Goal: Transaction & Acquisition: Purchase product/service

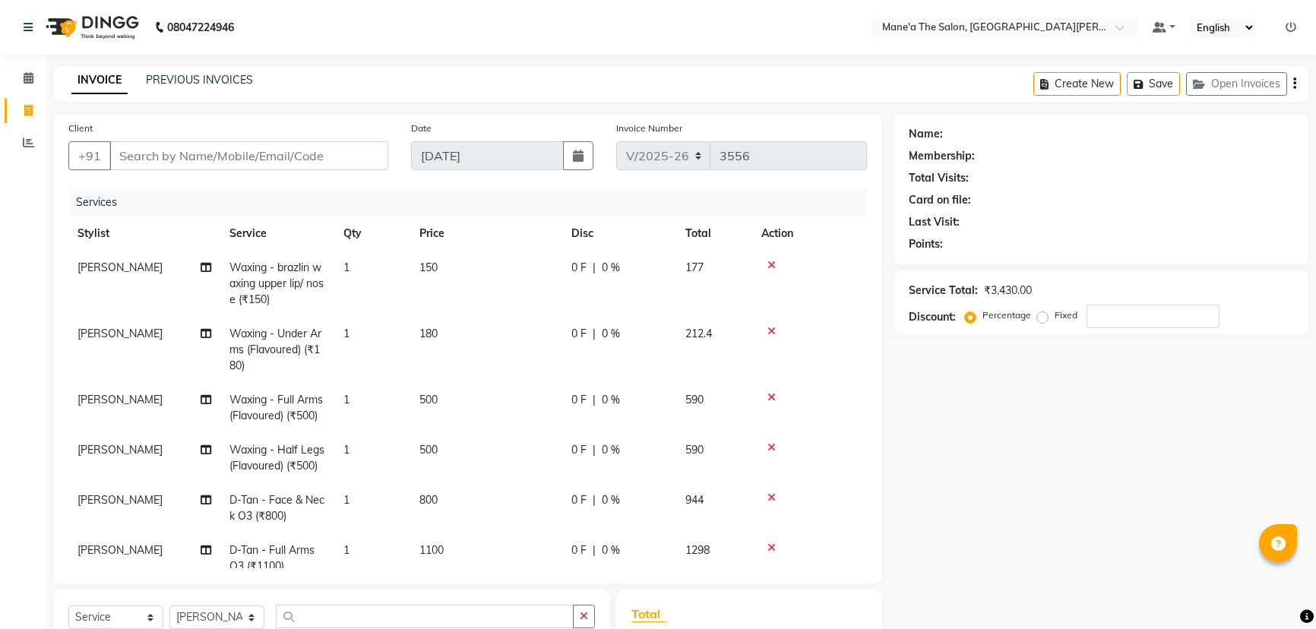
select select "7205"
select select "service"
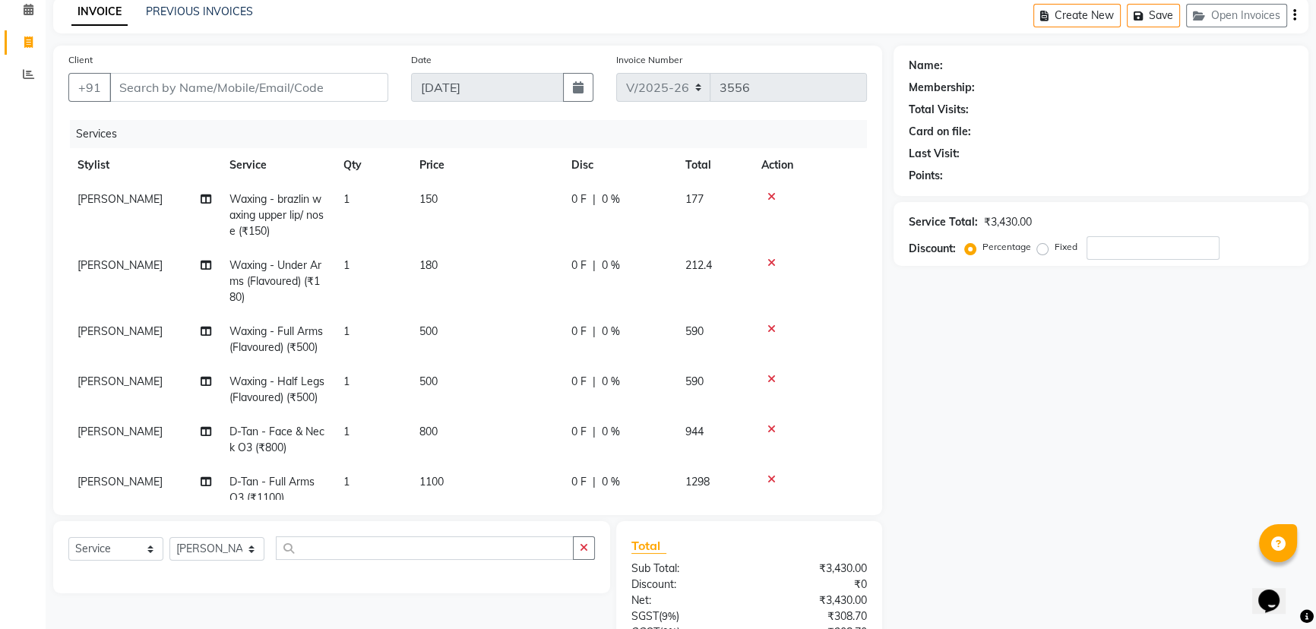
scroll to position [87, 0]
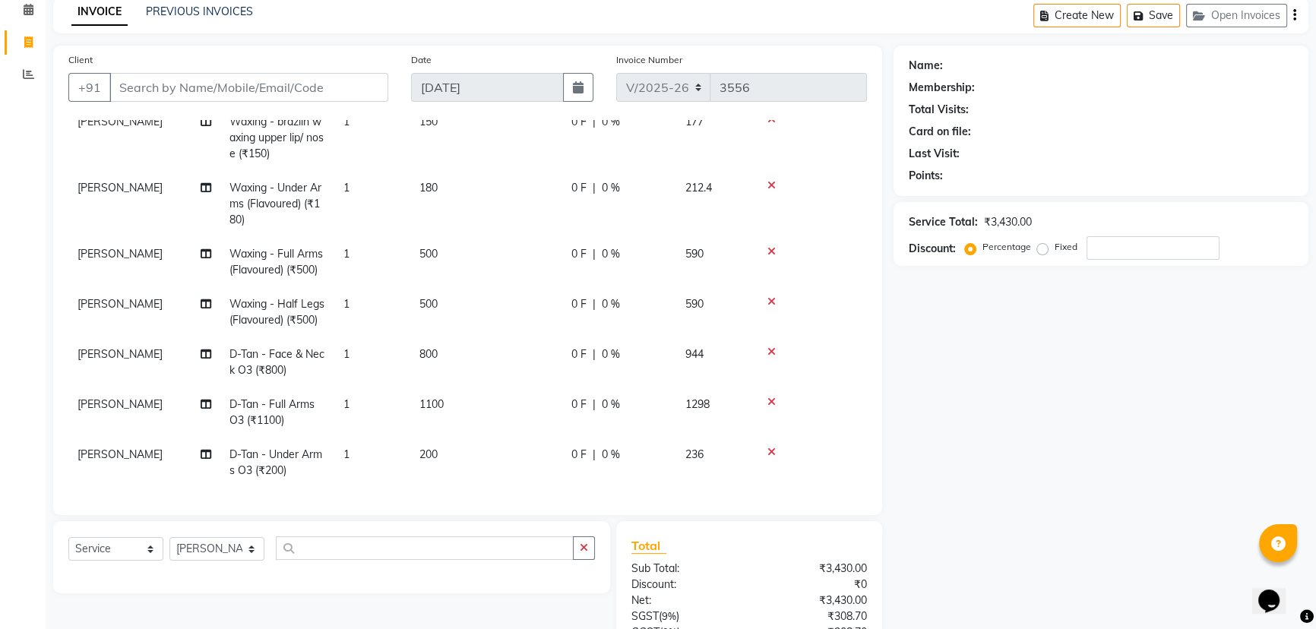
click at [771, 447] on icon at bounding box center [772, 452] width 8 height 11
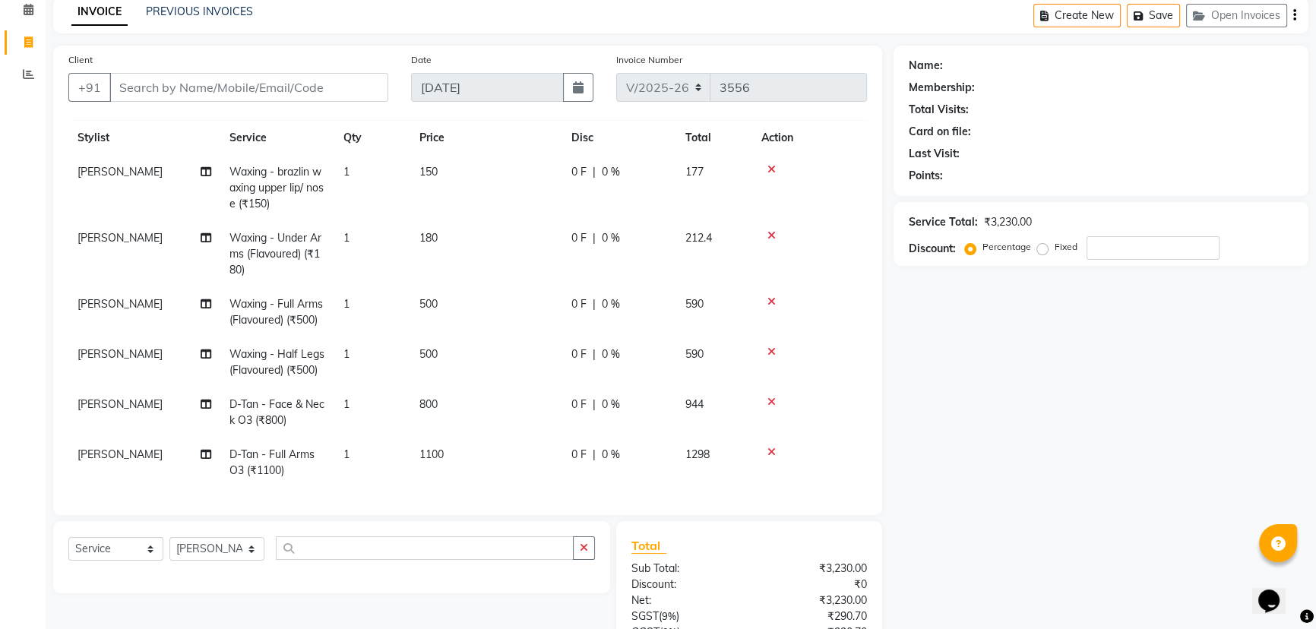
click at [768, 397] on icon at bounding box center [772, 402] width 8 height 11
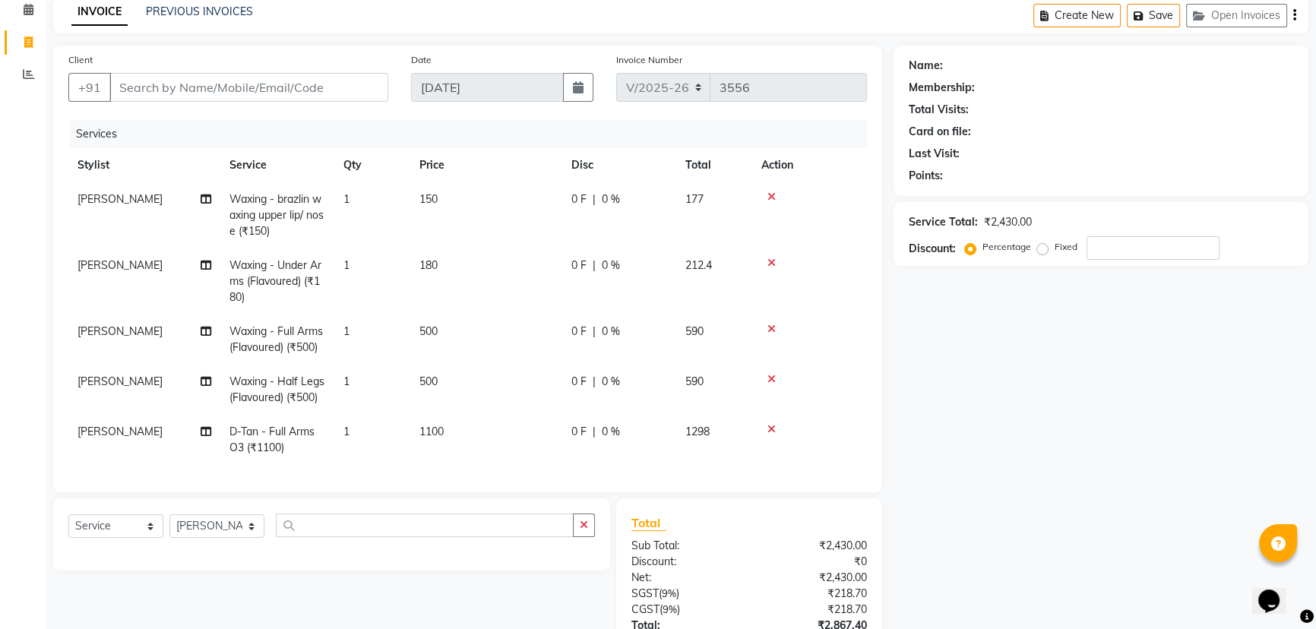
click at [774, 378] on icon at bounding box center [772, 379] width 8 height 11
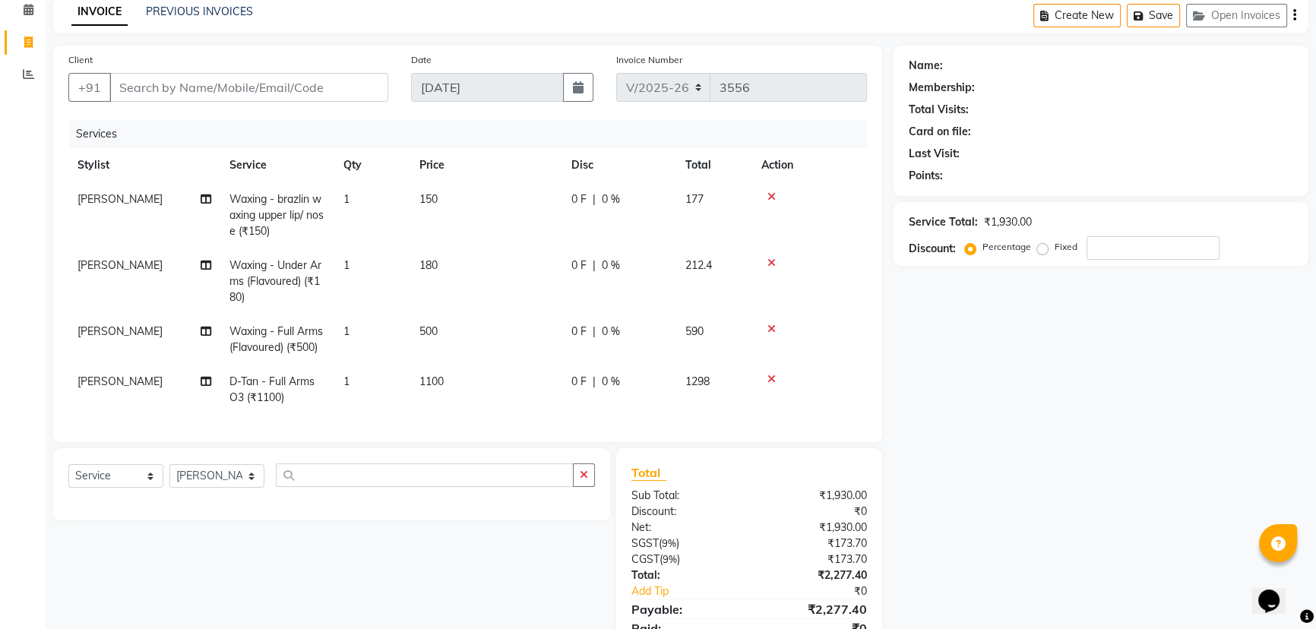
click at [774, 378] on icon at bounding box center [772, 379] width 8 height 11
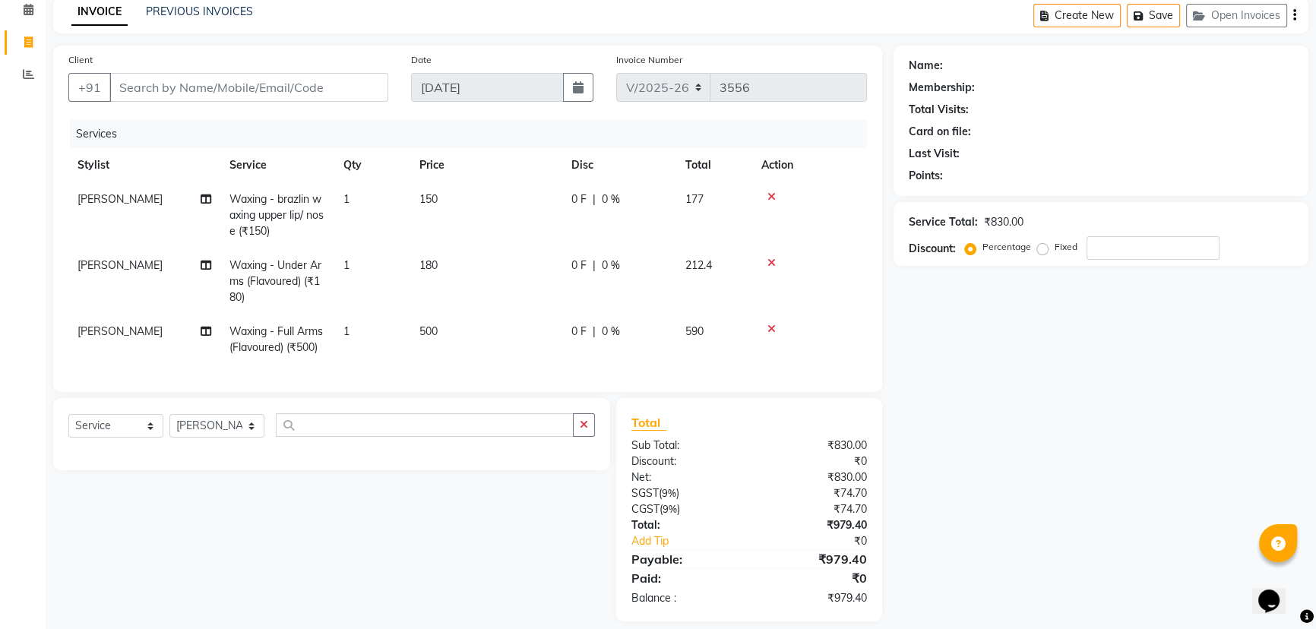
click at [768, 328] on icon at bounding box center [772, 329] width 8 height 11
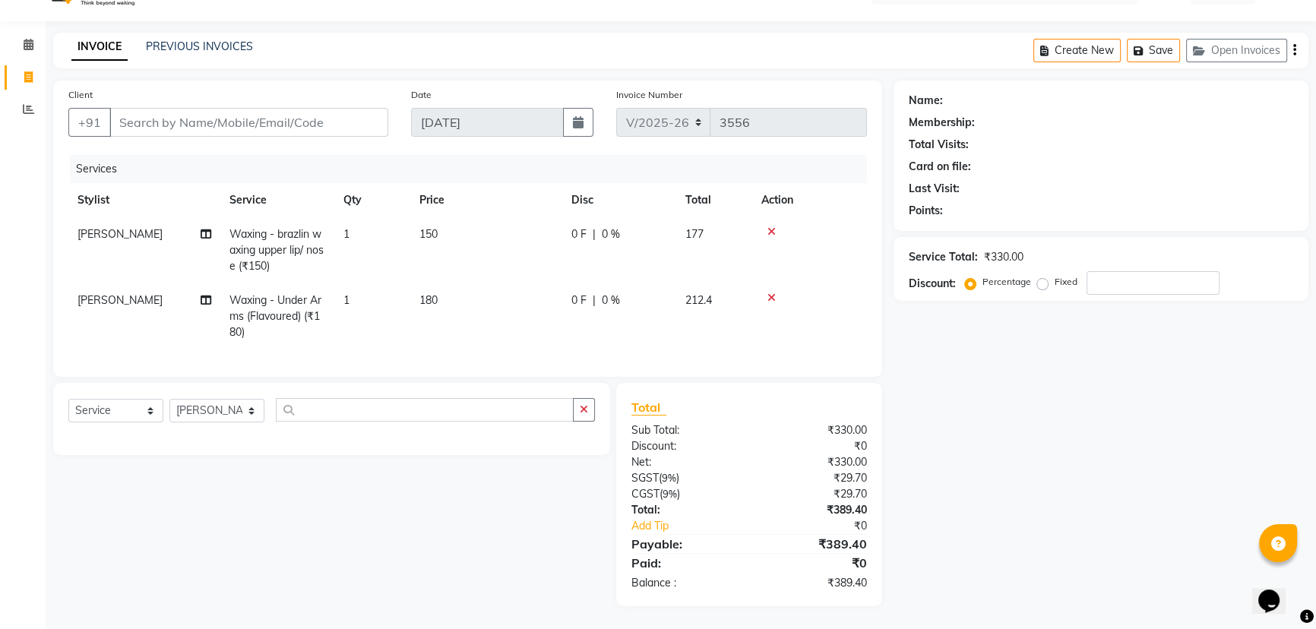
scroll to position [44, 0]
click at [767, 283] on td at bounding box center [809, 316] width 115 height 66
click at [769, 217] on td at bounding box center [809, 250] width 115 height 66
click at [770, 226] on icon at bounding box center [772, 231] width 8 height 11
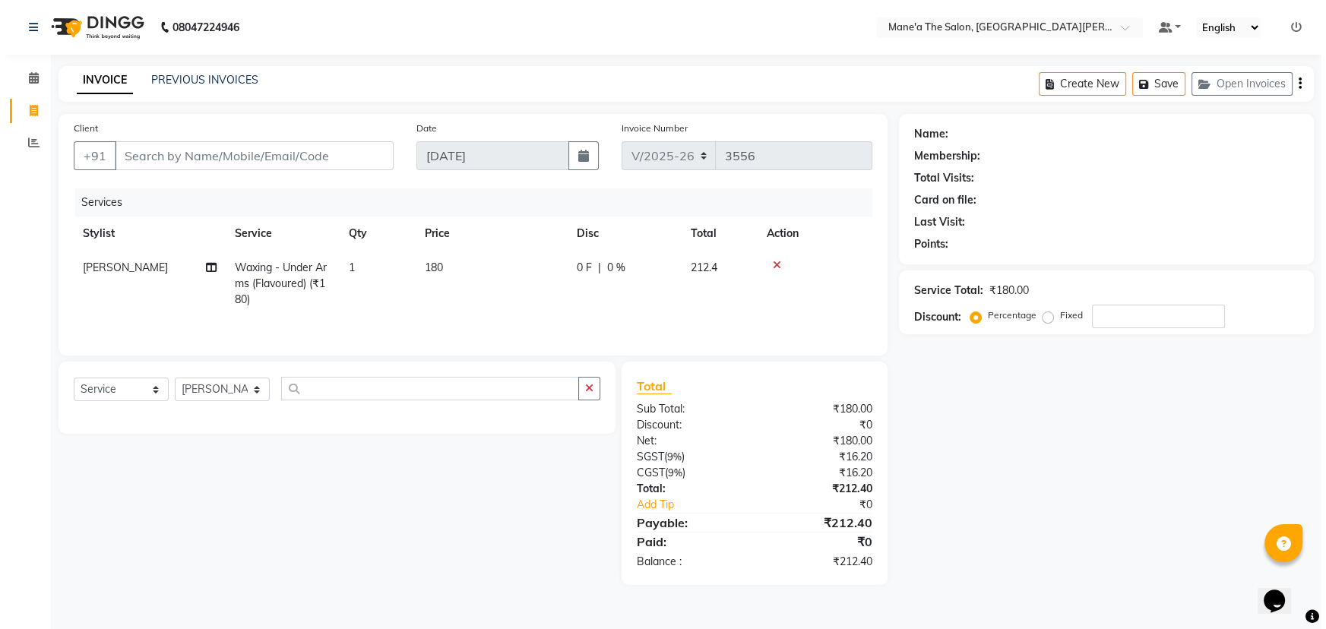
scroll to position [0, 0]
click at [773, 261] on icon at bounding box center [772, 265] width 8 height 11
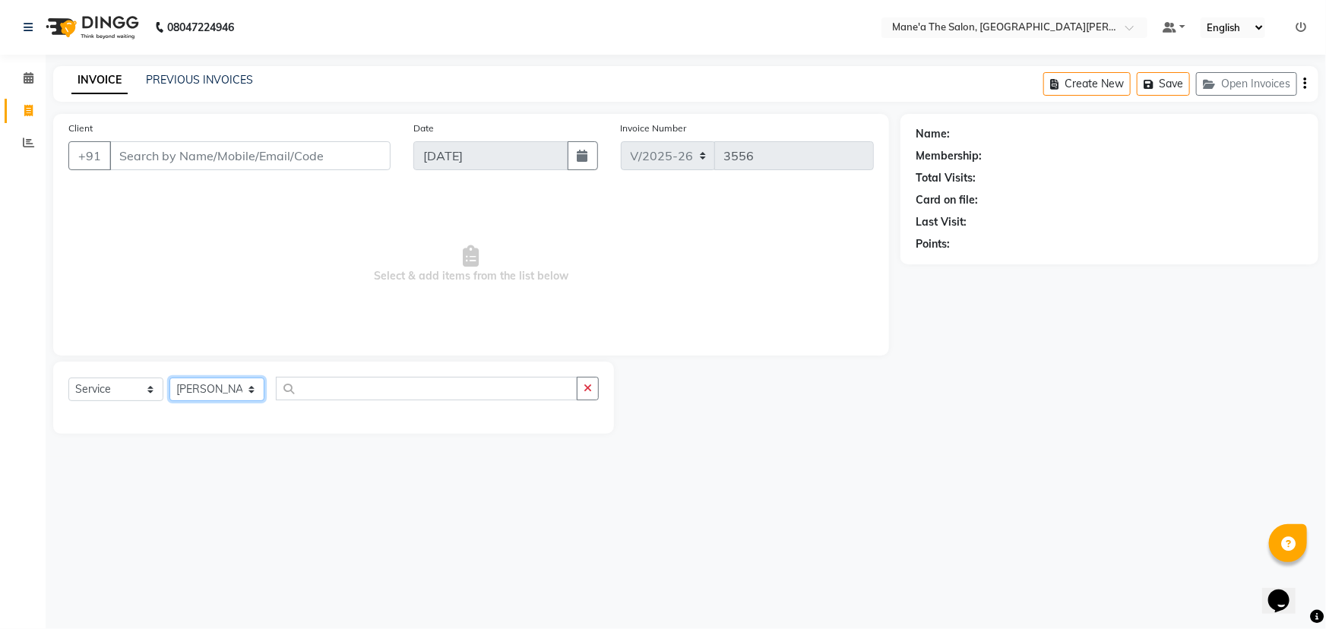
click at [257, 388] on select "Select Stylist Anam Anil Faeam Junaid New Manager [PERSON_NAME] Owner Rani [PER…" at bounding box center [216, 390] width 95 height 24
select select "89705"
click at [169, 378] on select "Select Stylist Anam Anil Faeam Junaid New Manager [PERSON_NAME] Owner Rani [PER…" at bounding box center [216, 390] width 95 height 24
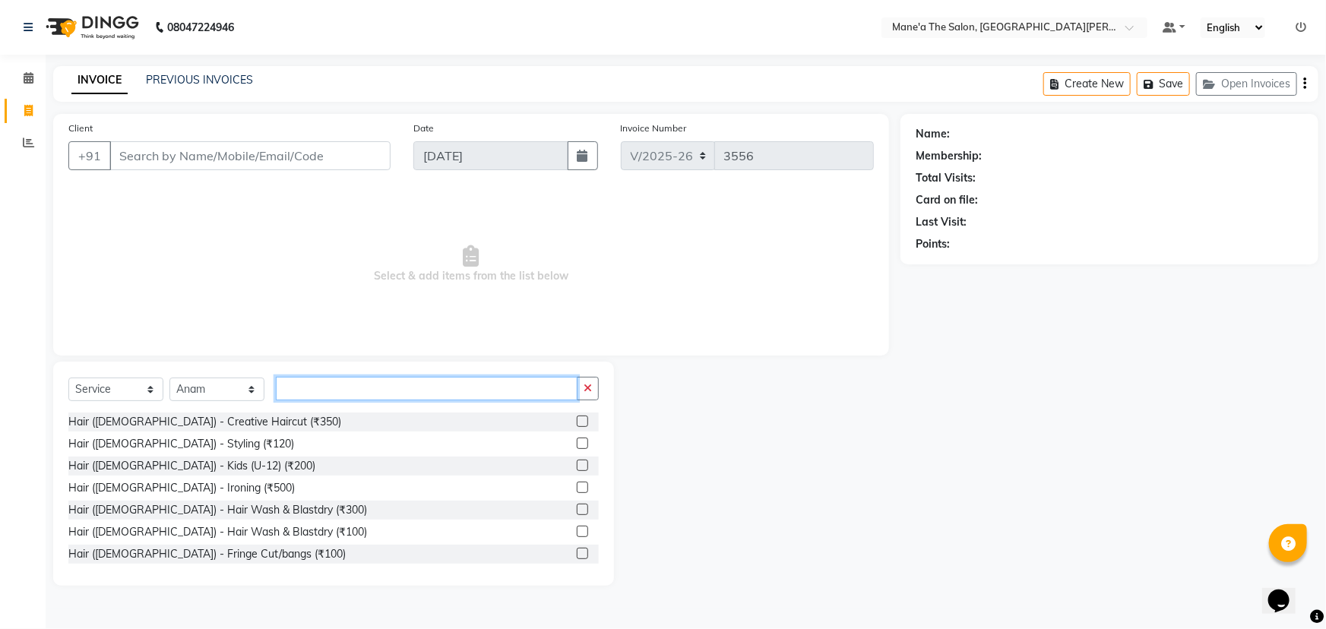
click at [323, 394] on input "text" at bounding box center [427, 389] width 302 height 24
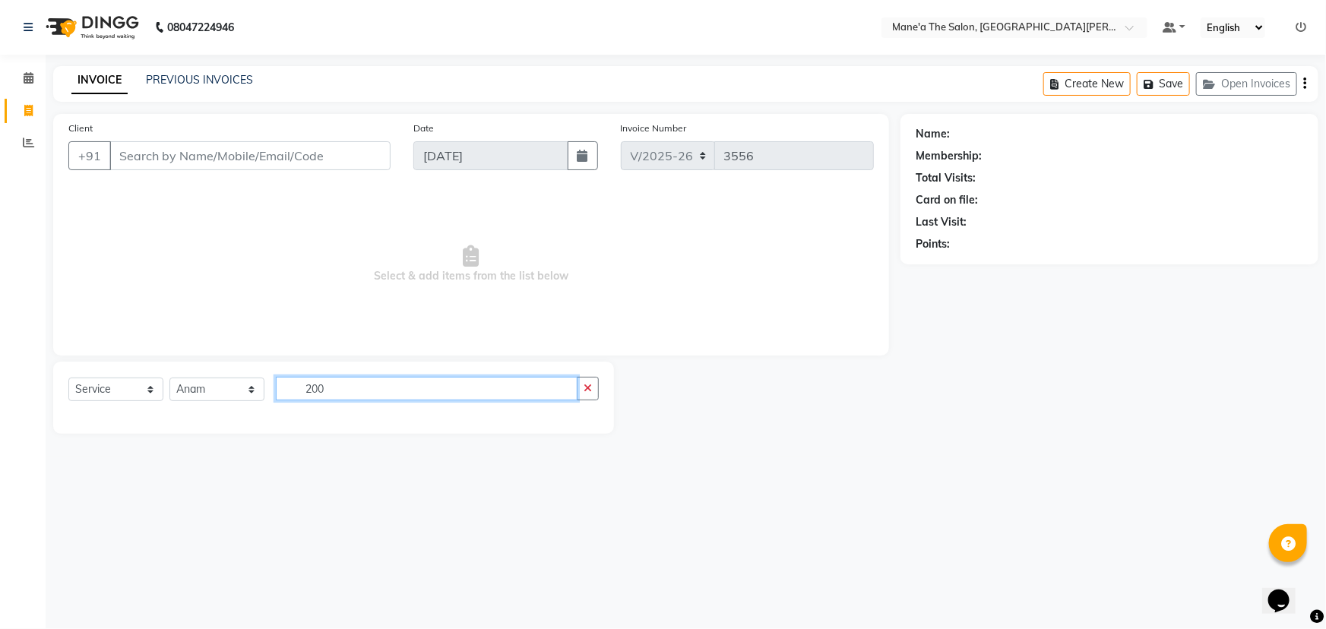
type input "200"
click at [250, 388] on select "Select Stylist Anam Anil Faeam Junaid New Manager [PERSON_NAME] Owner Rani [PER…" at bounding box center [216, 390] width 95 height 24
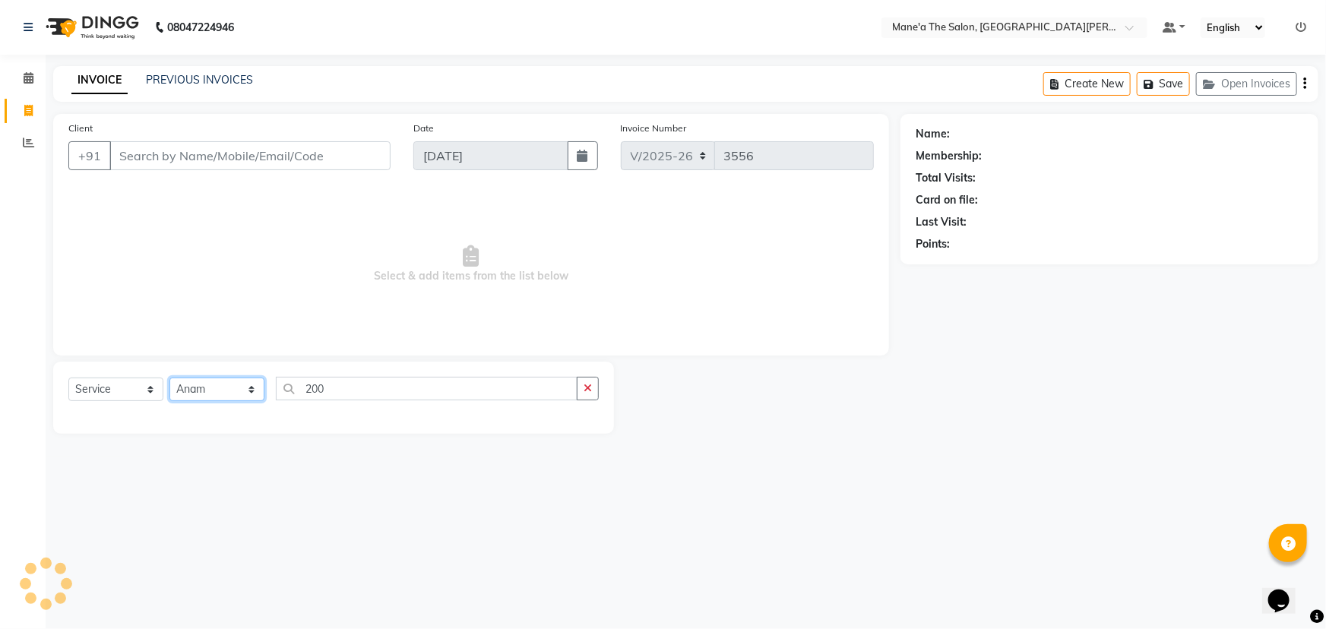
select select "87897"
click at [169, 378] on select "Select Stylist Anam Anil Faeam Junaid New Manager [PERSON_NAME] Owner Rani [PER…" at bounding box center [216, 390] width 95 height 24
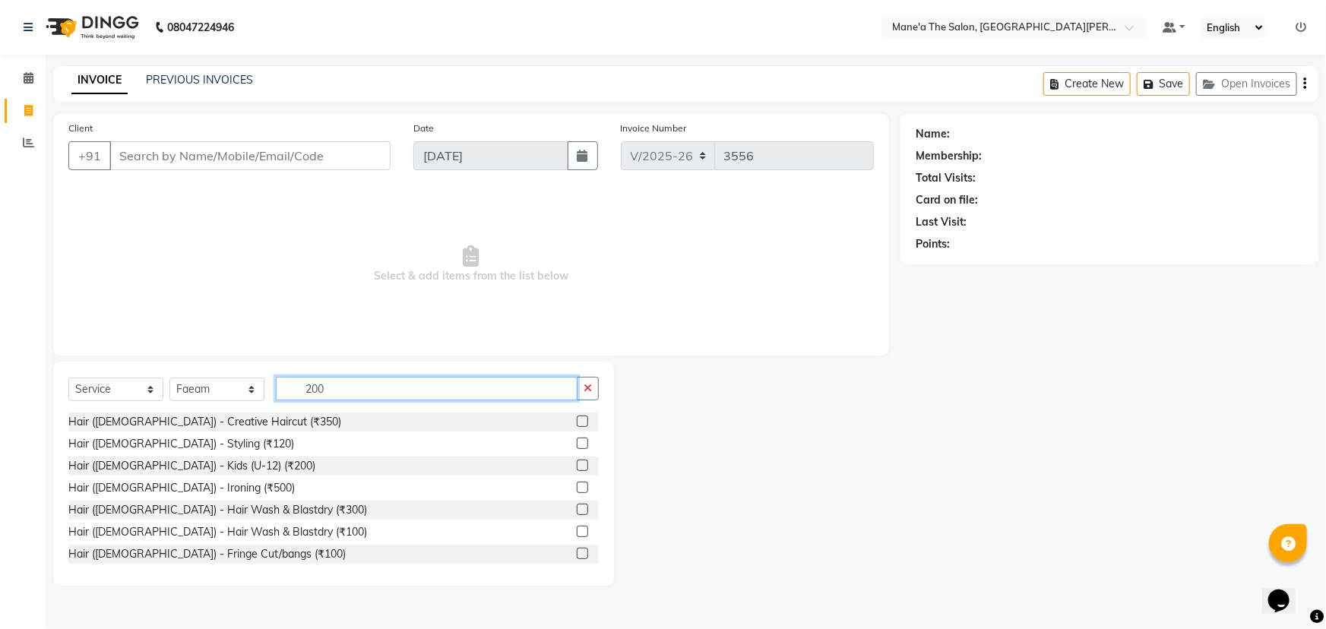
click at [367, 389] on input "200" at bounding box center [427, 389] width 302 height 24
type input "2"
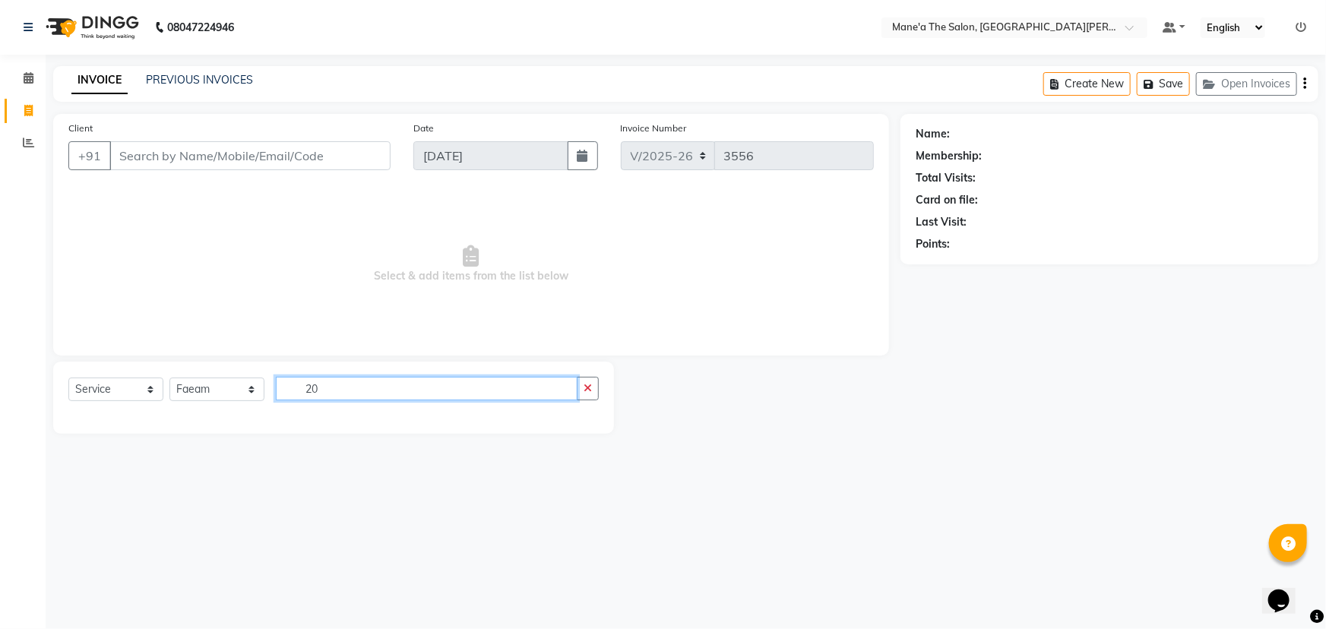
type input "2"
click at [591, 391] on icon "button" at bounding box center [588, 388] width 8 height 11
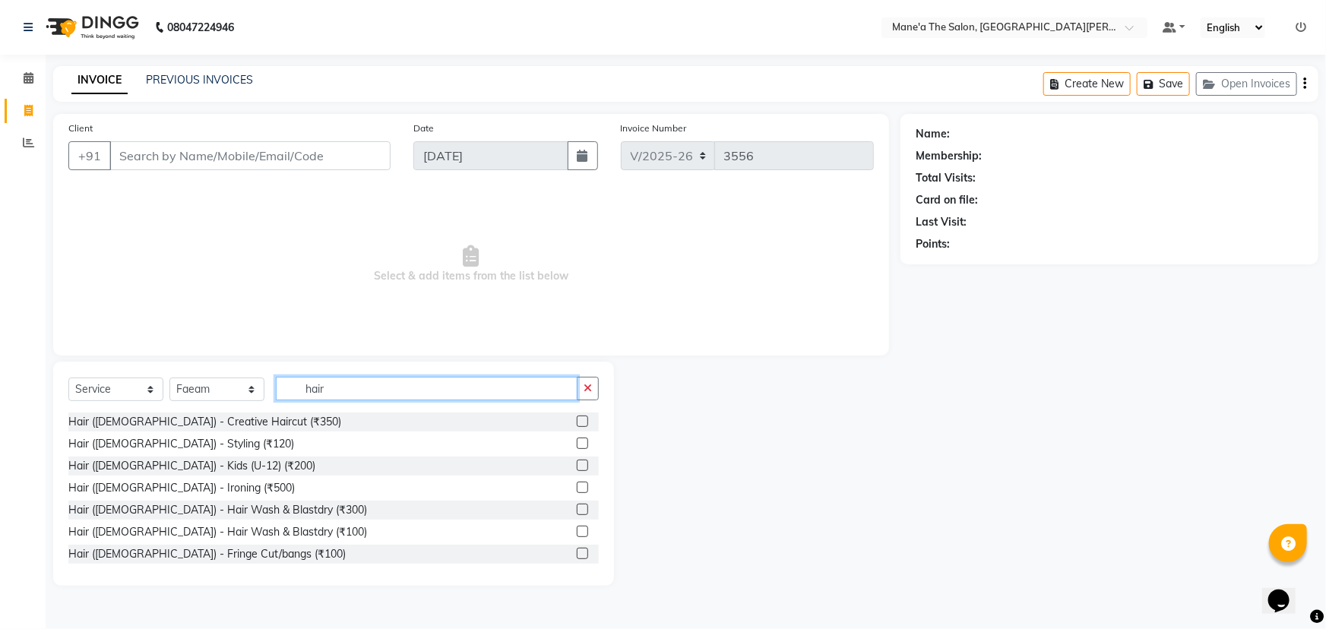
click at [358, 379] on input "hair" at bounding box center [427, 389] width 302 height 24
type input "h"
type input "200"
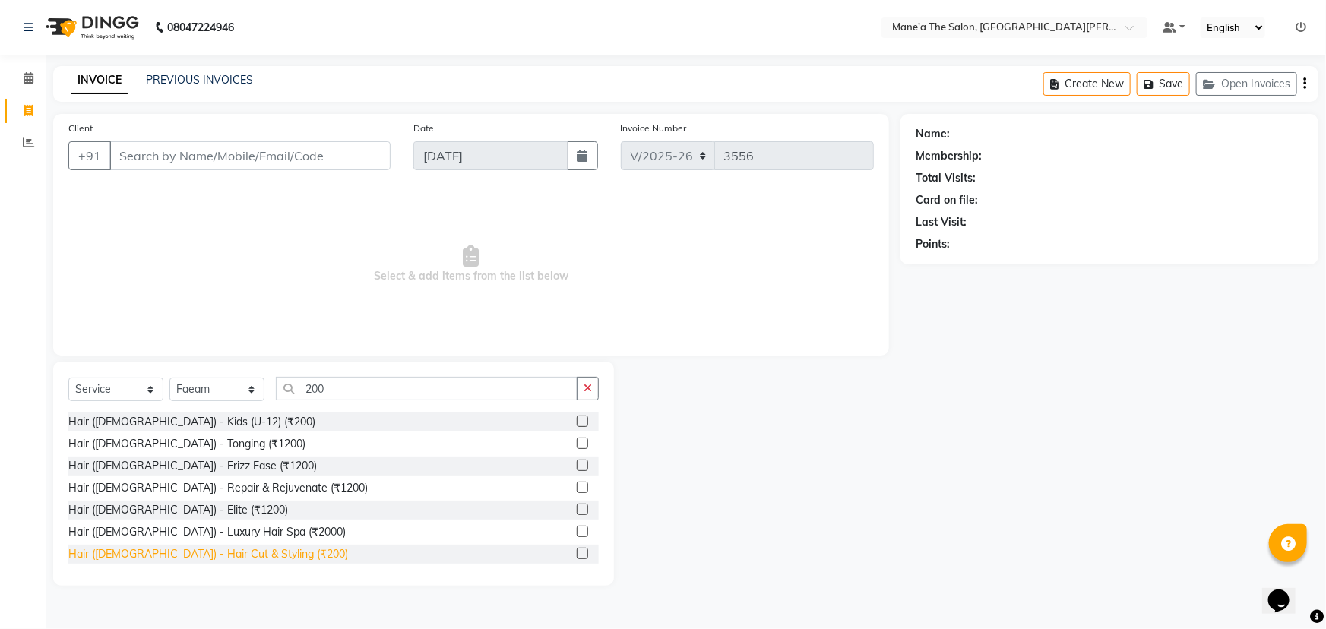
click at [201, 560] on div "Hair ([DEMOGRAPHIC_DATA]) - Hair Cut & Styling (₹200)" at bounding box center [208, 554] width 280 height 16
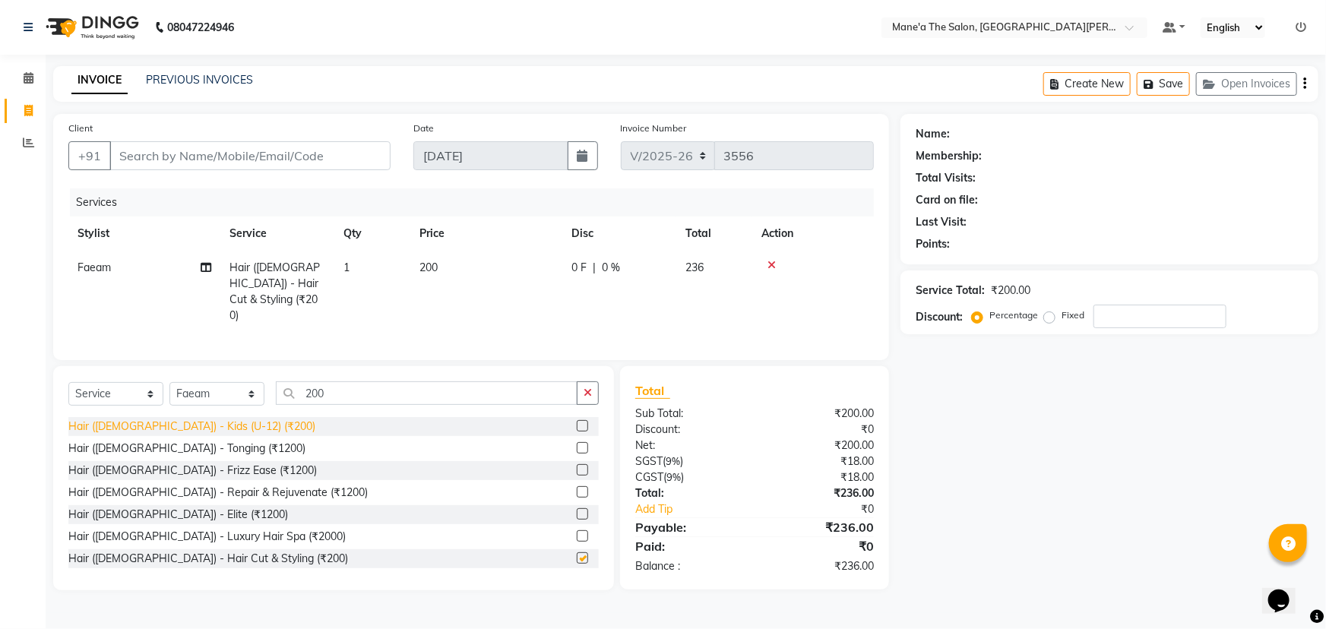
checkbox input "false"
click at [213, 158] on input "Client" at bounding box center [249, 155] width 281 height 29
type input "9"
type input "0"
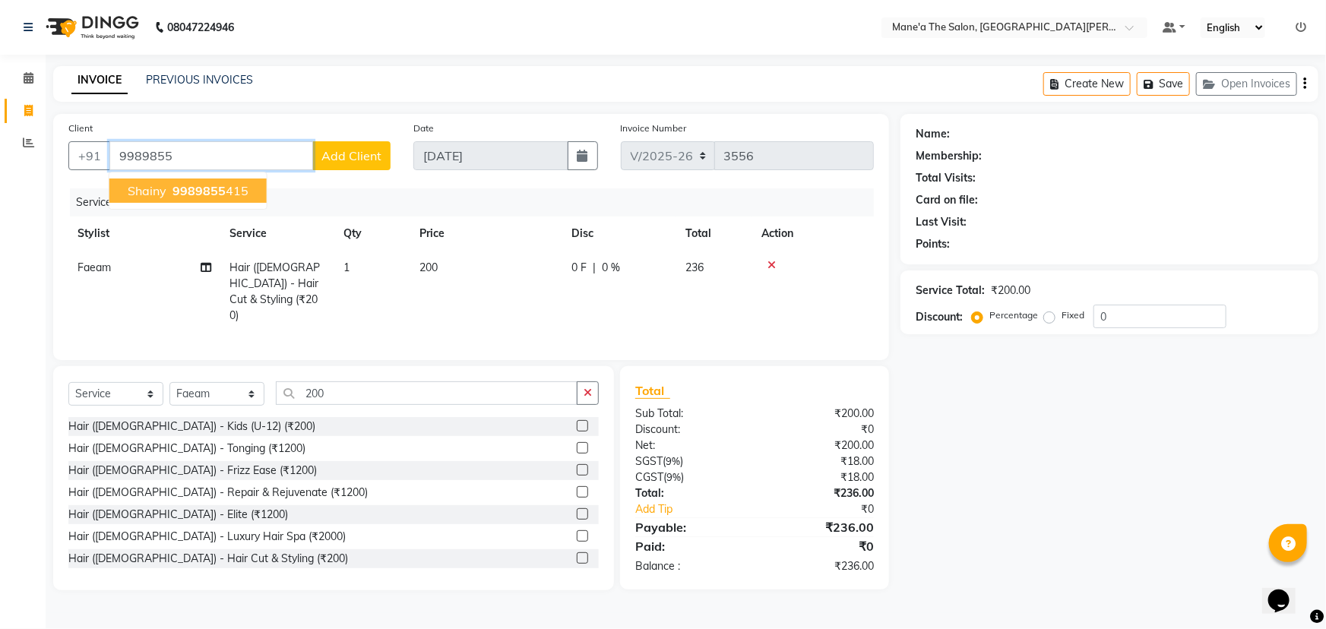
click at [191, 189] on span "9989855" at bounding box center [199, 190] width 53 height 15
type input "9989855415"
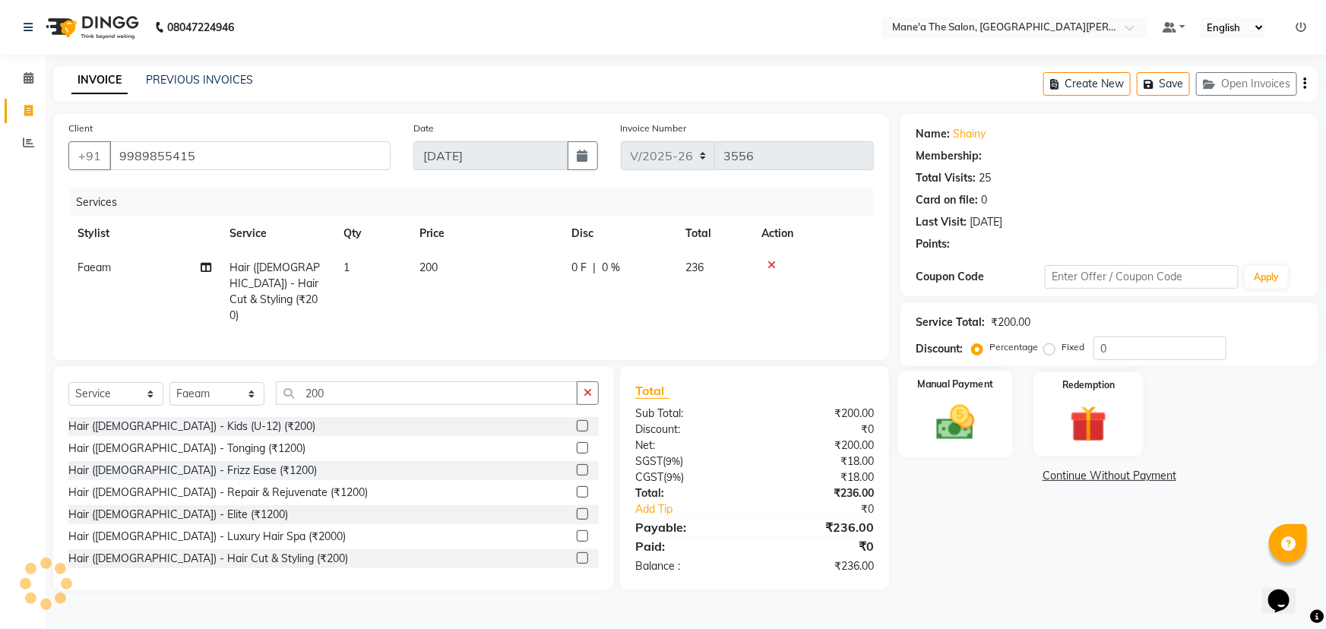
type input "20"
select select "1: Object"
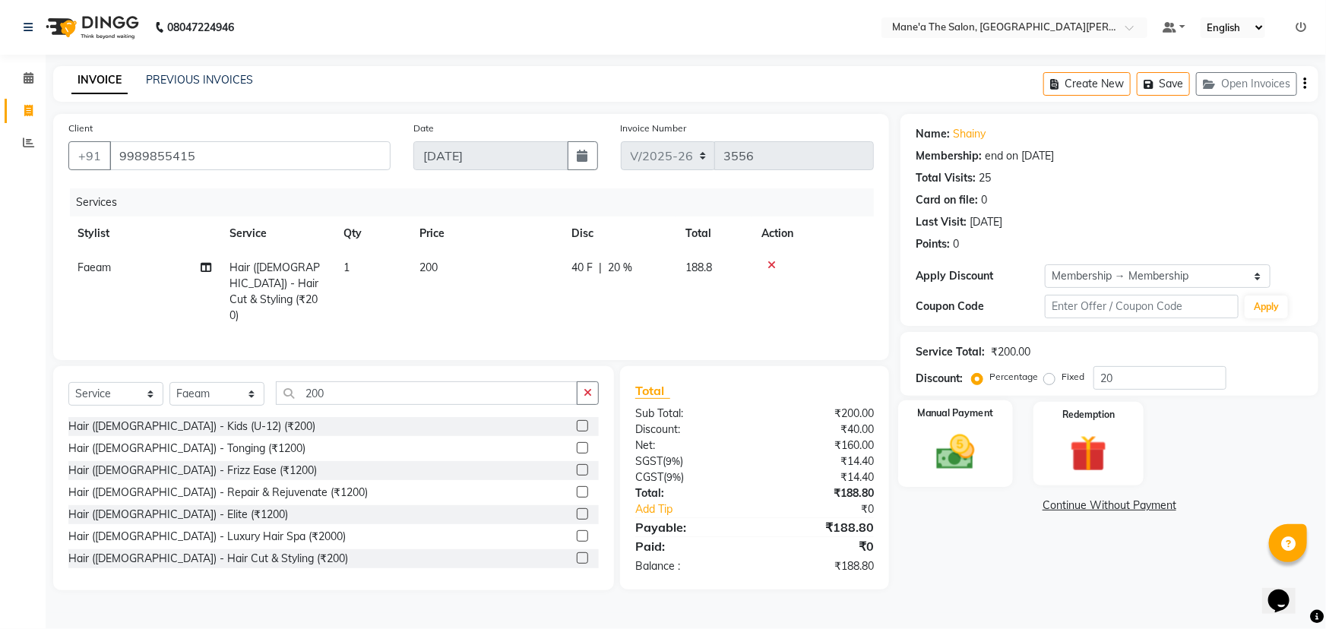
click at [954, 456] on img at bounding box center [956, 452] width 62 height 44
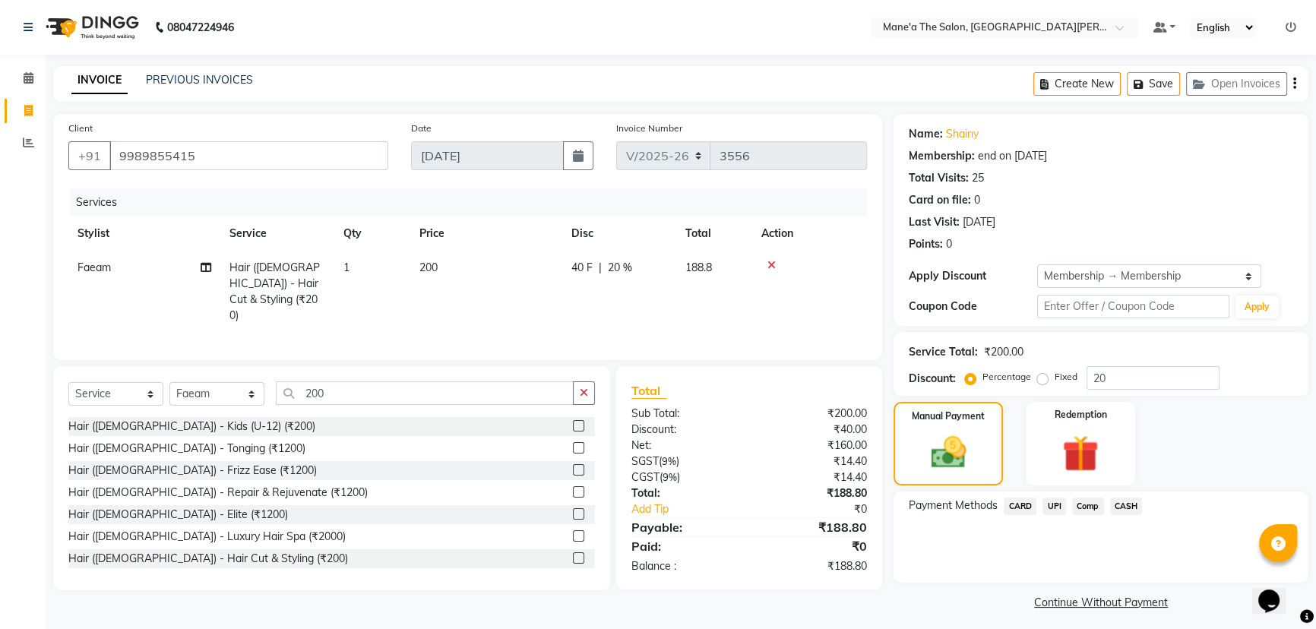
click at [1045, 500] on span "UPI" at bounding box center [1055, 506] width 24 height 17
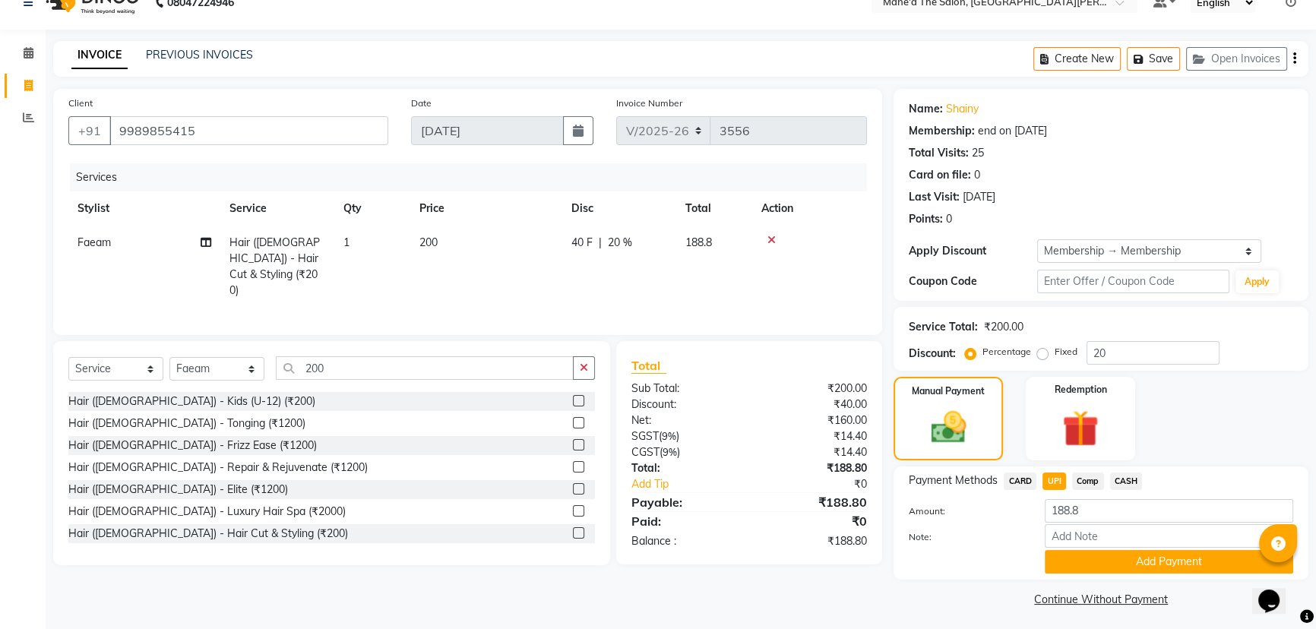
scroll to position [29, 0]
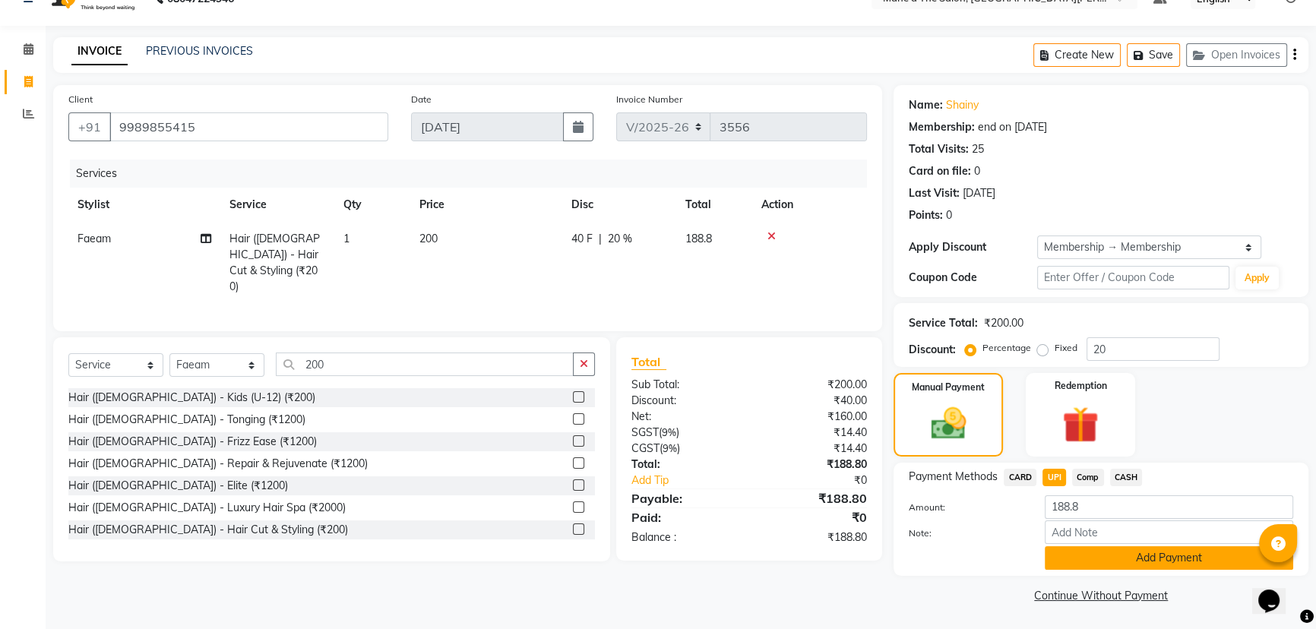
click at [1138, 560] on button "Add Payment" at bounding box center [1169, 558] width 249 height 24
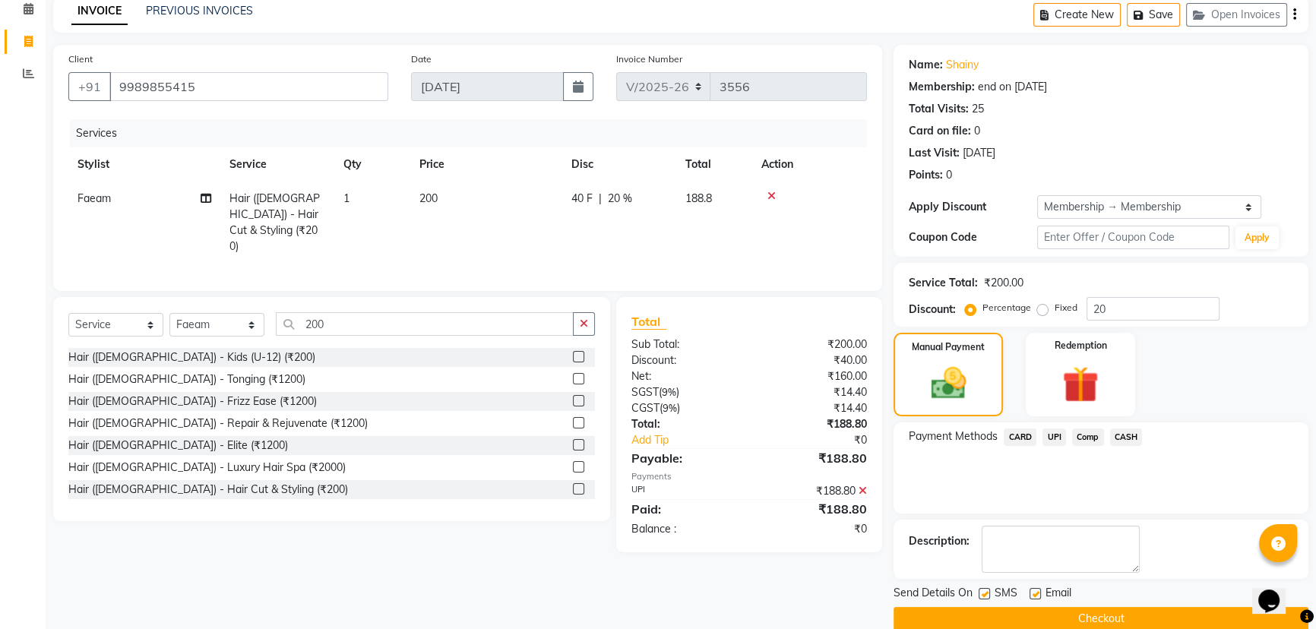
scroll to position [92, 0]
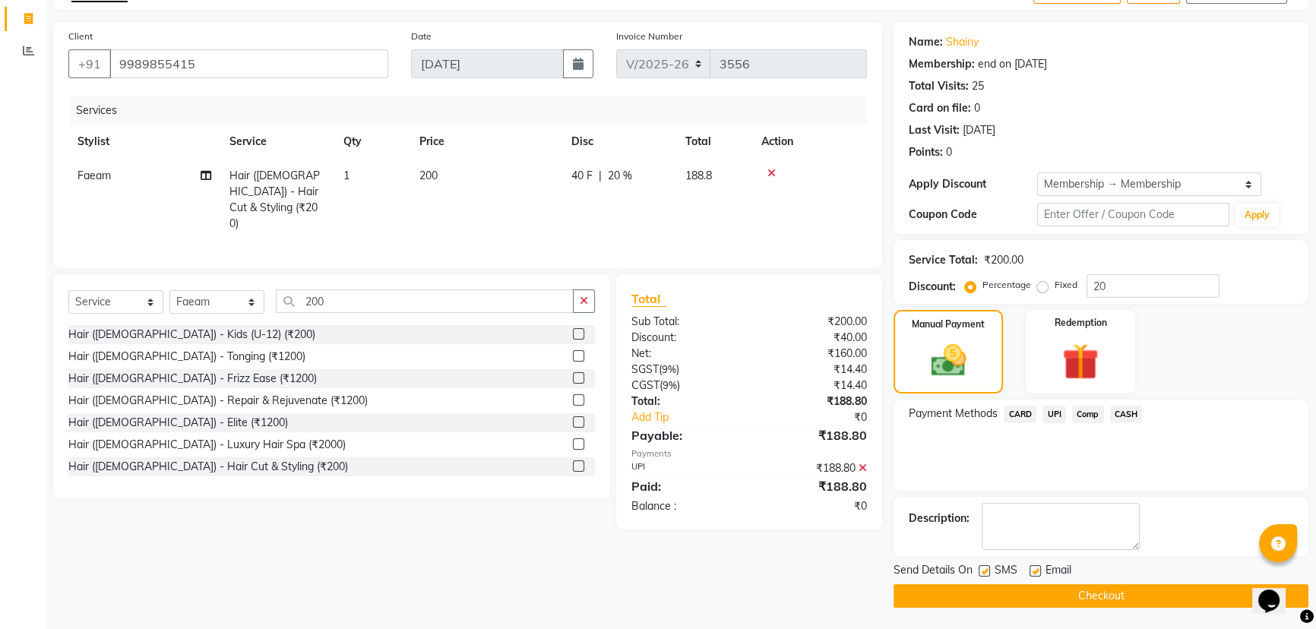
click at [1167, 594] on button "Checkout" at bounding box center [1101, 596] width 415 height 24
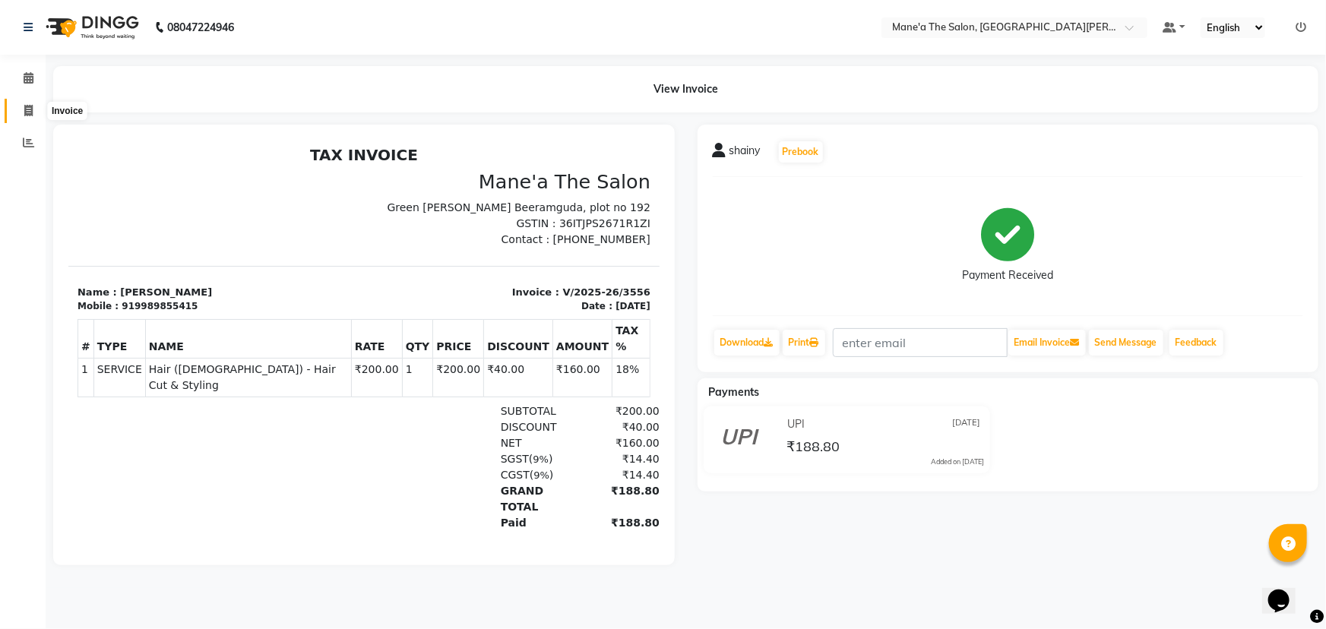
click at [25, 112] on icon at bounding box center [28, 110] width 8 height 11
select select "7205"
select select "service"
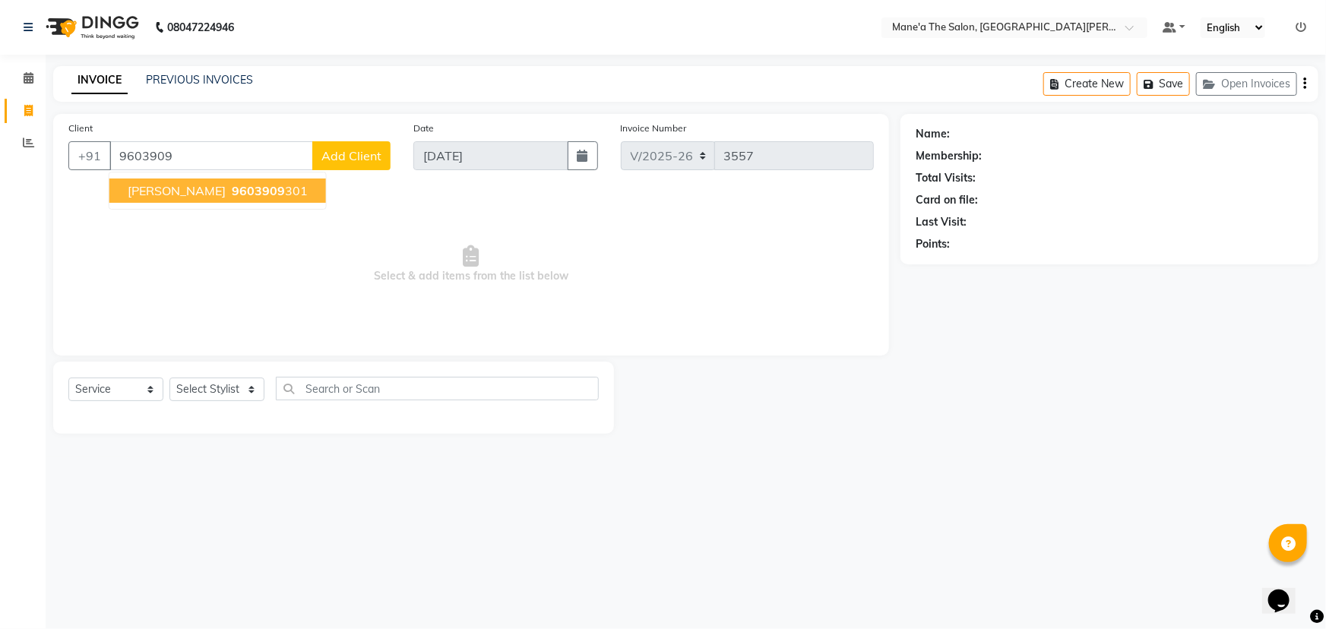
click at [149, 186] on span "[PERSON_NAME]" at bounding box center [177, 190] width 98 height 15
type input "9603909301"
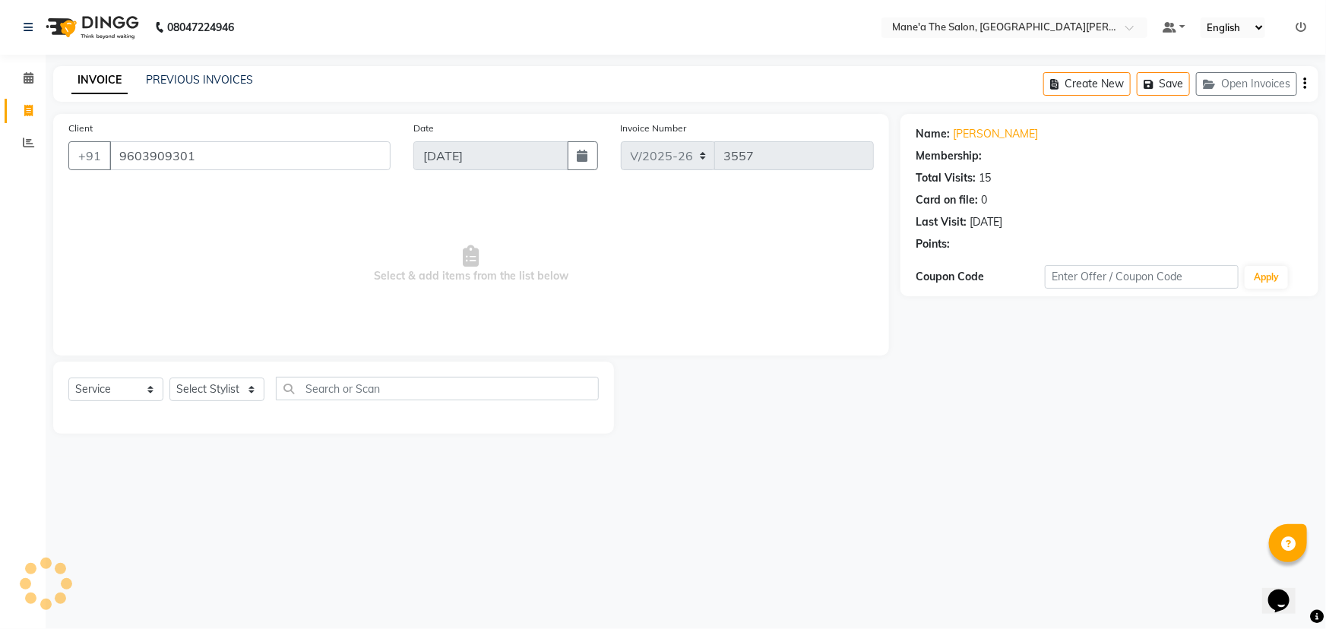
select select "1: Object"
click at [187, 394] on select "Select Stylist Anam Anil Faeam Junaid New Manager [PERSON_NAME] Owner Rani [PER…" at bounding box center [216, 390] width 95 height 24
select select "71351"
click at [169, 378] on select "Select Stylist Anam Anil Faeam Junaid New Manager [PERSON_NAME] Owner Rani [PER…" at bounding box center [216, 390] width 95 height 24
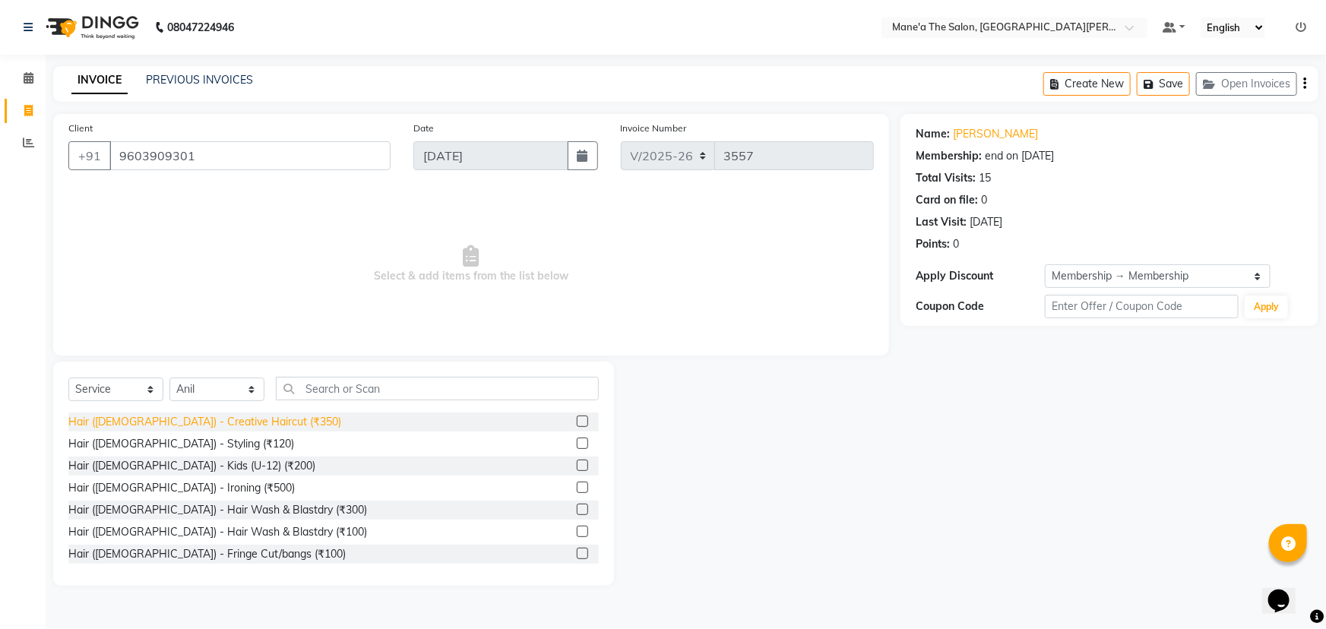
click at [213, 423] on div "Hair ([DEMOGRAPHIC_DATA]) - Creative Haircut (₹350)" at bounding box center [204, 422] width 273 height 16
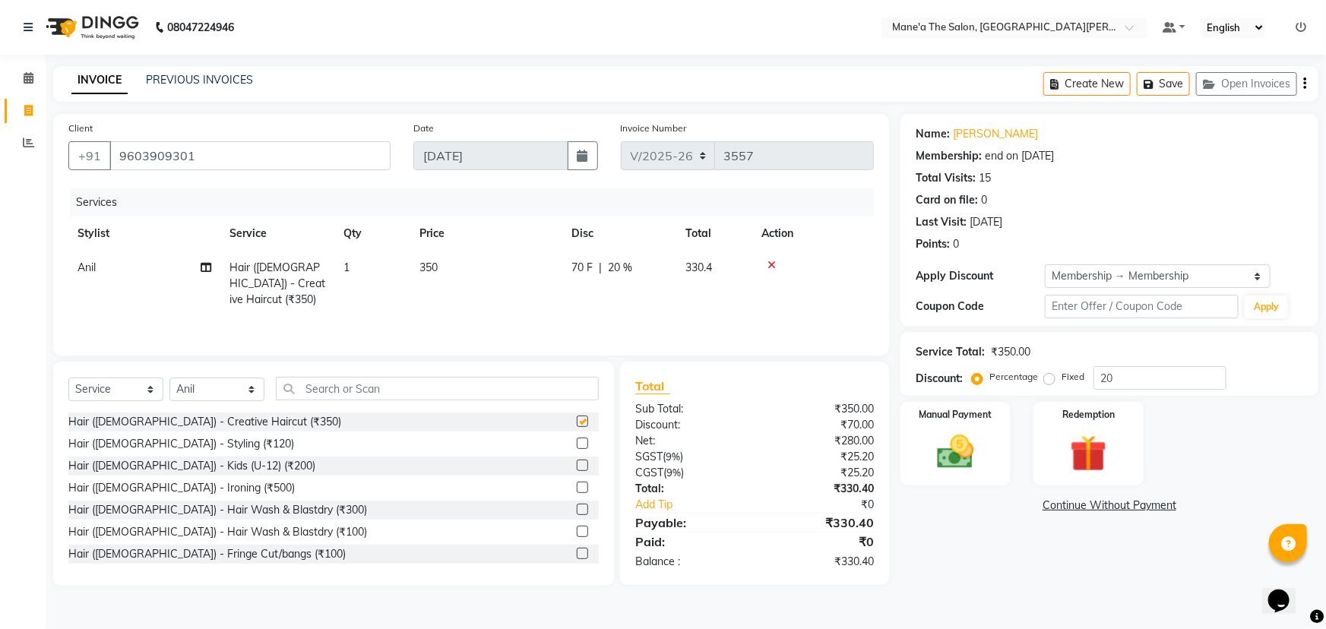
checkbox input "false"
click at [289, 397] on input "text" at bounding box center [437, 389] width 323 height 24
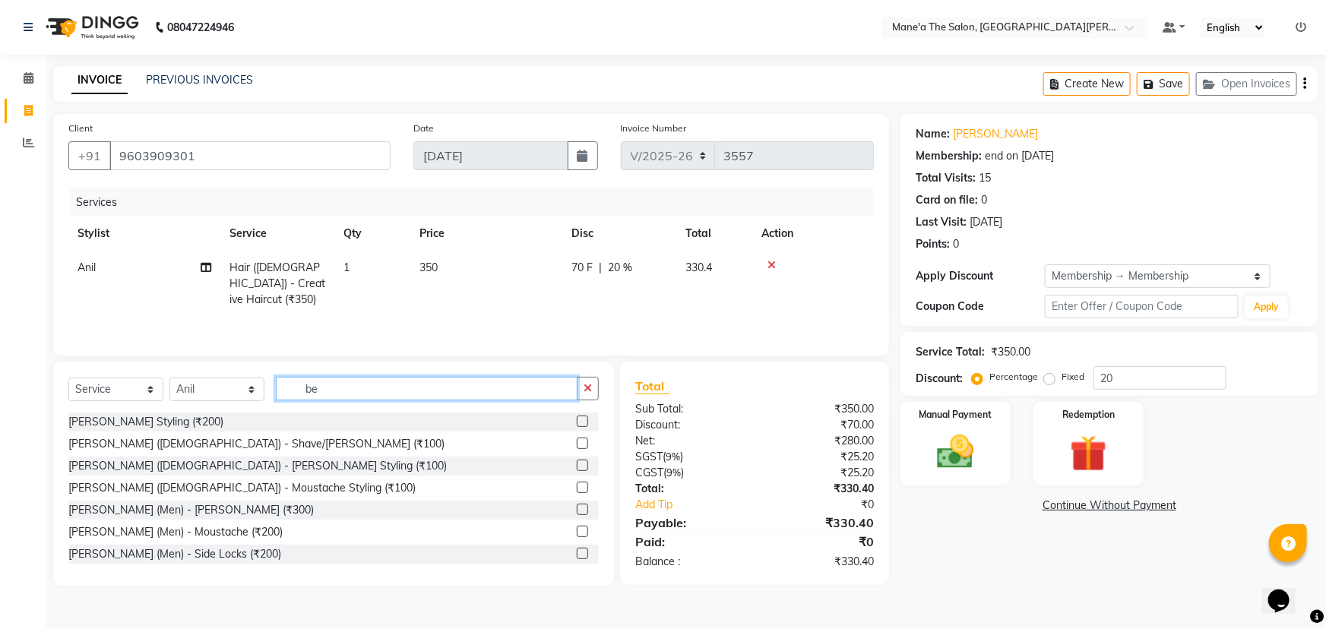
type input "be"
click at [214, 435] on div "[PERSON_NAME] ([DEMOGRAPHIC_DATA]) - Shave/[PERSON_NAME] (₹100)" at bounding box center [333, 444] width 530 height 19
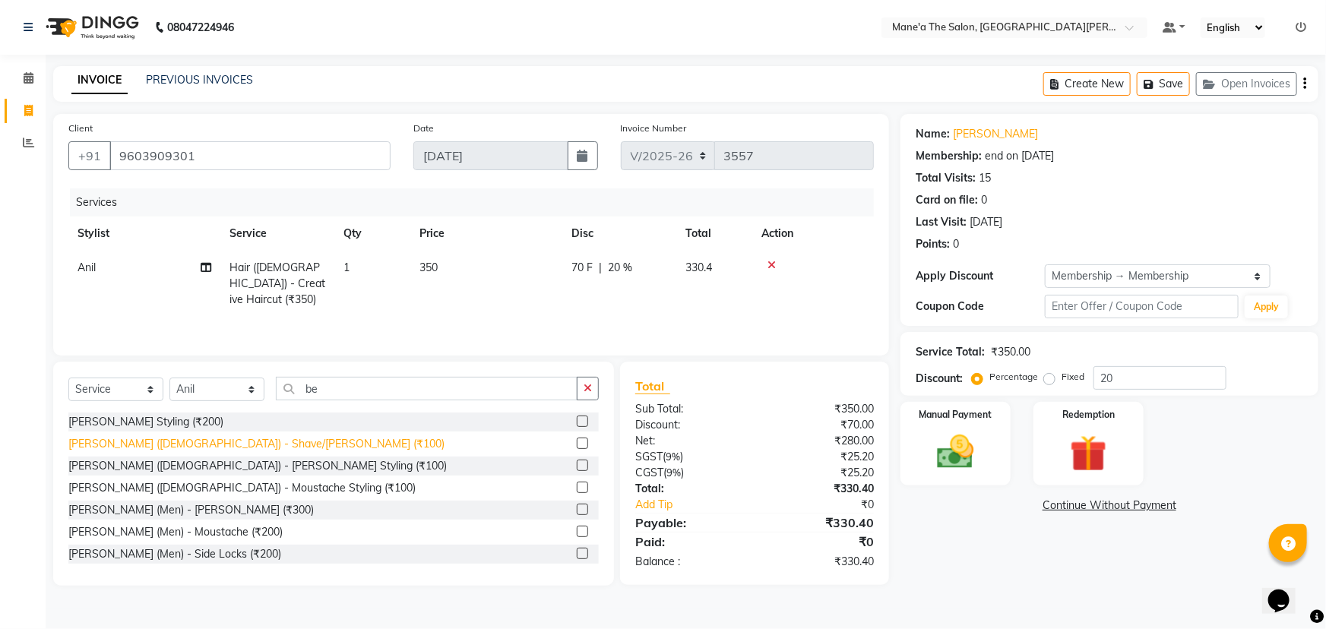
click at [214, 438] on div "[PERSON_NAME] ([DEMOGRAPHIC_DATA]) - Shave/[PERSON_NAME] (₹100)" at bounding box center [256, 444] width 376 height 16
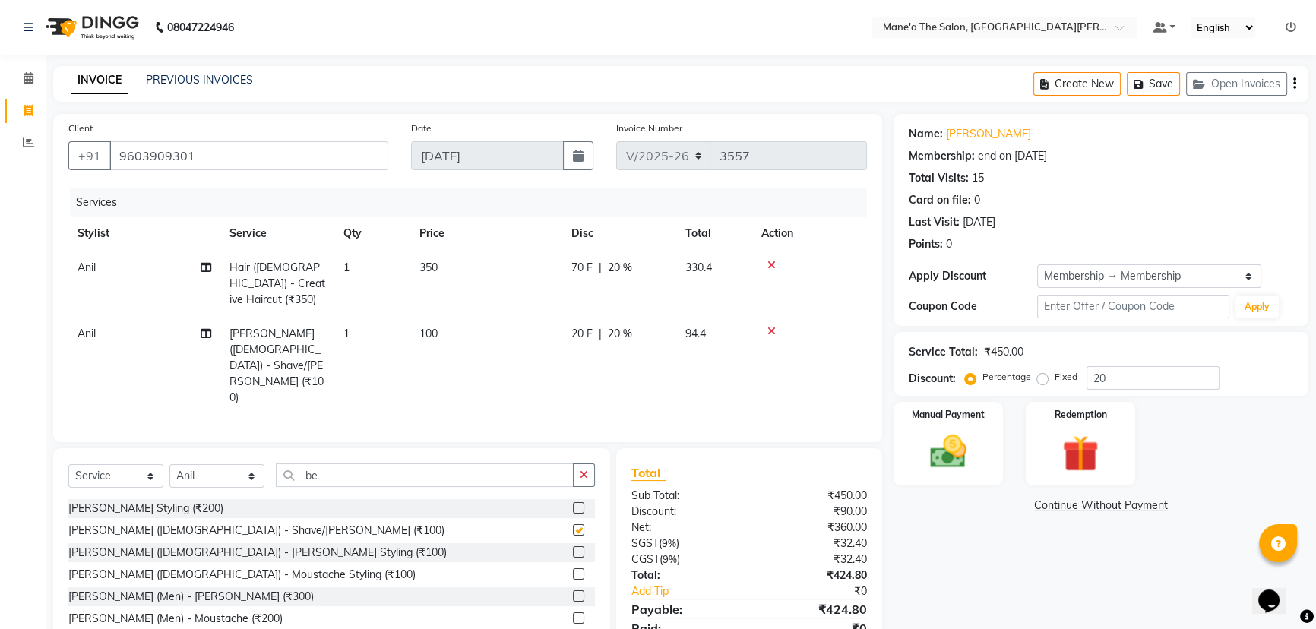
checkbox input "false"
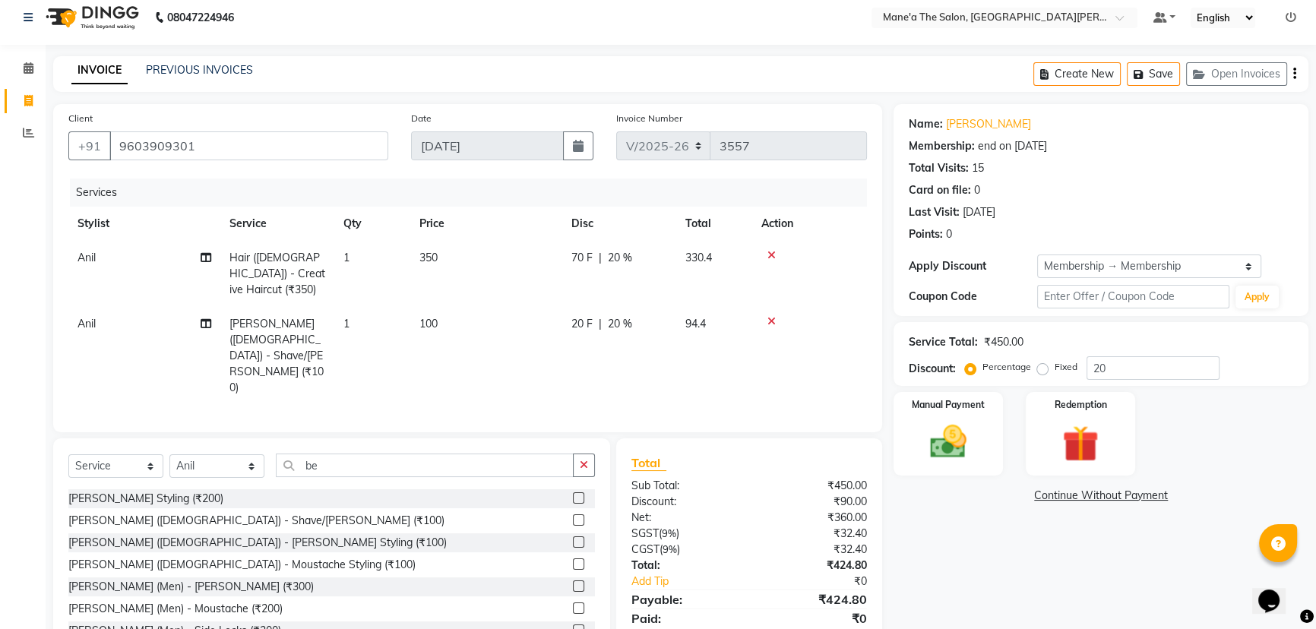
scroll to position [13, 0]
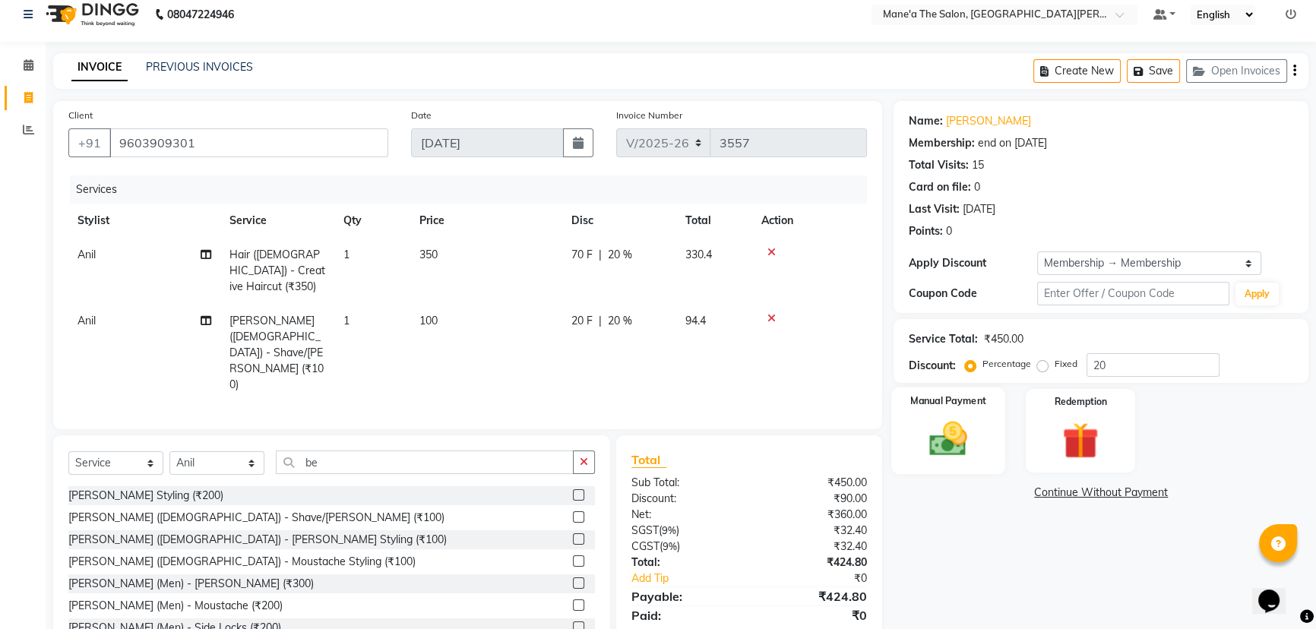
click at [956, 445] on img at bounding box center [949, 438] width 62 height 43
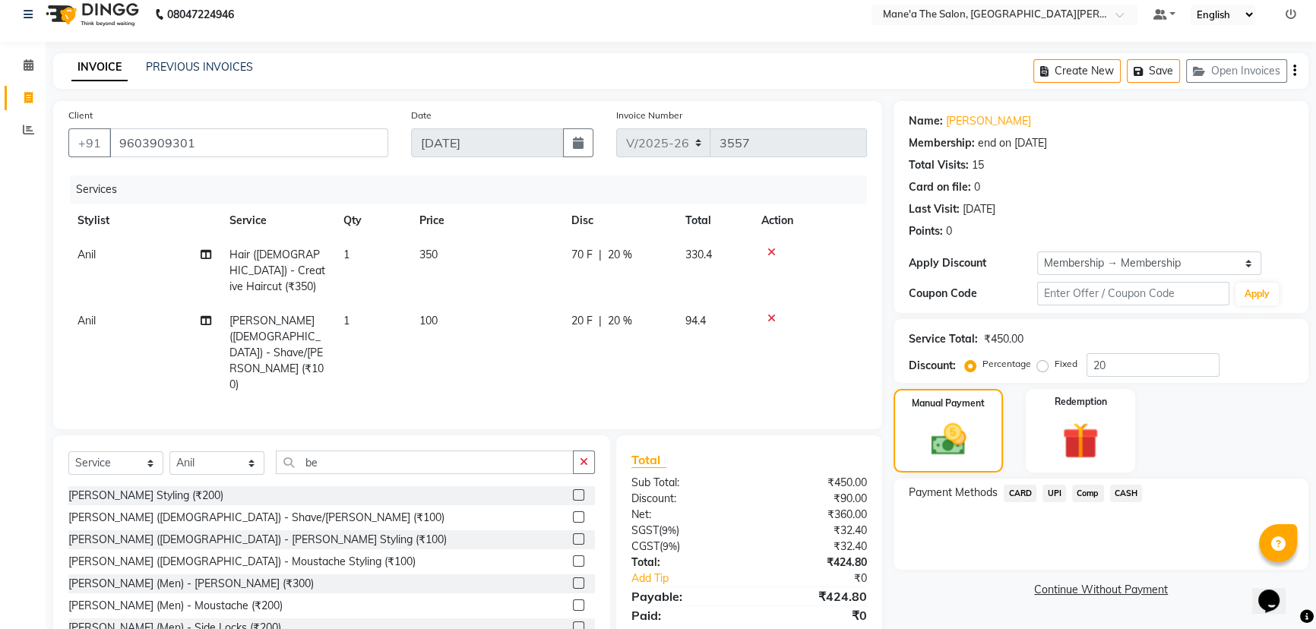
click at [1051, 487] on span "UPI" at bounding box center [1055, 493] width 24 height 17
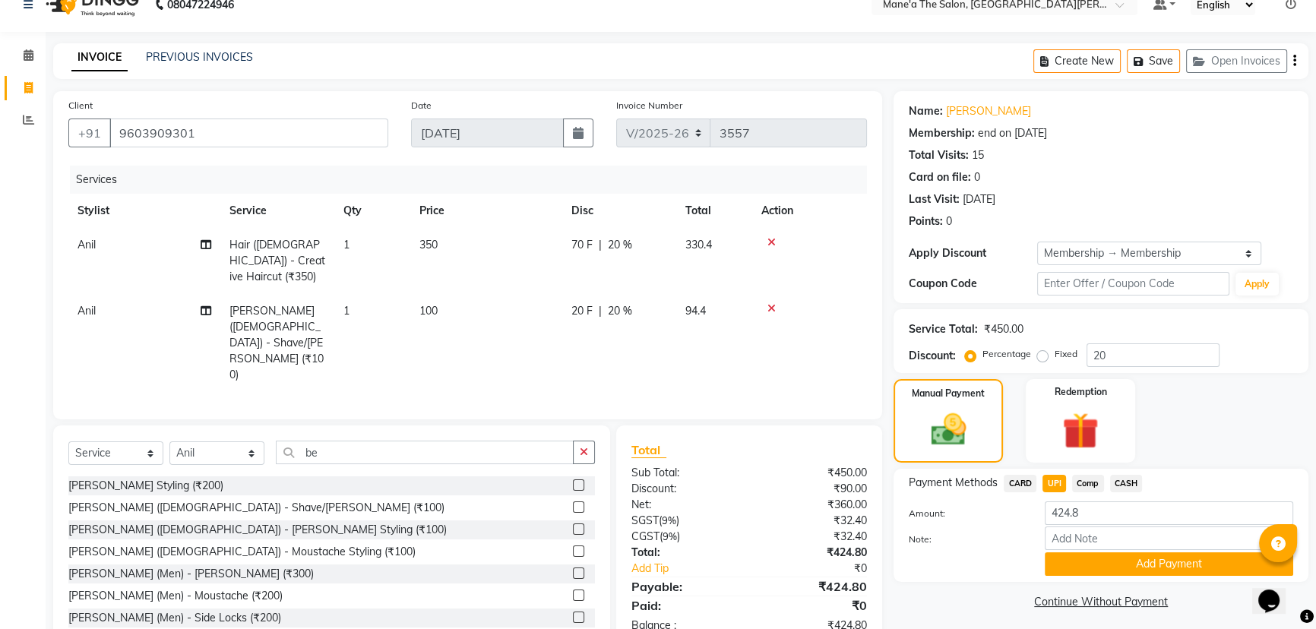
scroll to position [29, 0]
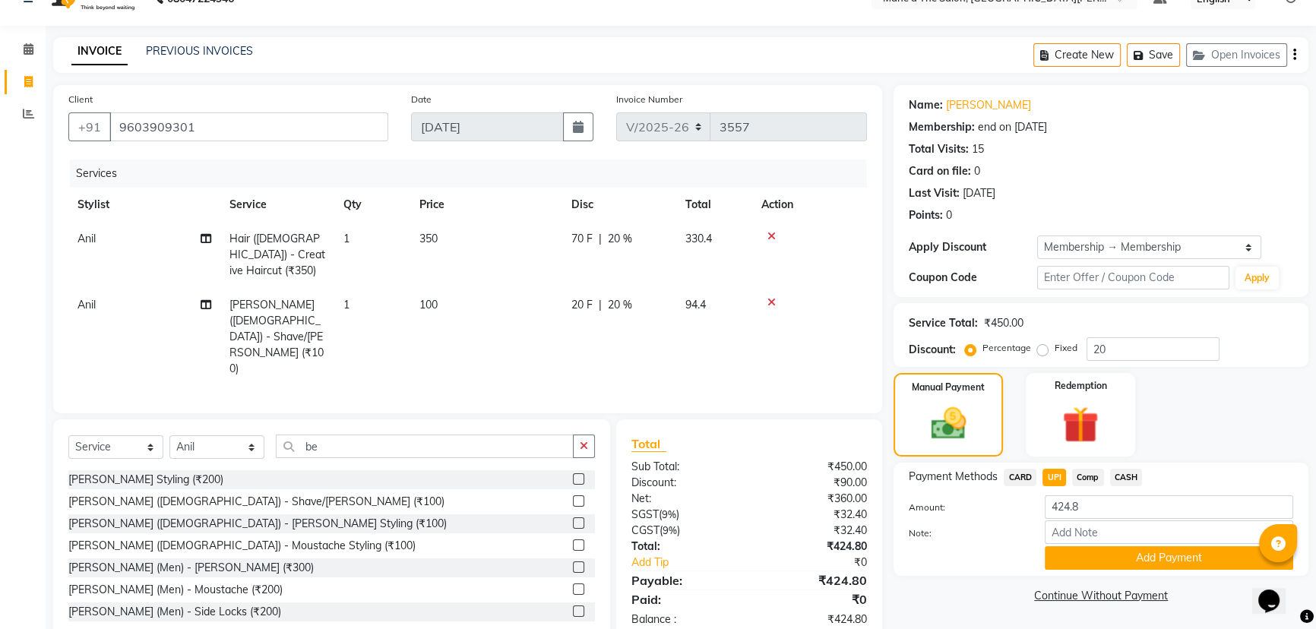
click at [1130, 478] on span "CASH" at bounding box center [1126, 477] width 33 height 17
click at [1113, 502] on input "424.8" at bounding box center [1169, 508] width 249 height 24
type input "4"
type input "400"
click at [1107, 555] on button "Add Payment" at bounding box center [1169, 558] width 249 height 24
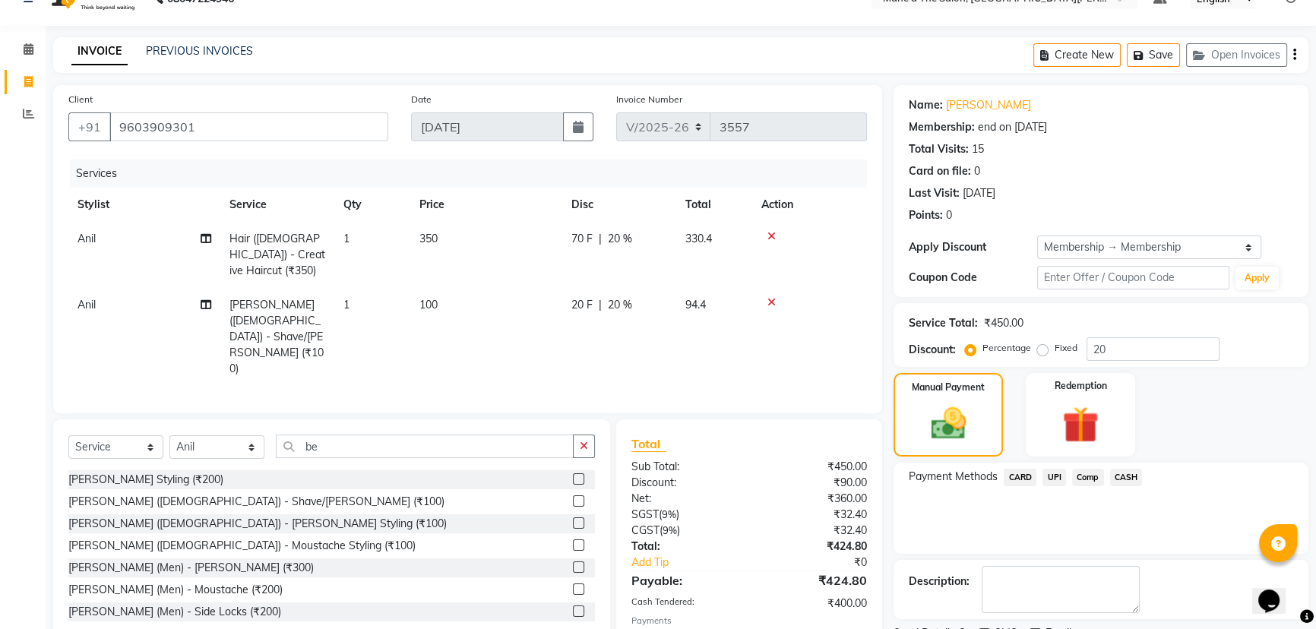
click at [1053, 480] on span "UPI" at bounding box center [1055, 477] width 24 height 17
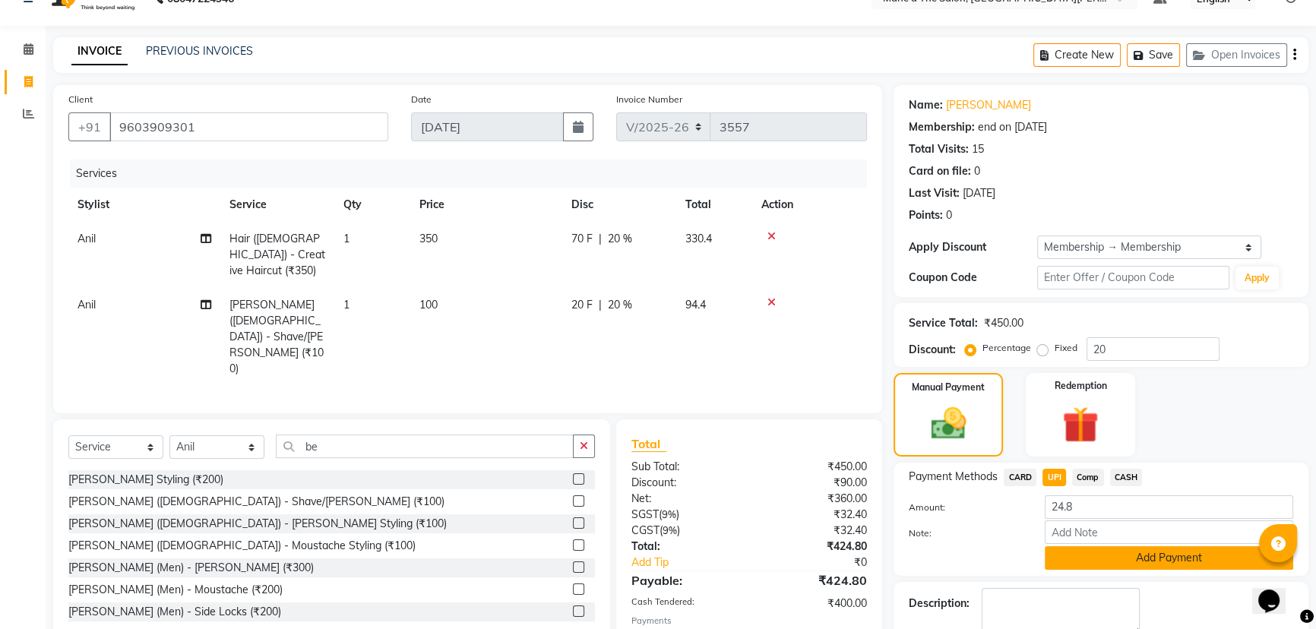
click at [1107, 559] on button "Add Payment" at bounding box center [1169, 558] width 249 height 24
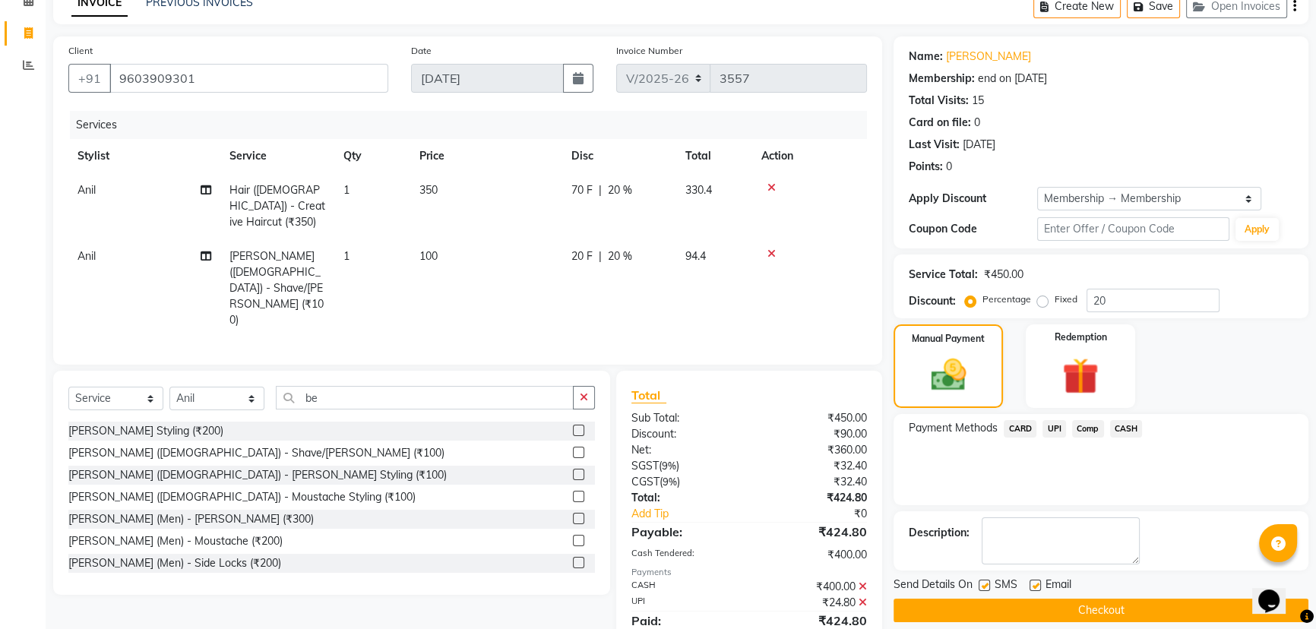
scroll to position [92, 0]
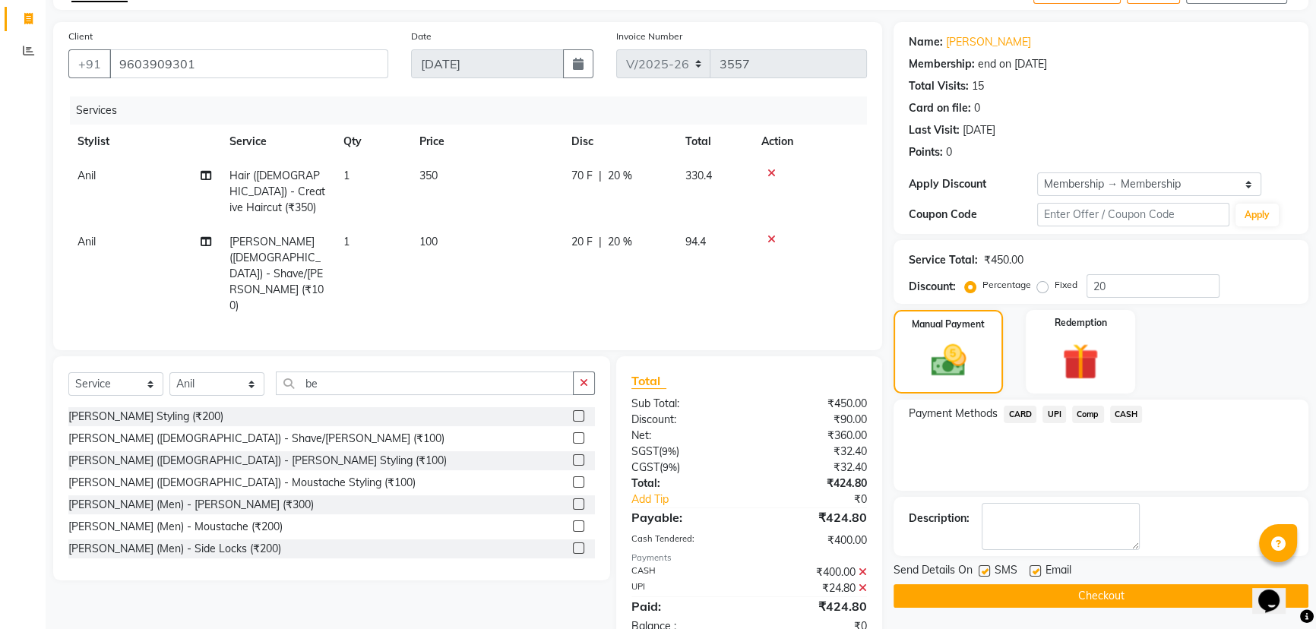
click at [1127, 597] on button "Checkout" at bounding box center [1101, 596] width 415 height 24
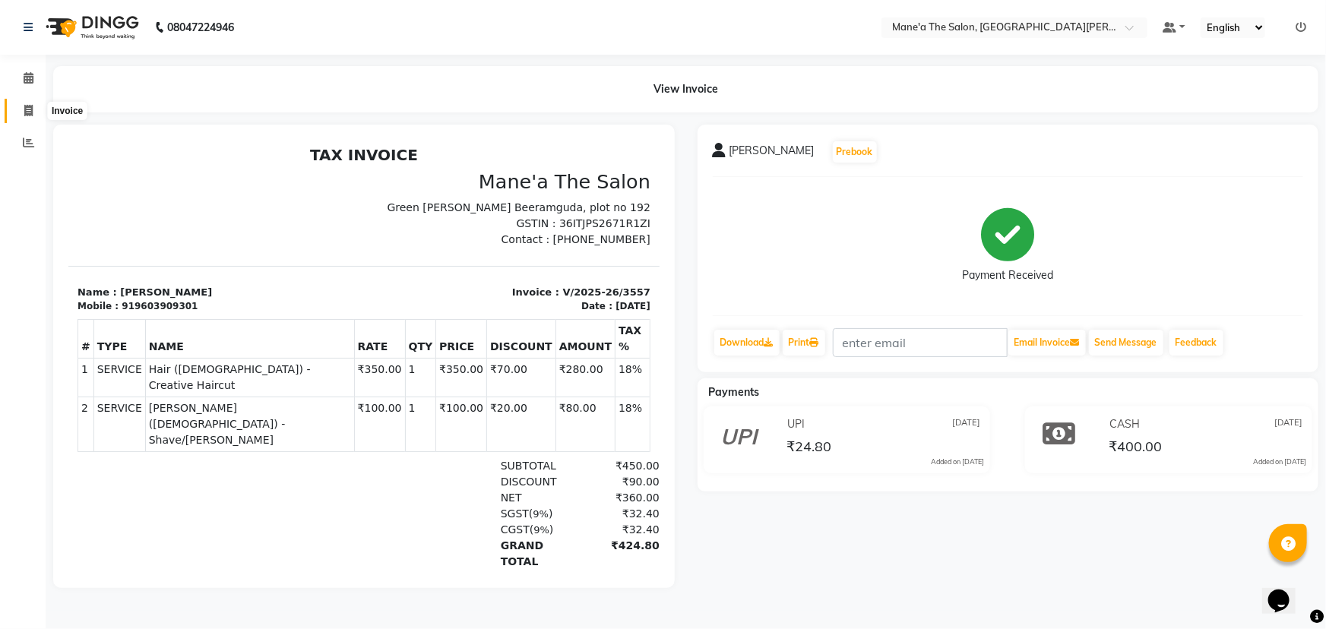
click at [21, 112] on span at bounding box center [28, 111] width 27 height 17
select select "service"
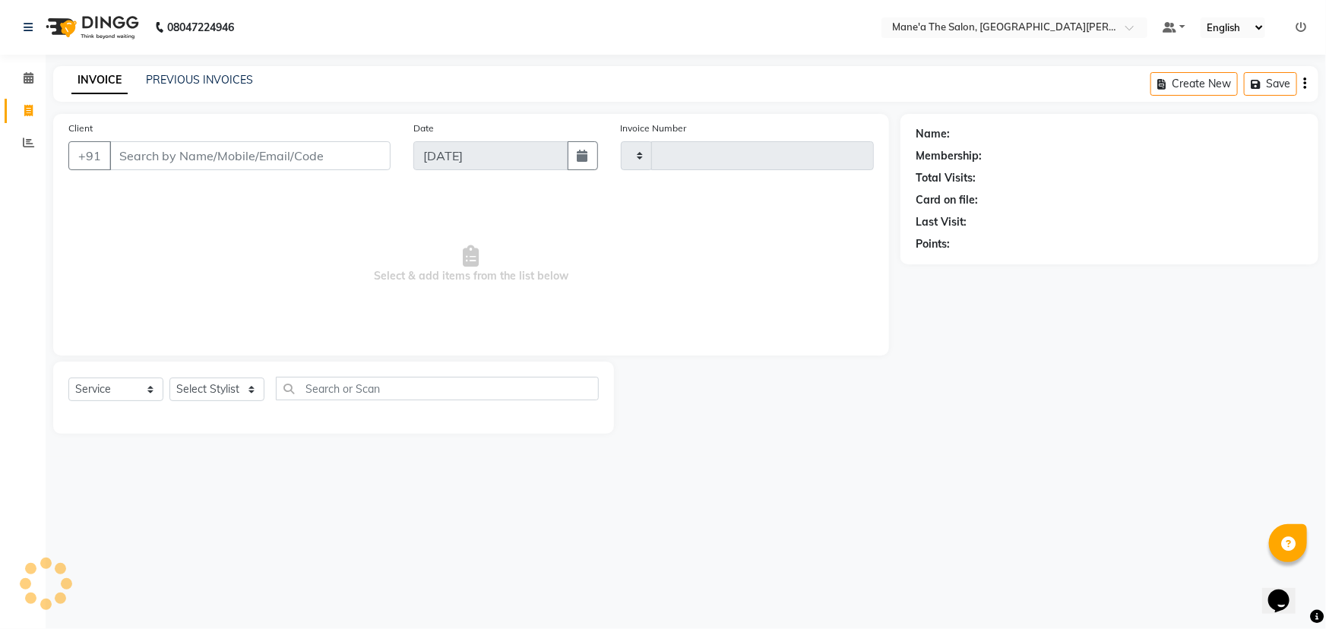
type input "3558"
select select "7205"
click at [241, 385] on select "Select Stylist" at bounding box center [216, 390] width 95 height 24
click at [220, 610] on div "08047224946 Select Location × Mane'a The Salon, Green [PERSON_NAME] Default Pan…" at bounding box center [663, 314] width 1326 height 629
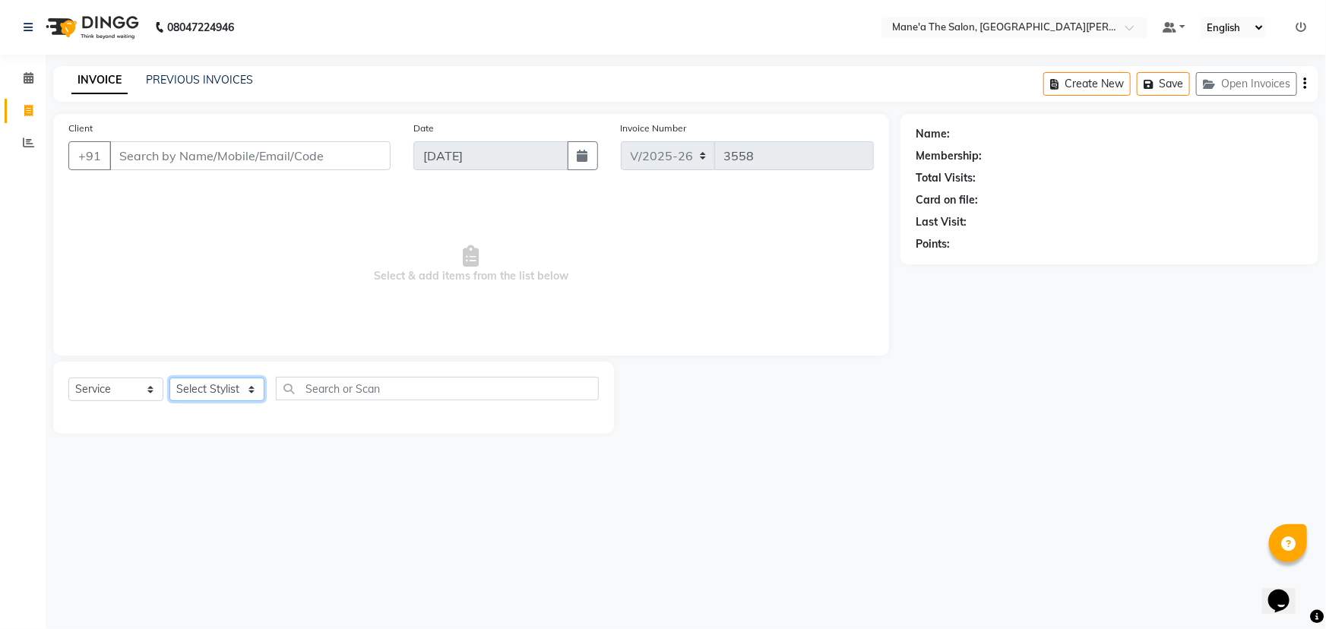
click at [224, 388] on select "Select Stylist Anam Anil Faeam Junaid New Manager [PERSON_NAME] Owner Rani [PER…" at bounding box center [216, 390] width 95 height 24
select select "71352"
click at [169, 378] on select "Select Stylist Anam Anil Faeam Junaid New Manager [PERSON_NAME] Owner Rani [PER…" at bounding box center [216, 390] width 95 height 24
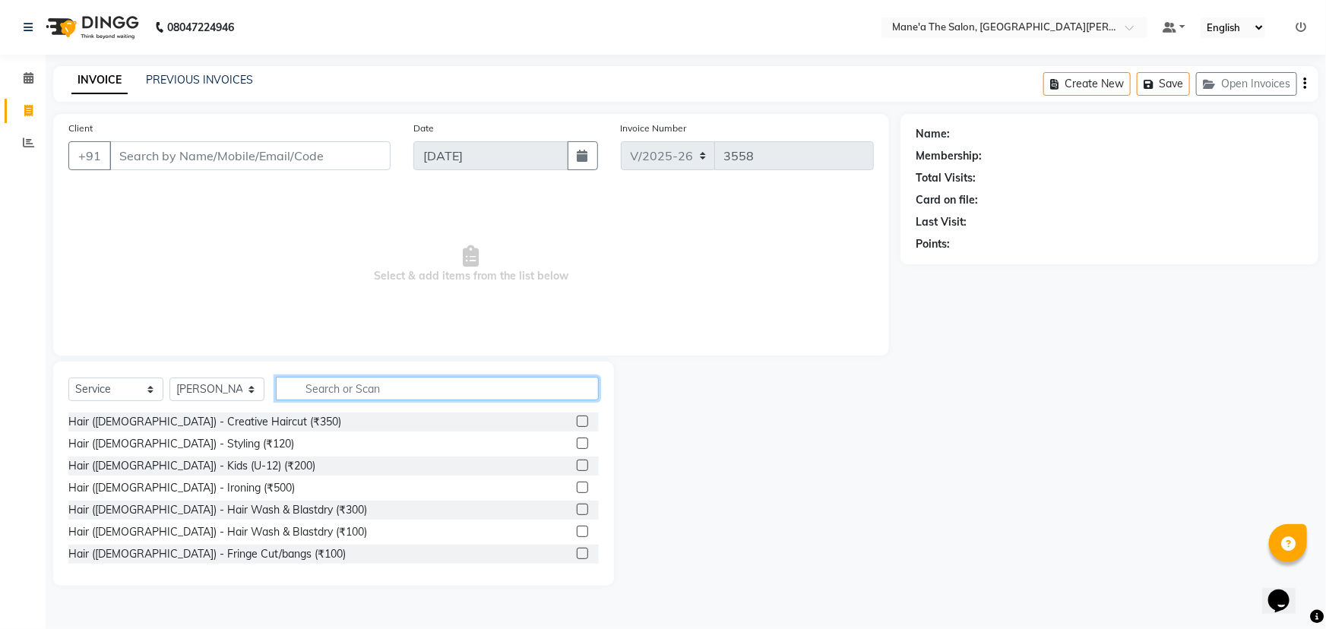
click at [340, 382] on input "text" at bounding box center [437, 389] width 323 height 24
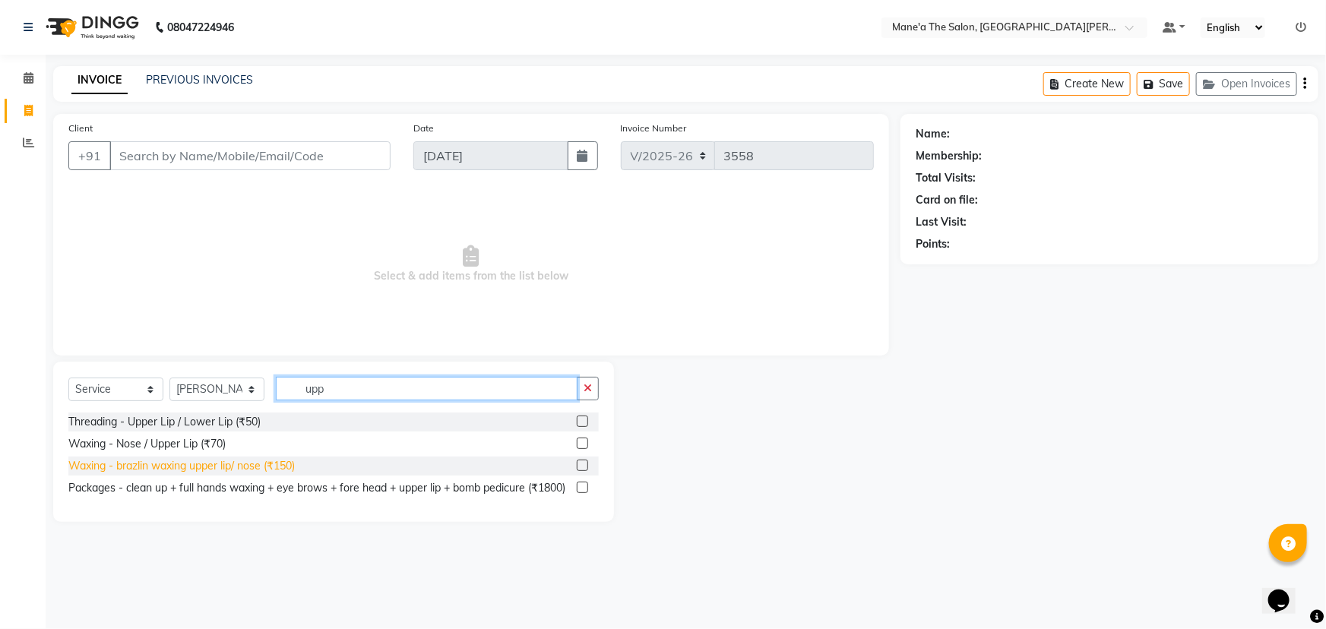
type input "upp"
click at [224, 470] on div "Waxing - brazlin waxing upper lip/ nose (₹150)" at bounding box center [181, 466] width 226 height 16
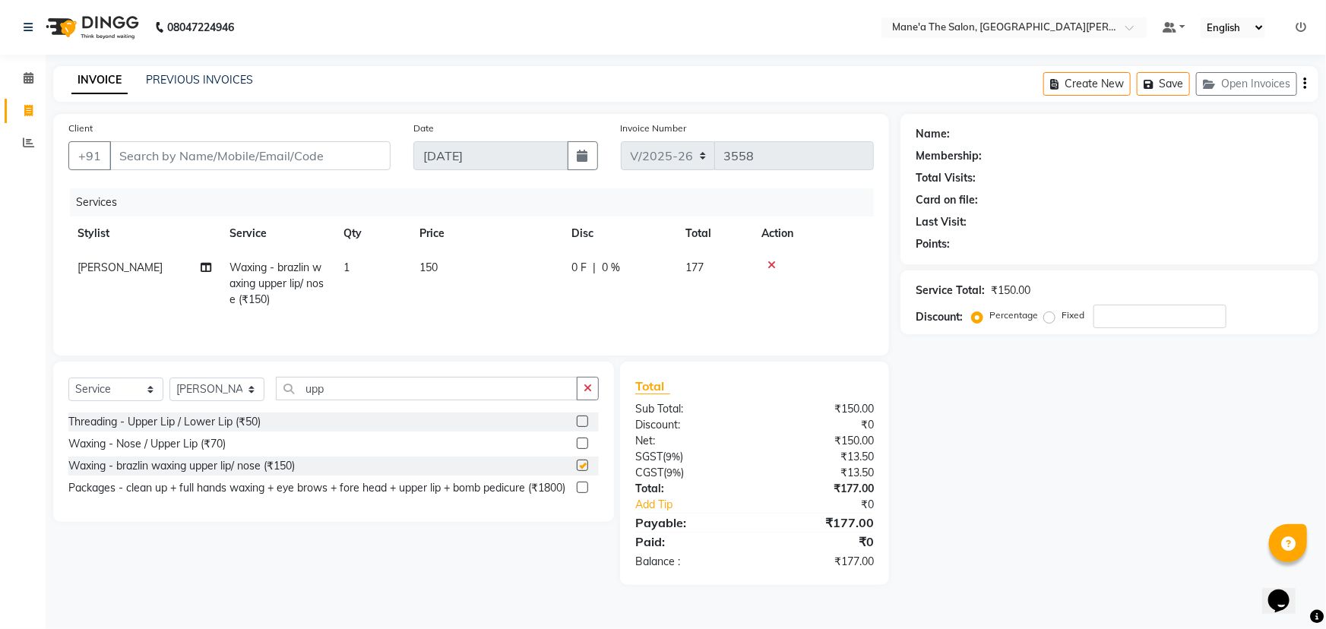
checkbox input "false"
click at [353, 399] on input "upp" at bounding box center [427, 389] width 302 height 24
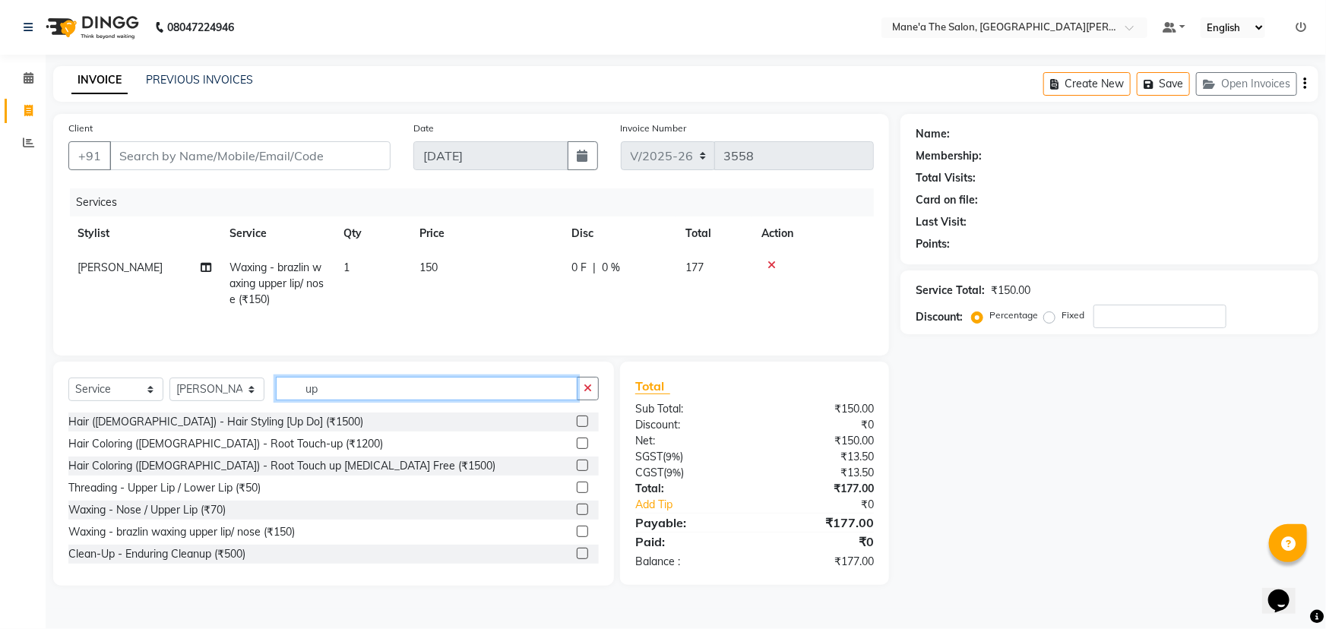
type input "u"
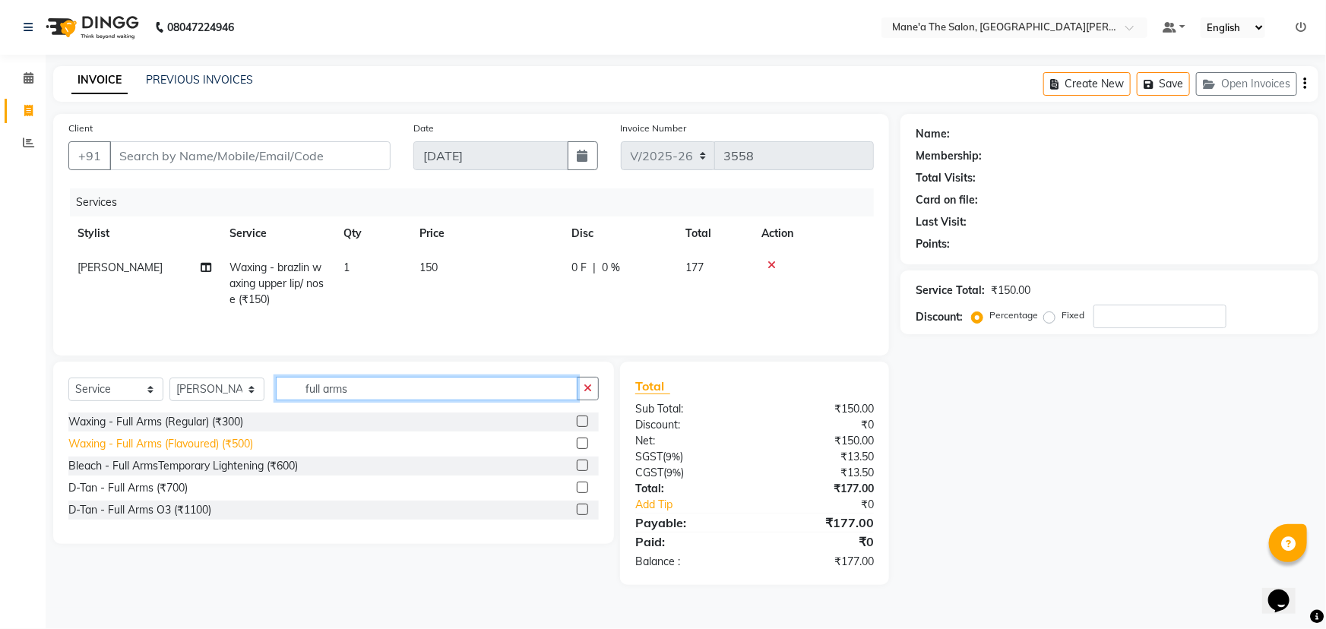
type input "full arms"
click at [235, 443] on div "Waxing - Full Arms (Flavoured) (₹500)" at bounding box center [160, 444] width 185 height 16
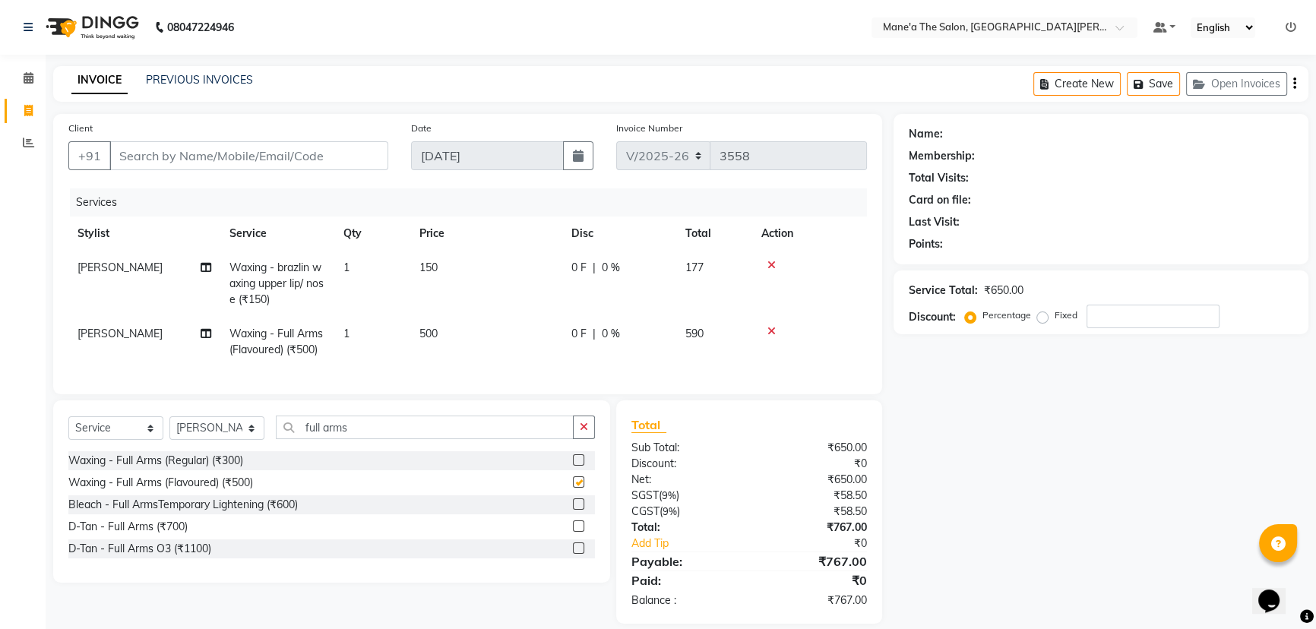
checkbox input "false"
click at [380, 439] on input "full arms" at bounding box center [425, 428] width 298 height 24
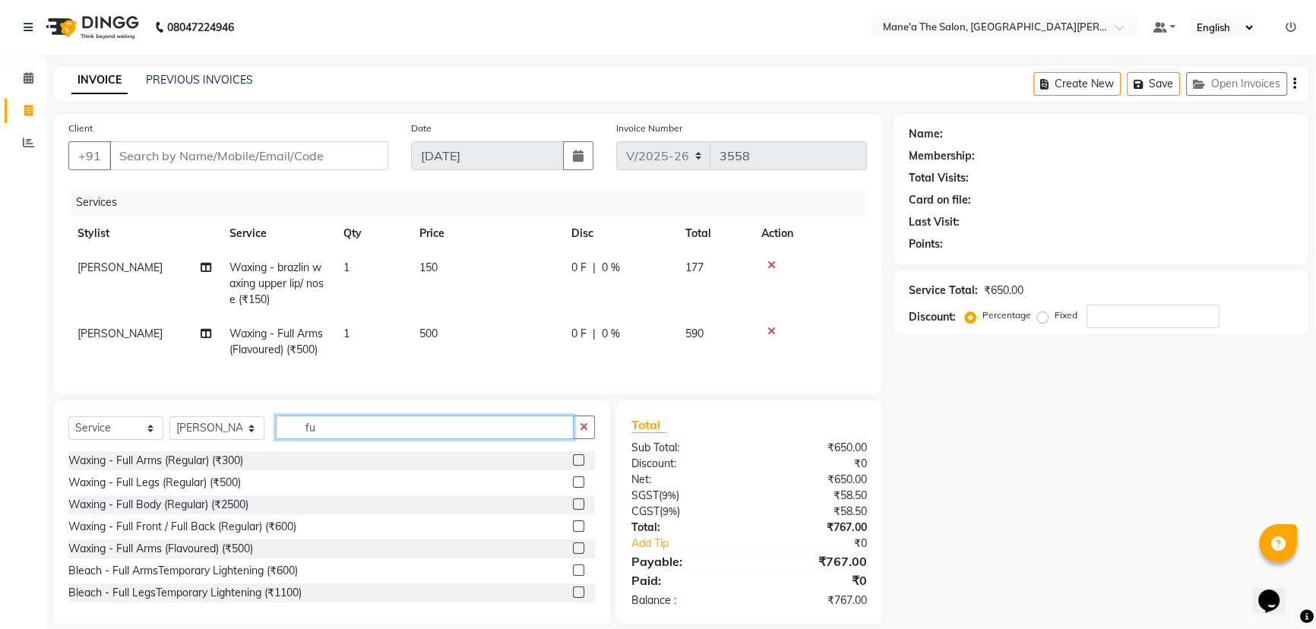
type input "f"
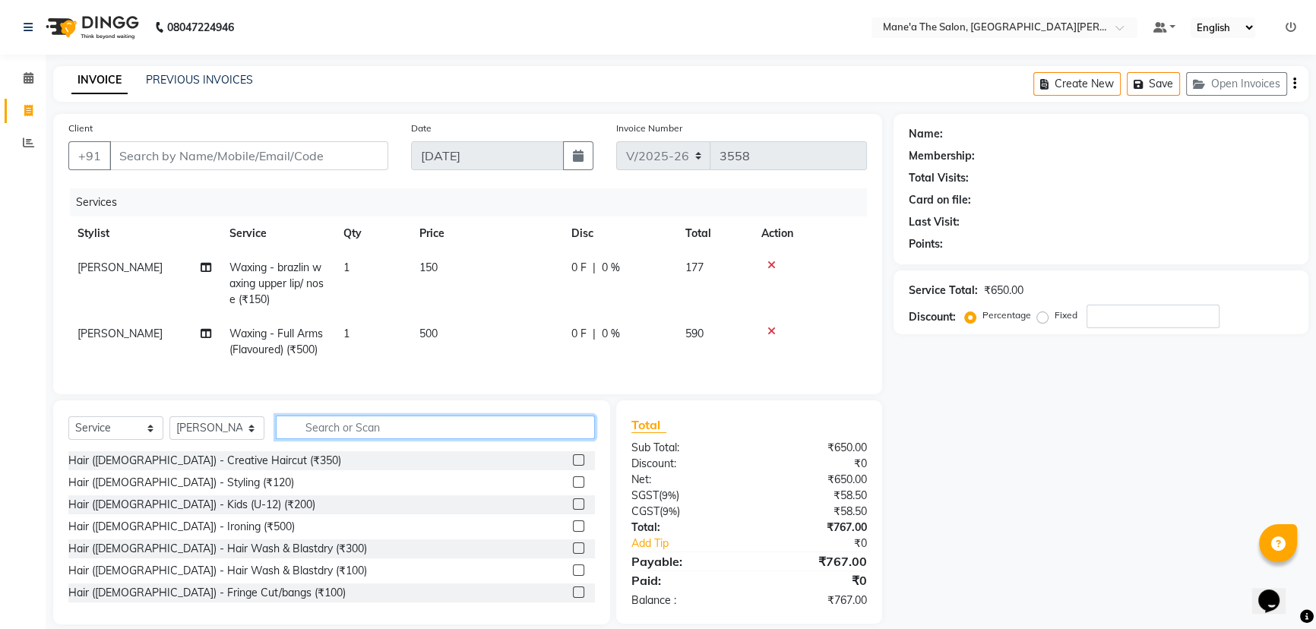
type input "l"
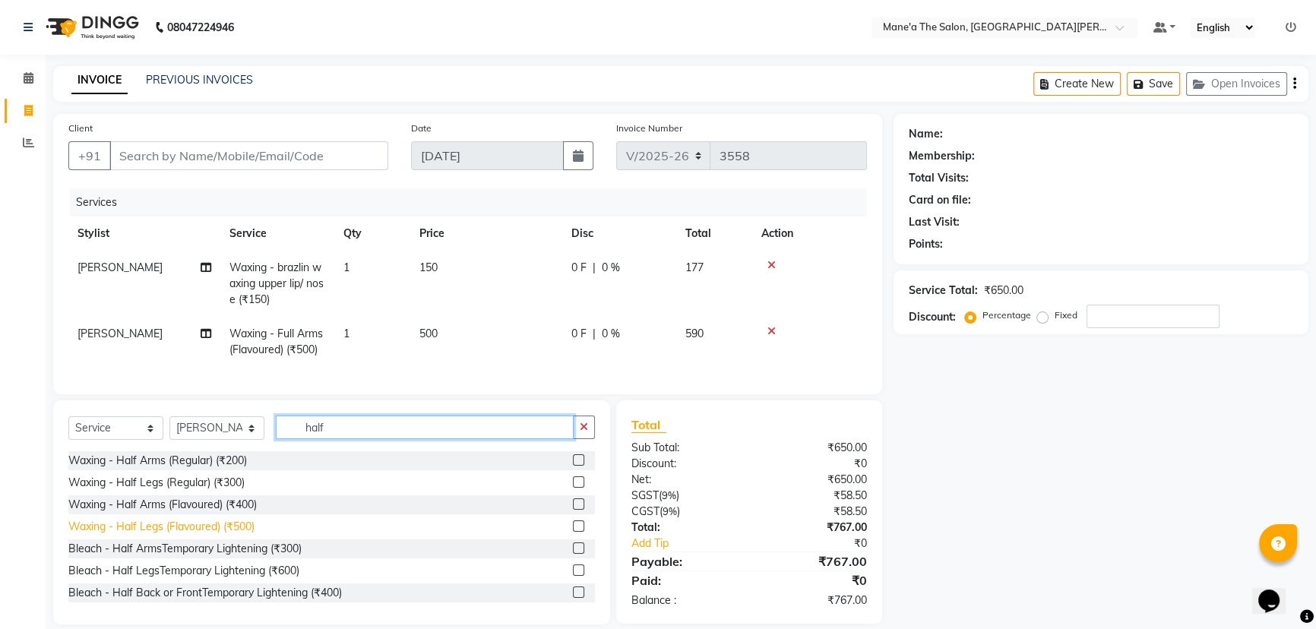
type input "half"
click at [230, 535] on div "Waxing - Half Legs (Flavoured) (₹500)" at bounding box center [161, 527] width 186 height 16
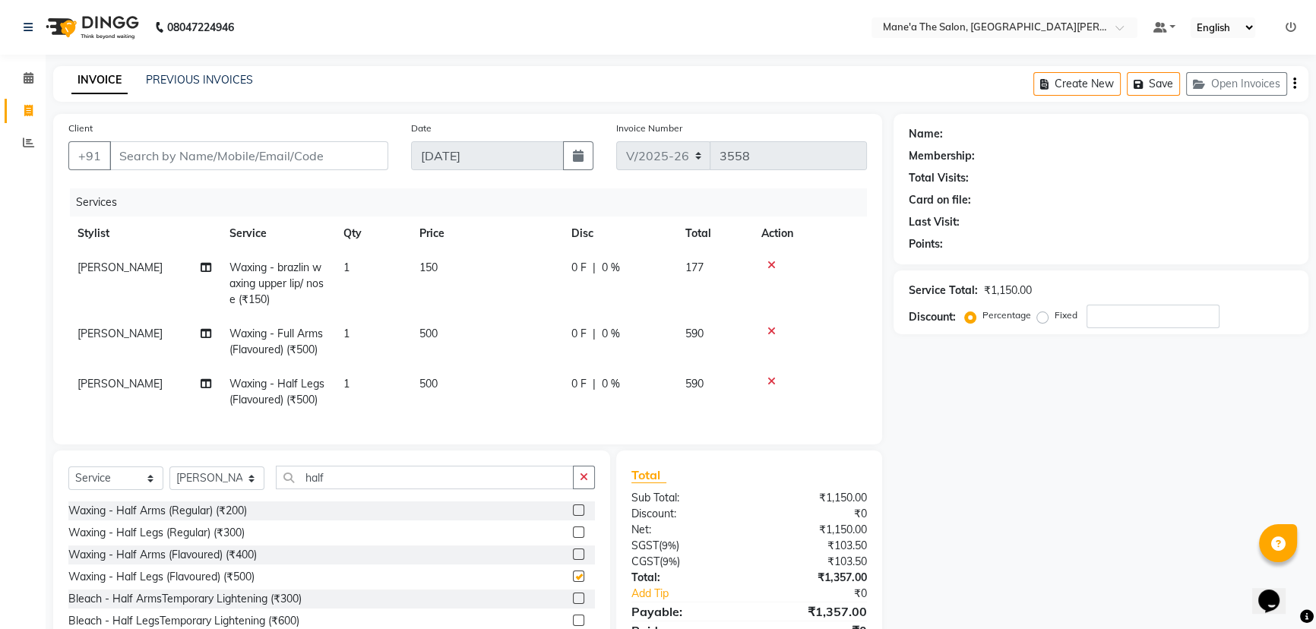
checkbox input "false"
click at [344, 486] on input "half" at bounding box center [425, 478] width 298 height 24
type input "h"
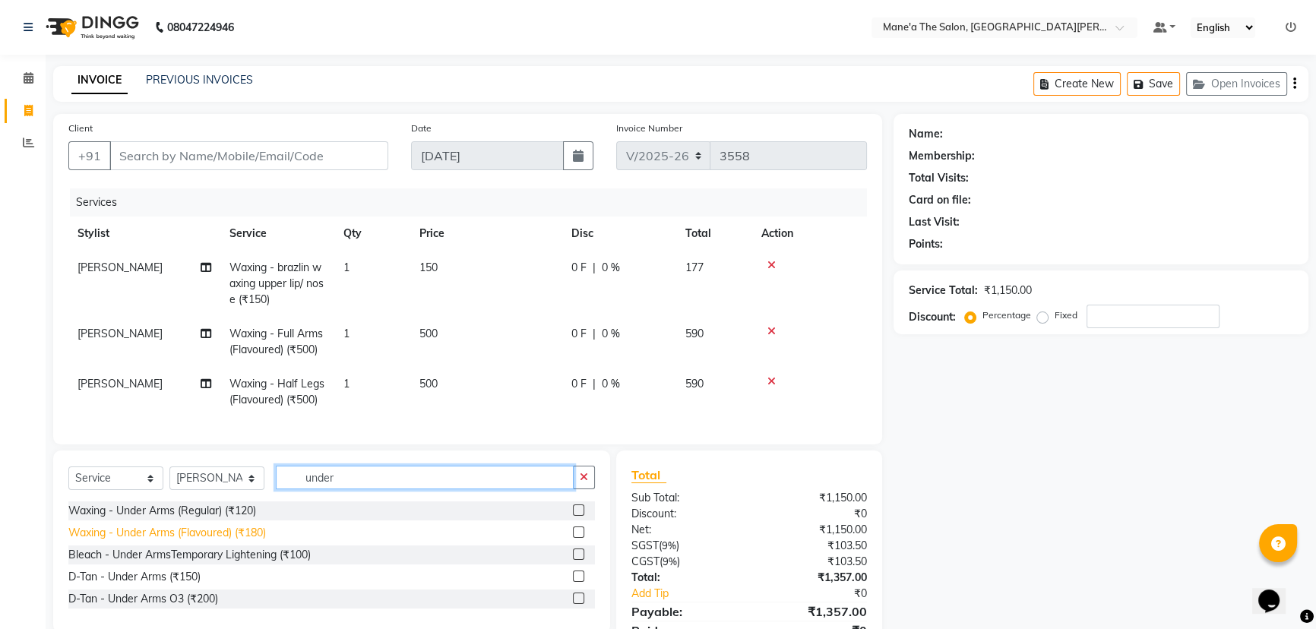
type input "under"
click at [228, 541] on div "Waxing - Under Arms (Flavoured) (₹180)" at bounding box center [167, 533] width 198 height 16
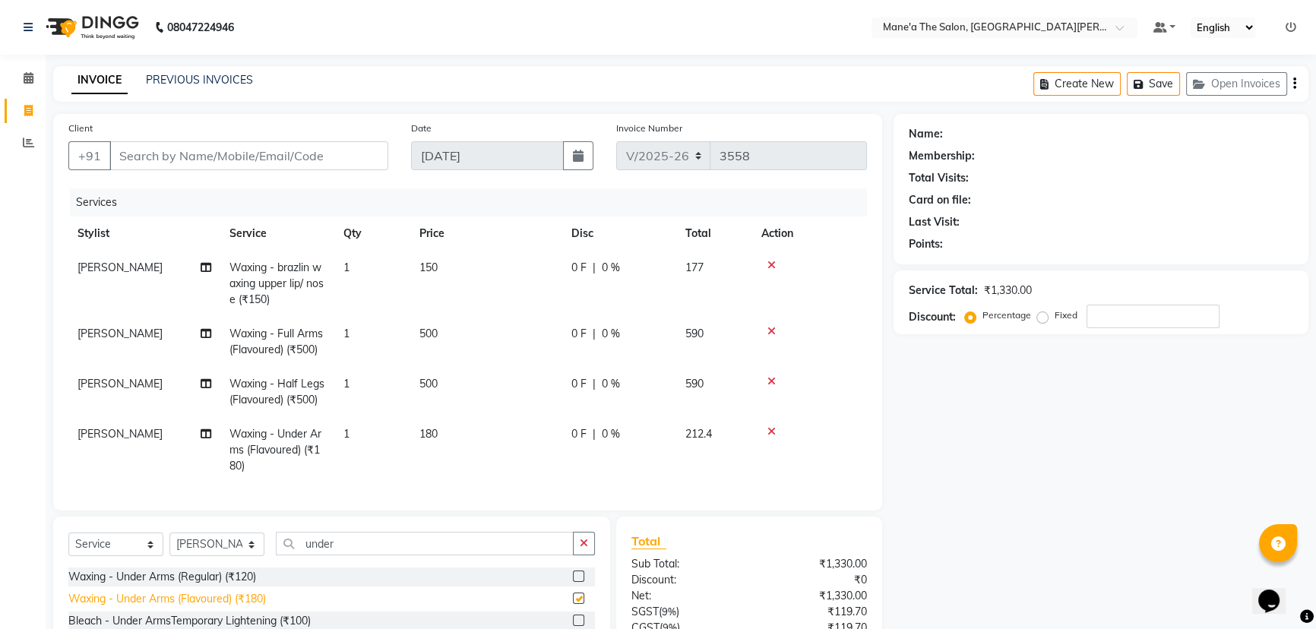
checkbox input "false"
click at [363, 538] on div "Select Service Product Membership Package Voucher Prepaid Gift Card Select Styl…" at bounding box center [331, 608] width 557 height 182
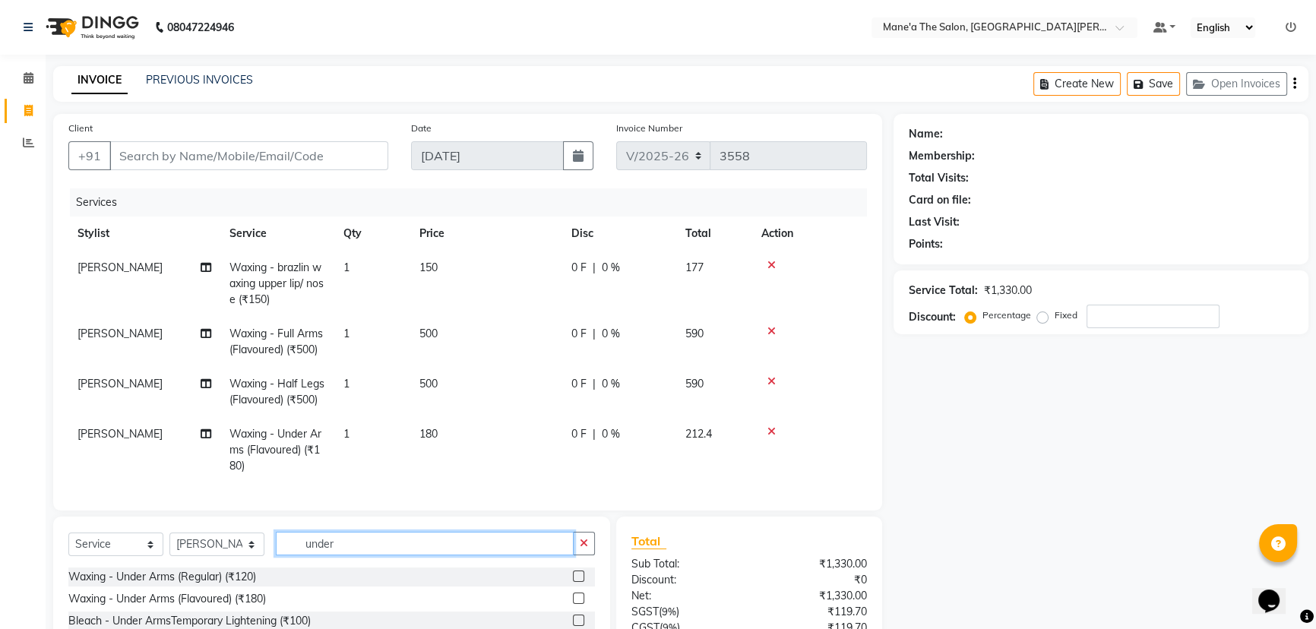
click at [359, 556] on input "under" at bounding box center [425, 544] width 298 height 24
type input "u"
type input "o3"
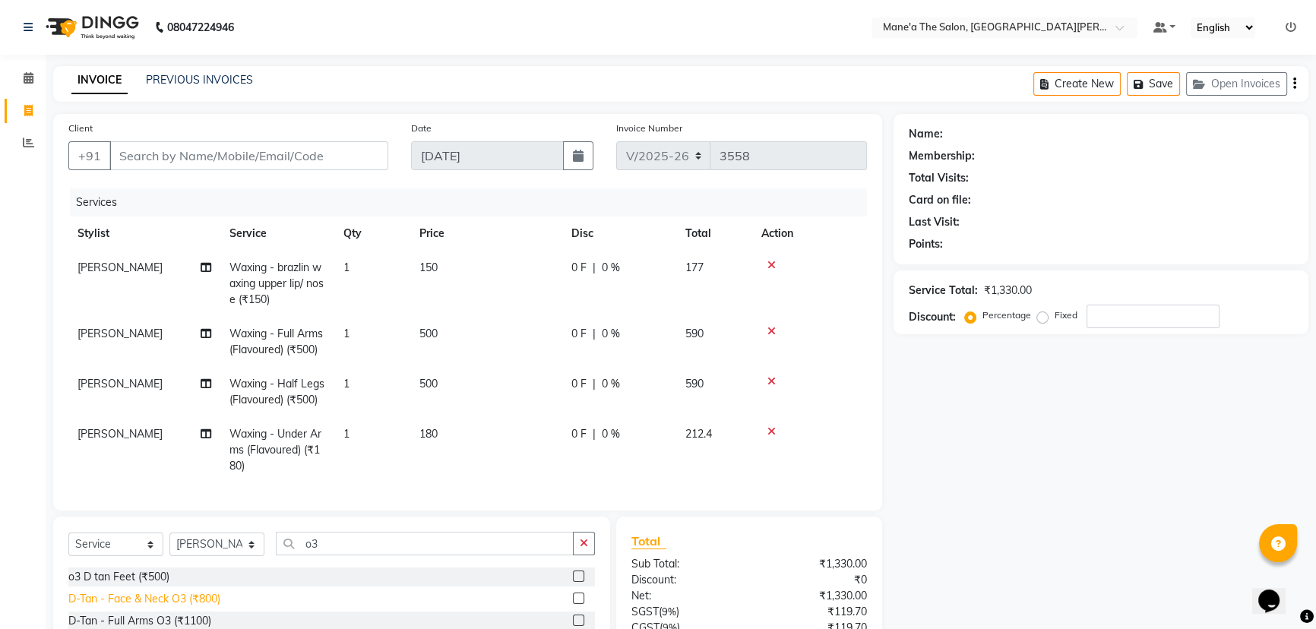
click at [196, 607] on div "D-Tan - Face & Neck O3 (₹800)" at bounding box center [144, 599] width 152 height 16
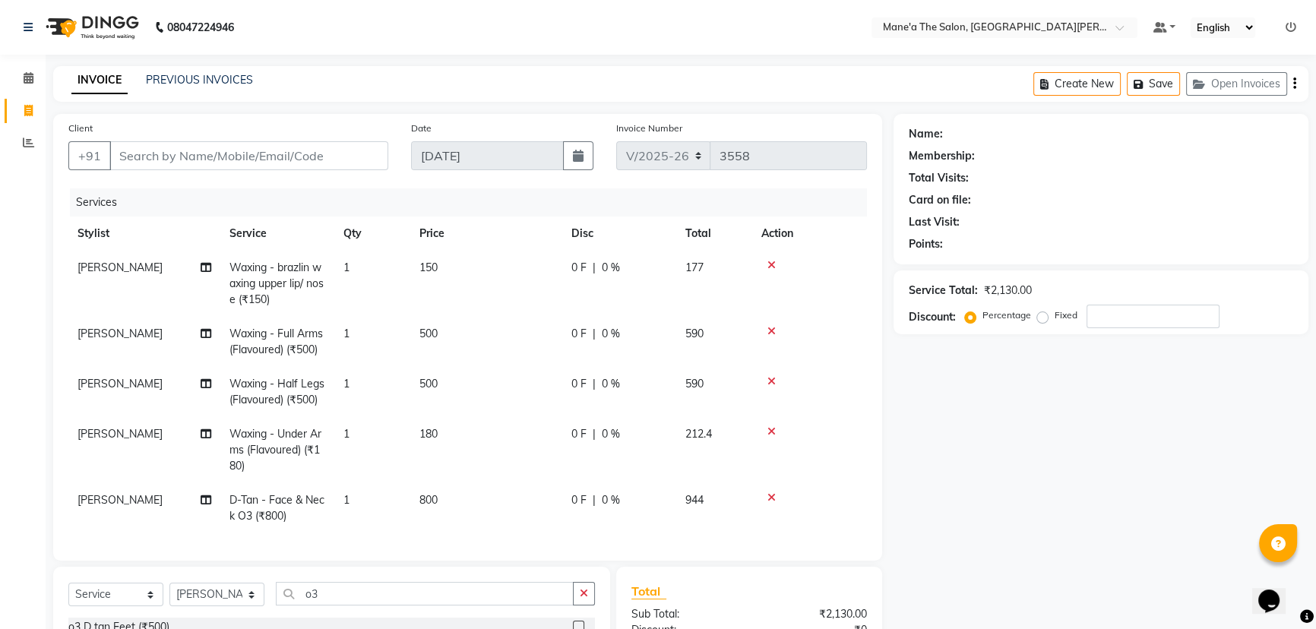
checkbox input "false"
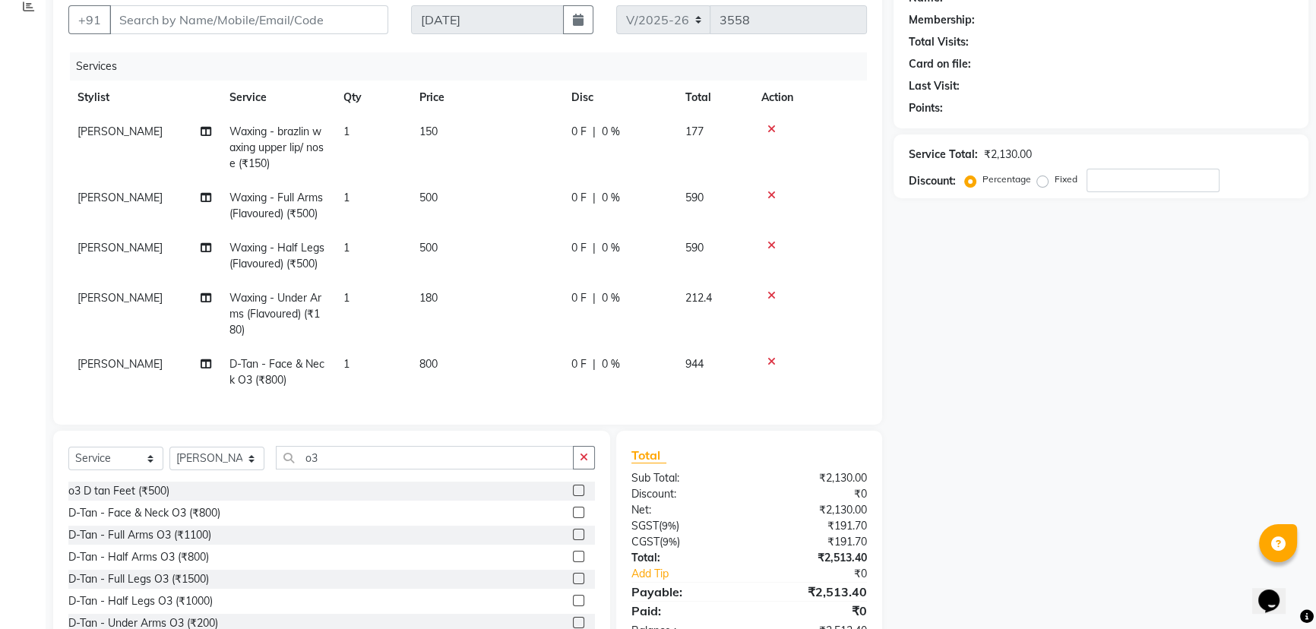
scroll to position [138, 0]
click at [202, 542] on div "D-Tan - Full Arms O3 (₹1100)" at bounding box center [139, 534] width 143 height 16
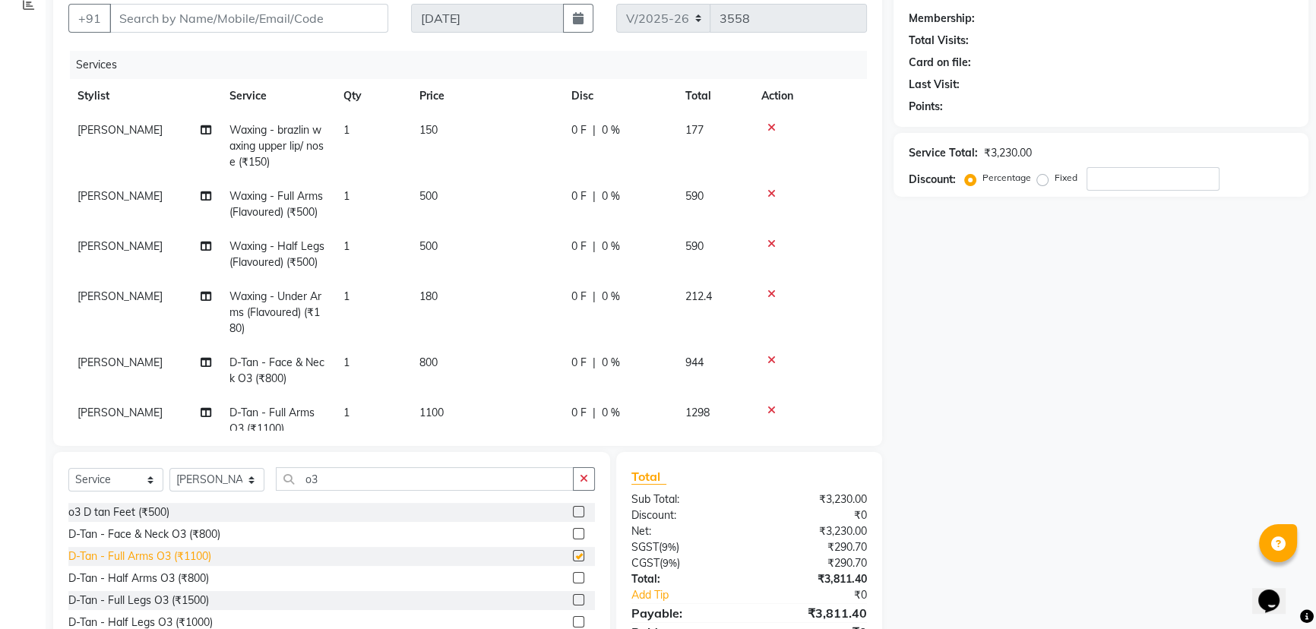
checkbox input "false"
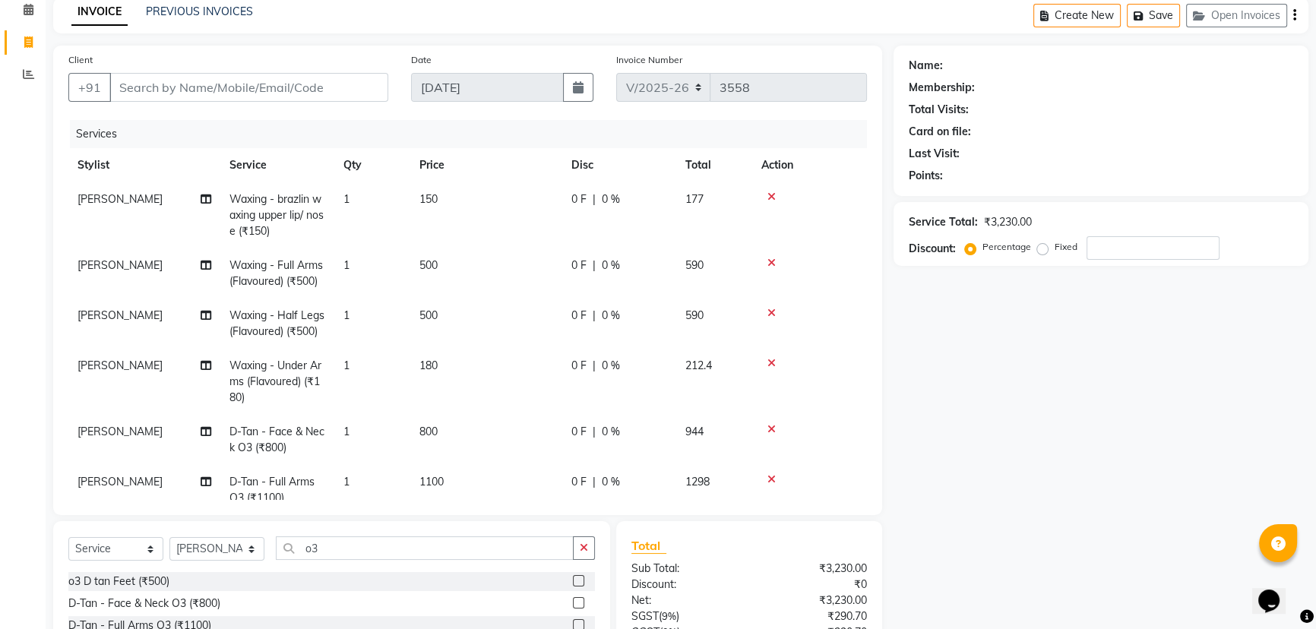
scroll to position [132, 0]
click at [169, 579] on div "D-Tan - Under Arms O3 (₹200)" at bounding box center [143, 582] width 150 height 16
checkbox input "false"
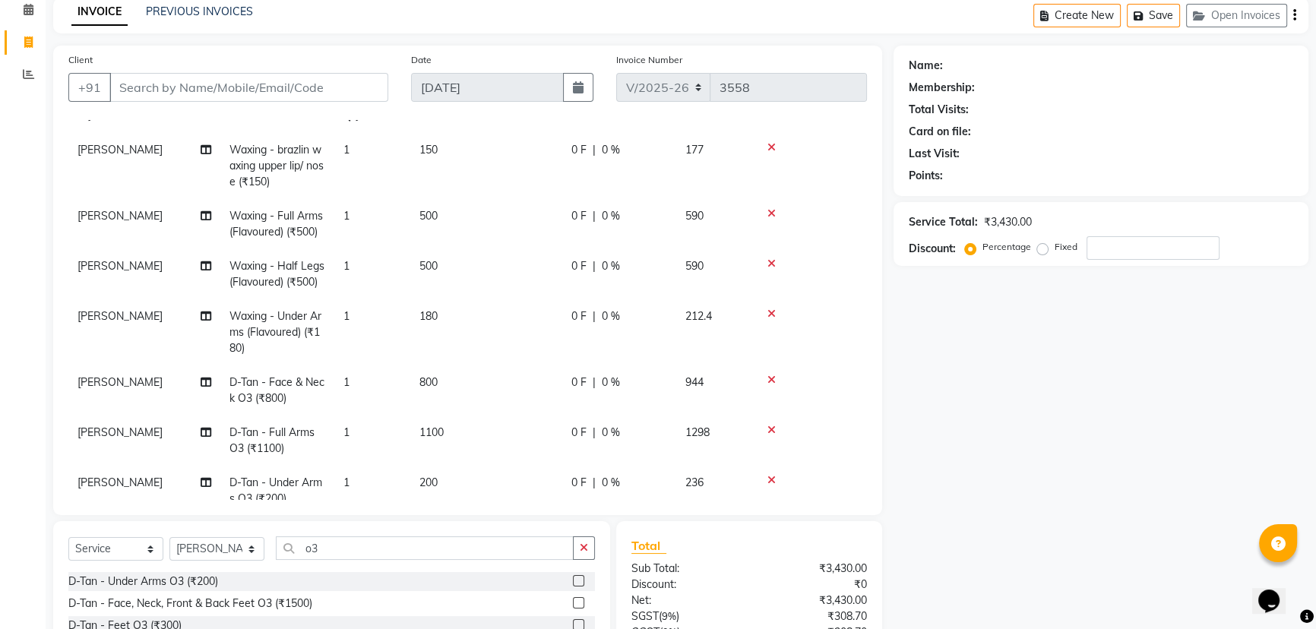
scroll to position [87, 0]
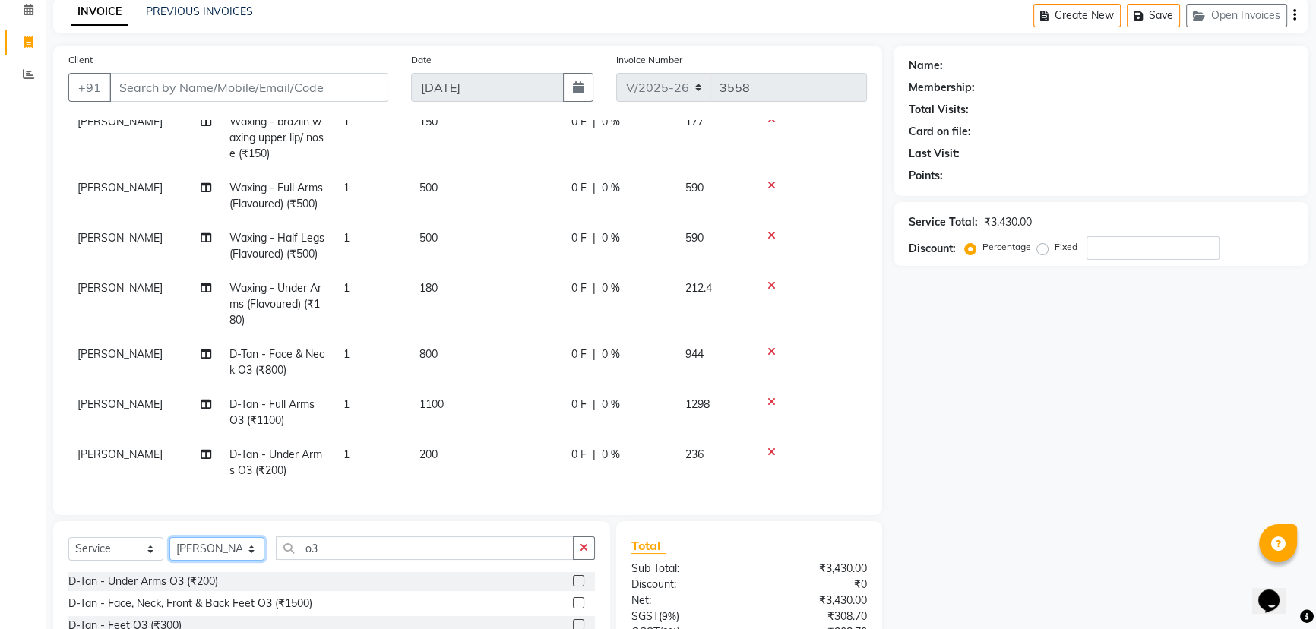
click at [249, 551] on select "Select Stylist Anam Anil Faeam Junaid New Manager [PERSON_NAME] Owner Rani [PER…" at bounding box center [216, 549] width 95 height 24
select select "85411"
click at [169, 537] on select "Select Stylist Anam Anil Faeam Junaid New Manager [PERSON_NAME] Owner Rani [PER…" at bounding box center [216, 549] width 95 height 24
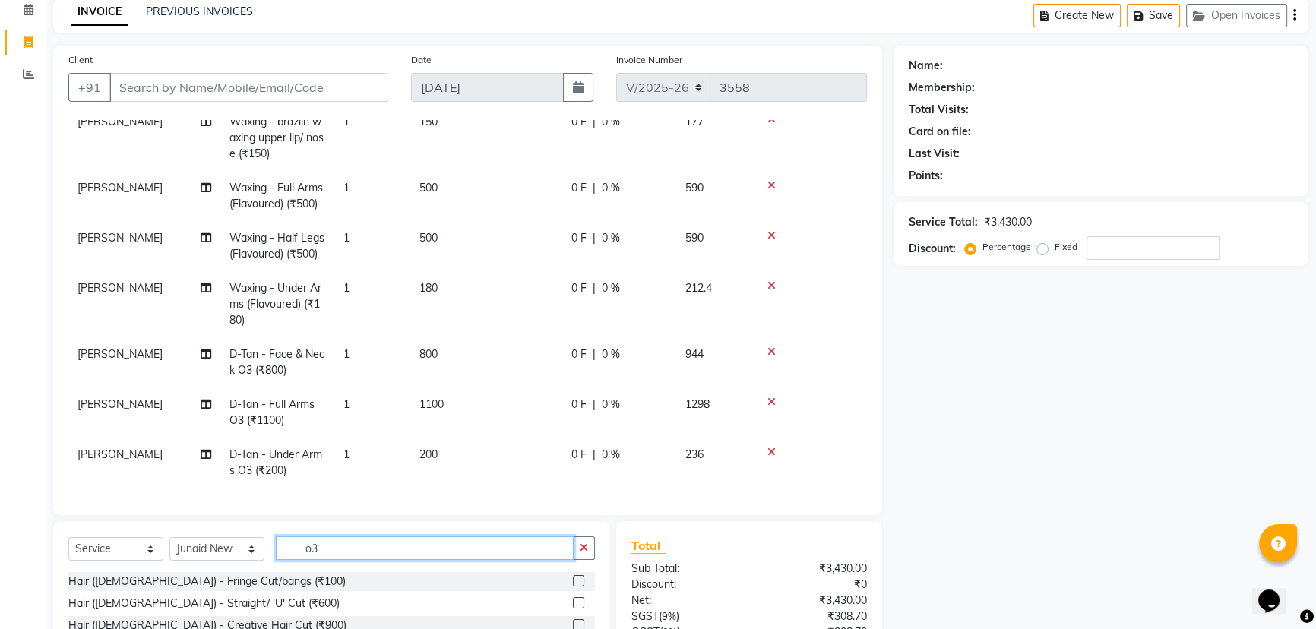
click at [356, 541] on input "o3" at bounding box center [425, 549] width 298 height 24
type input "o"
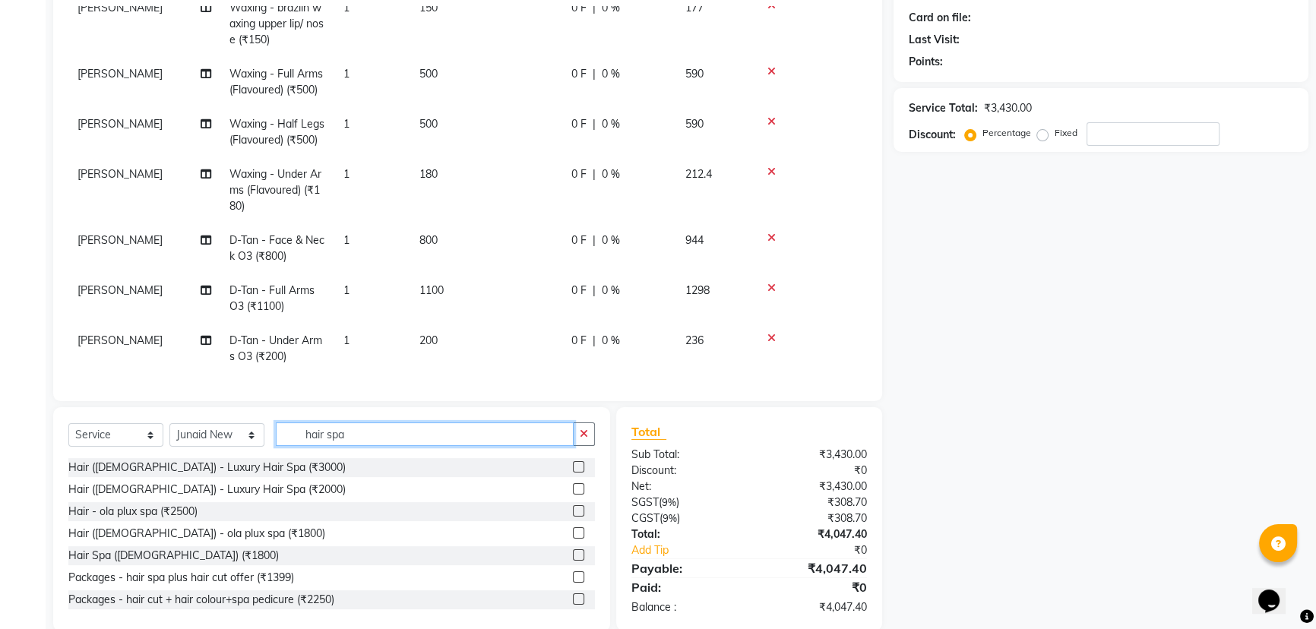
scroll to position [207, 0]
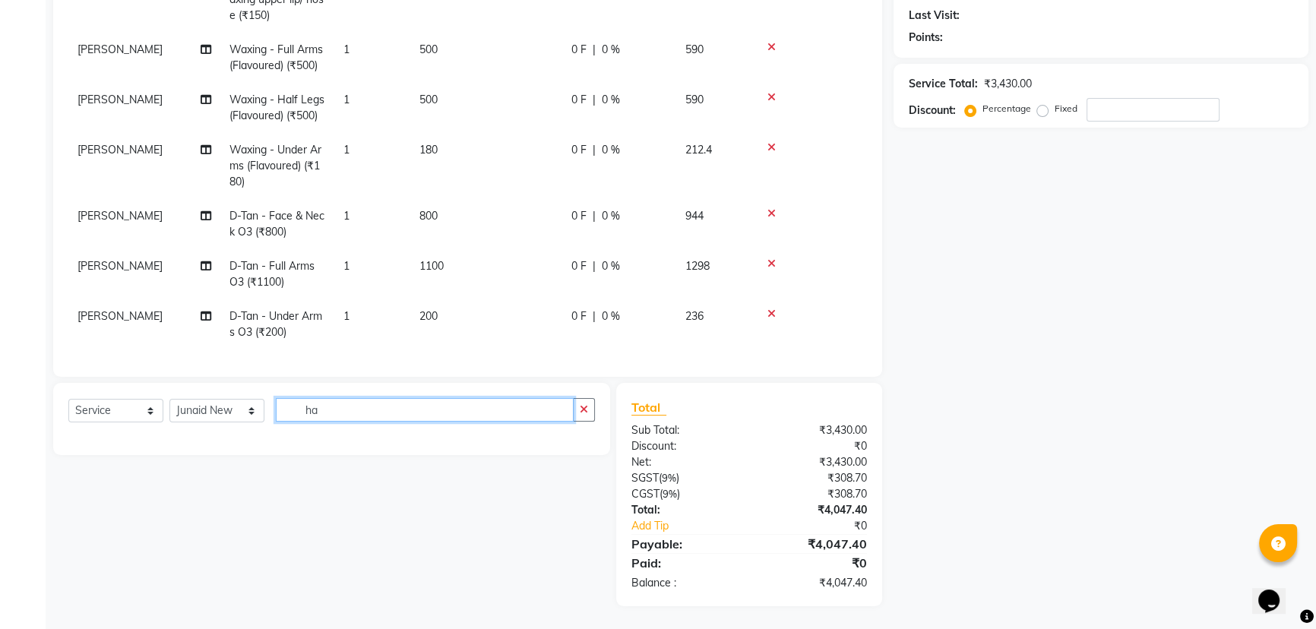
type input "h"
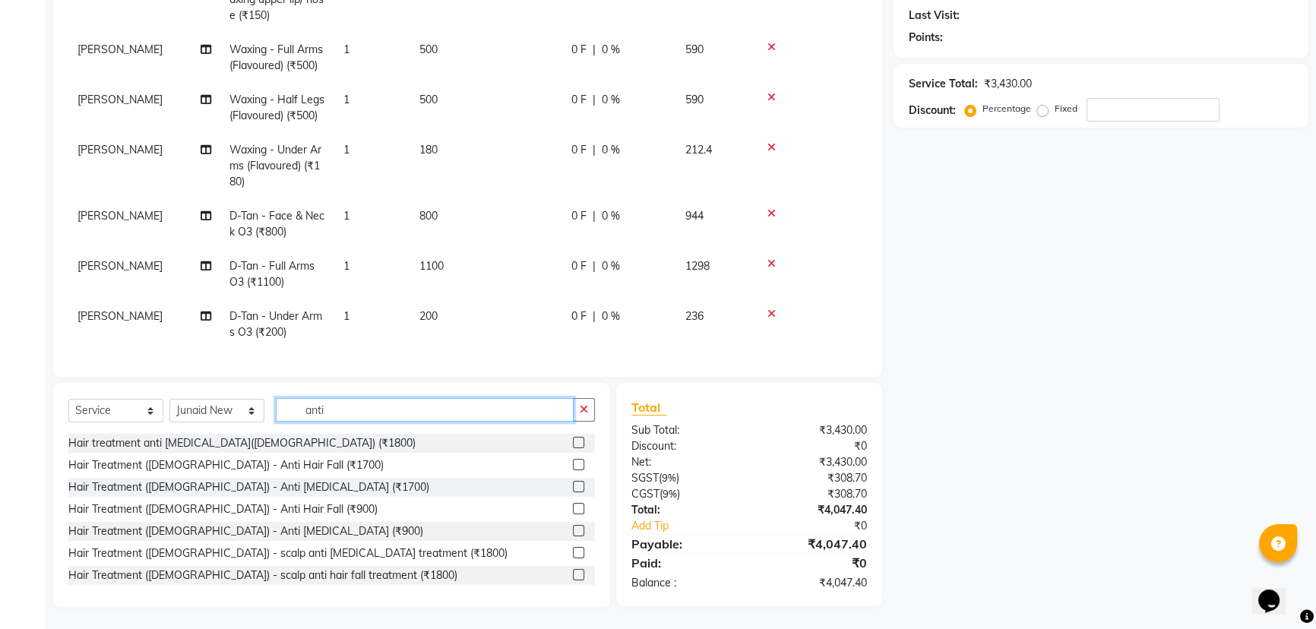
scroll to position [68, 0]
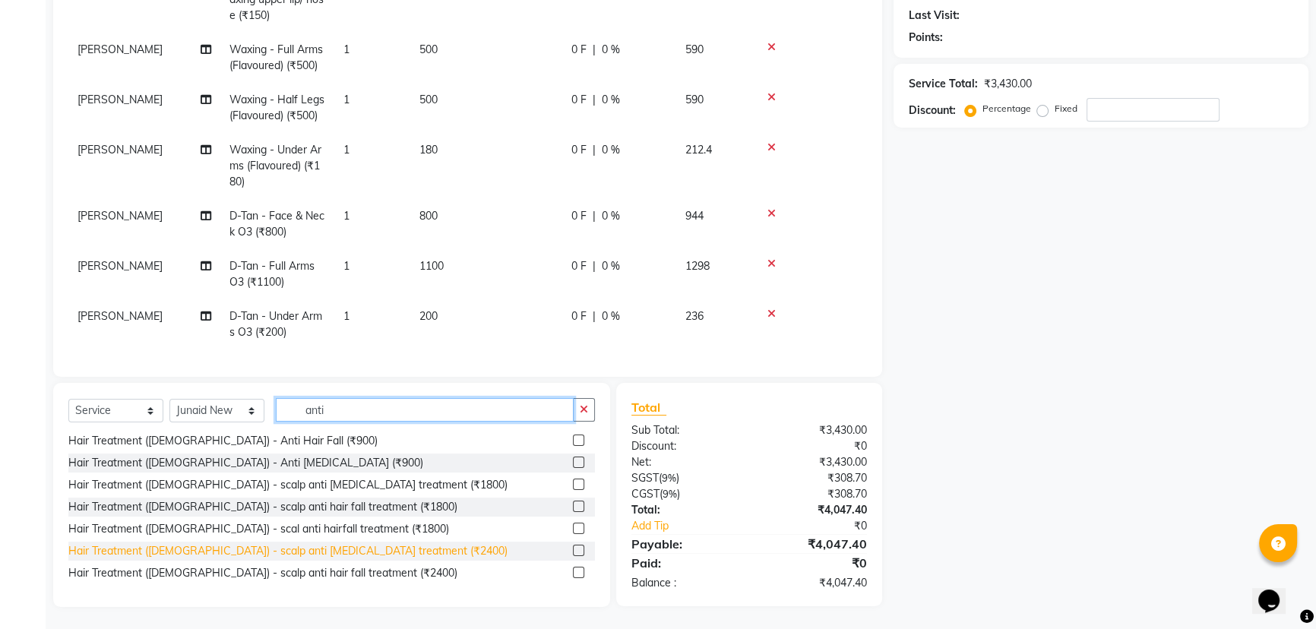
type input "anti"
click at [270, 548] on div "Hair Treatment ([DEMOGRAPHIC_DATA]) - scalp anti [MEDICAL_DATA] treatment (₹240…" at bounding box center [287, 551] width 439 height 16
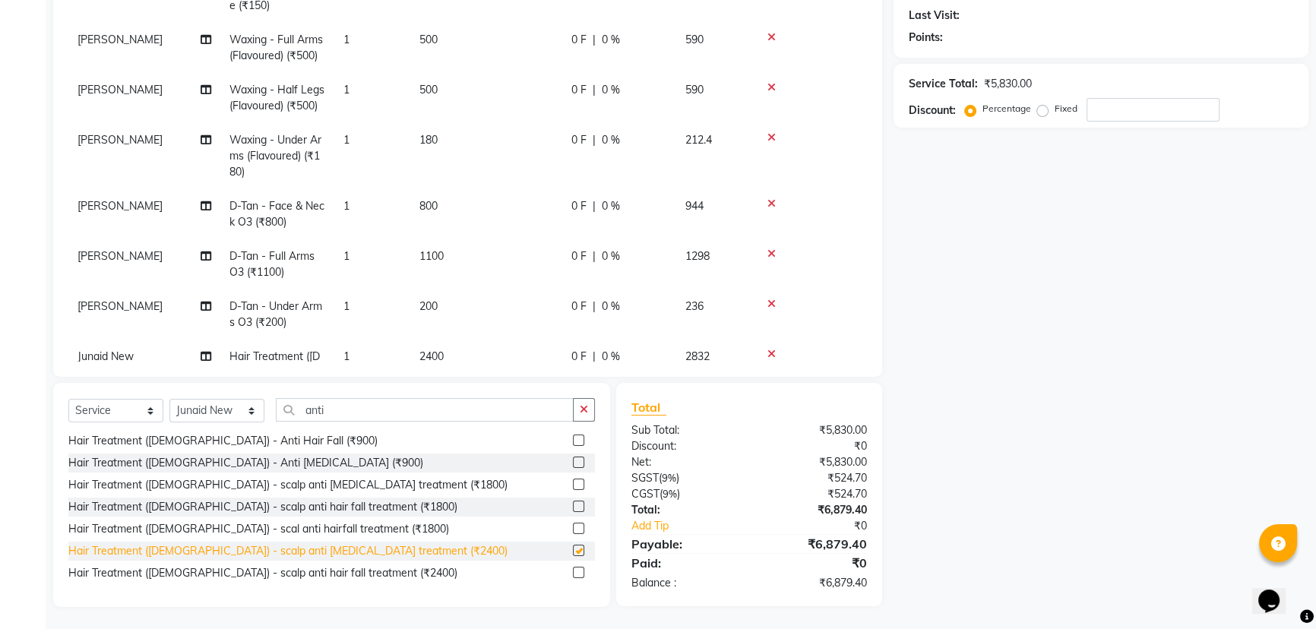
checkbox input "false"
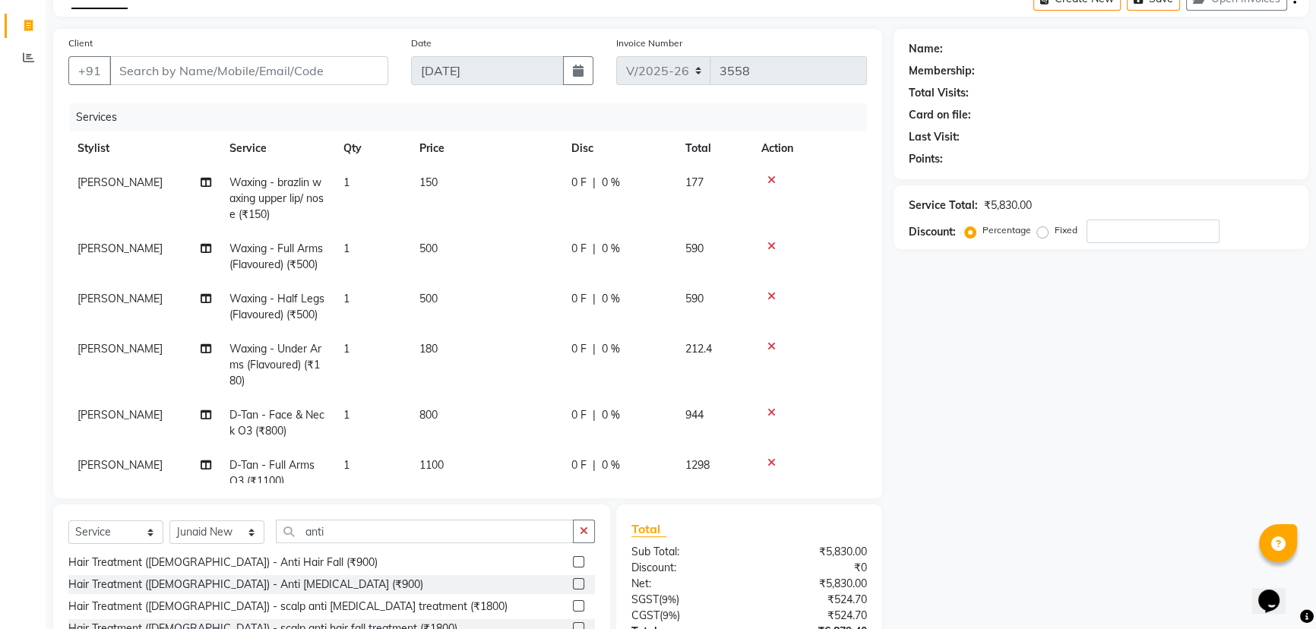
scroll to position [0, 0]
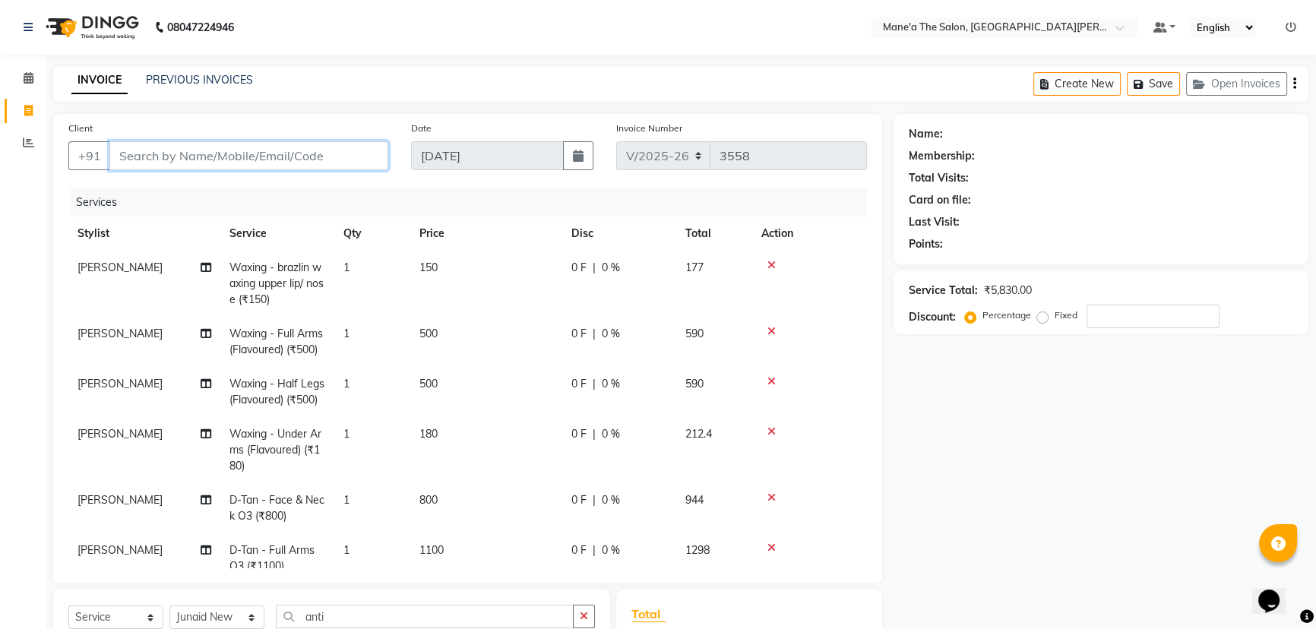
click at [163, 154] on input "Client" at bounding box center [248, 155] width 279 height 29
type input "9"
type input "0"
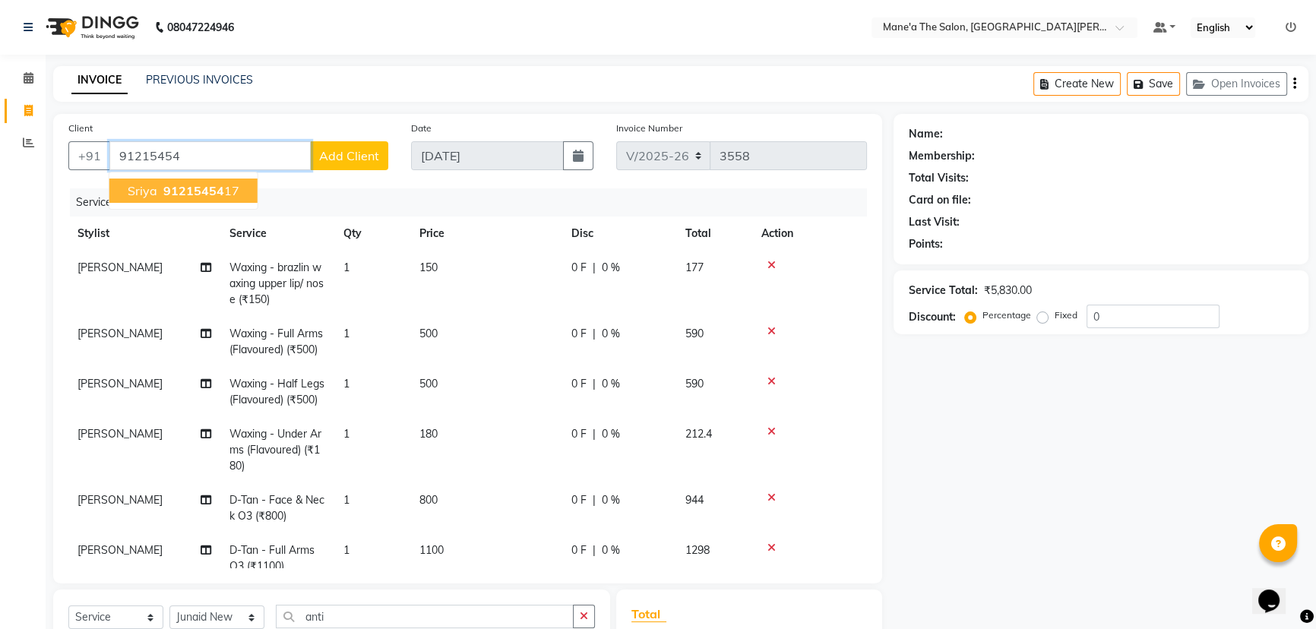
click at [204, 189] on span "91215454" at bounding box center [193, 190] width 61 height 15
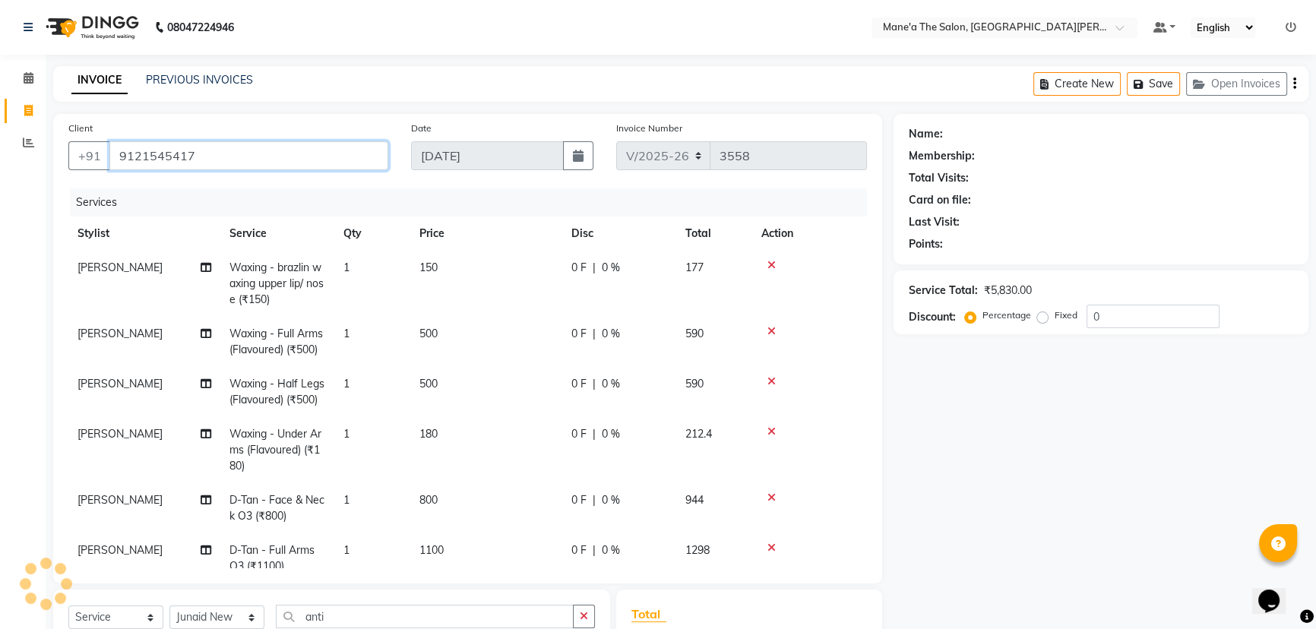
type input "9121545417"
select select "1: Object"
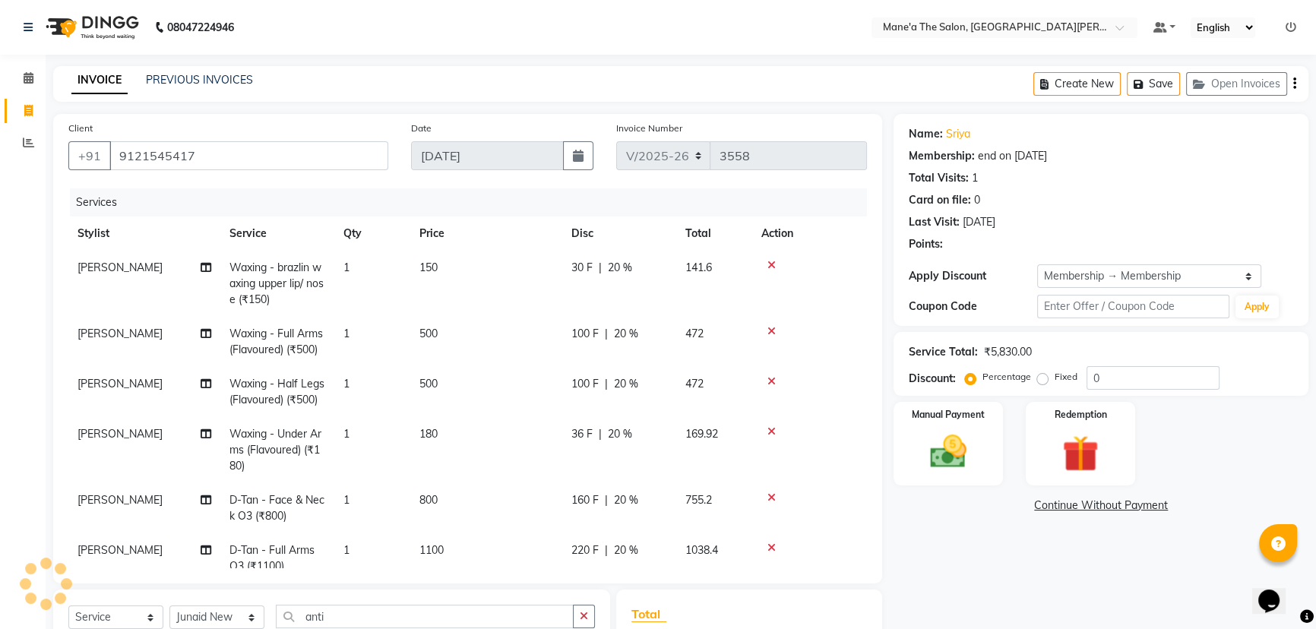
type input "20"
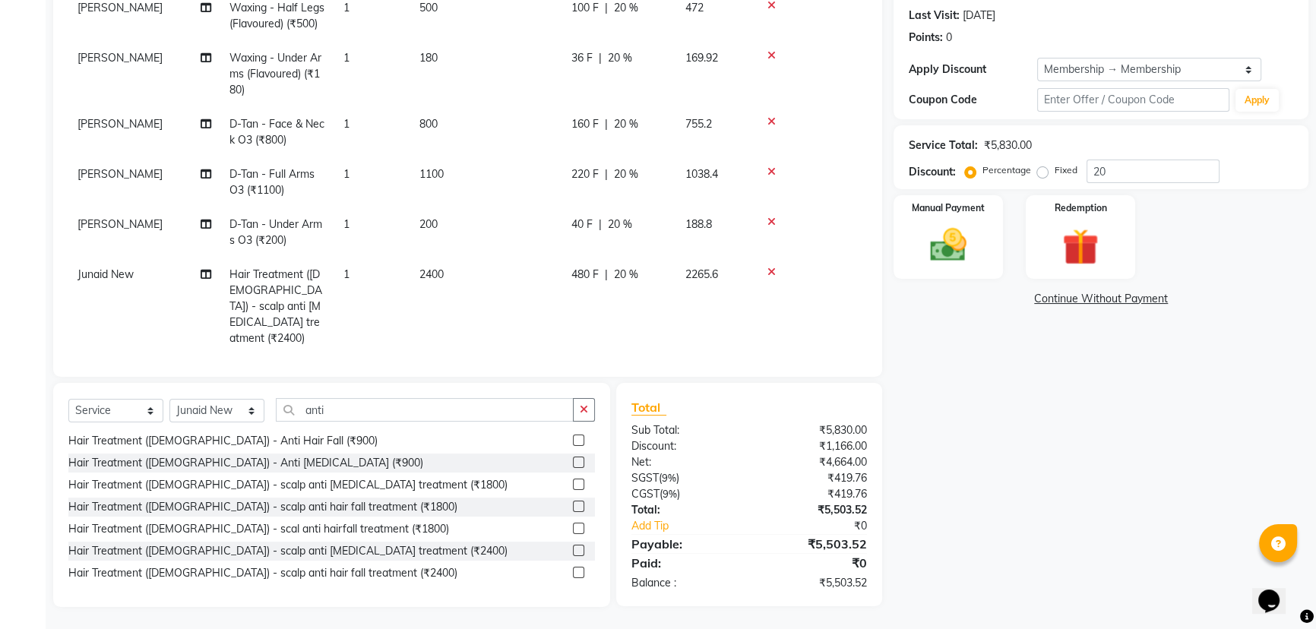
scroll to position [207, 0]
click at [967, 263] on img at bounding box center [949, 244] width 62 height 43
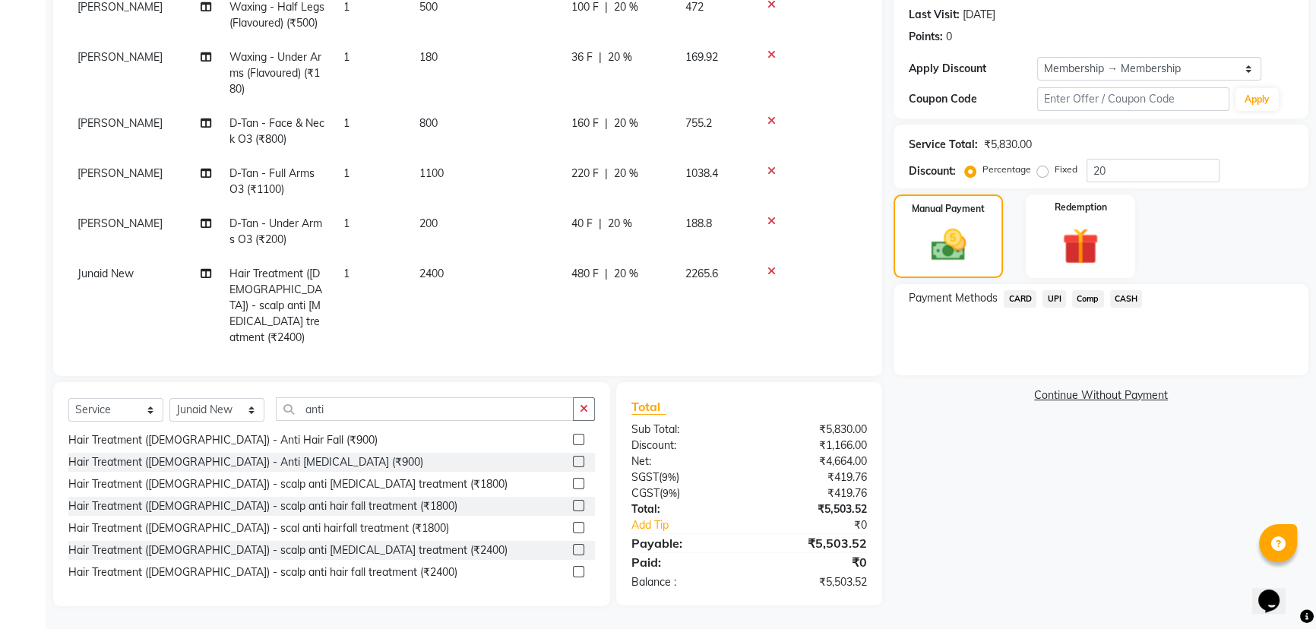
click at [1053, 301] on span "UPI" at bounding box center [1055, 298] width 24 height 17
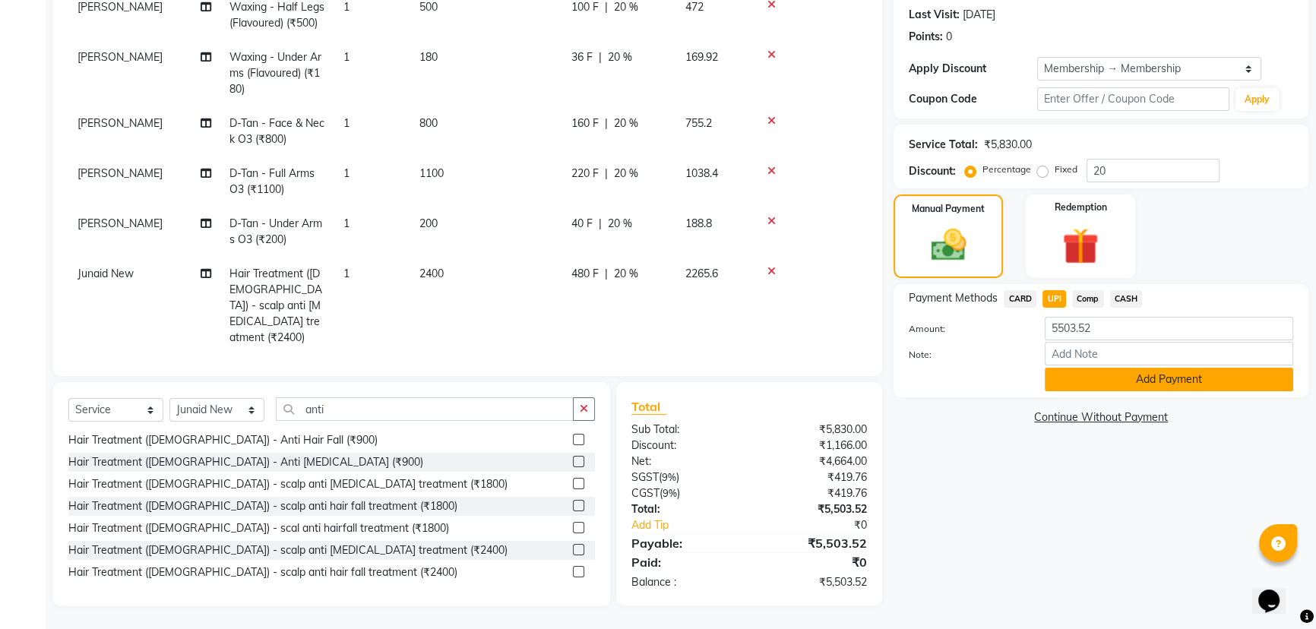
click at [1160, 378] on button "Add Payment" at bounding box center [1169, 380] width 249 height 24
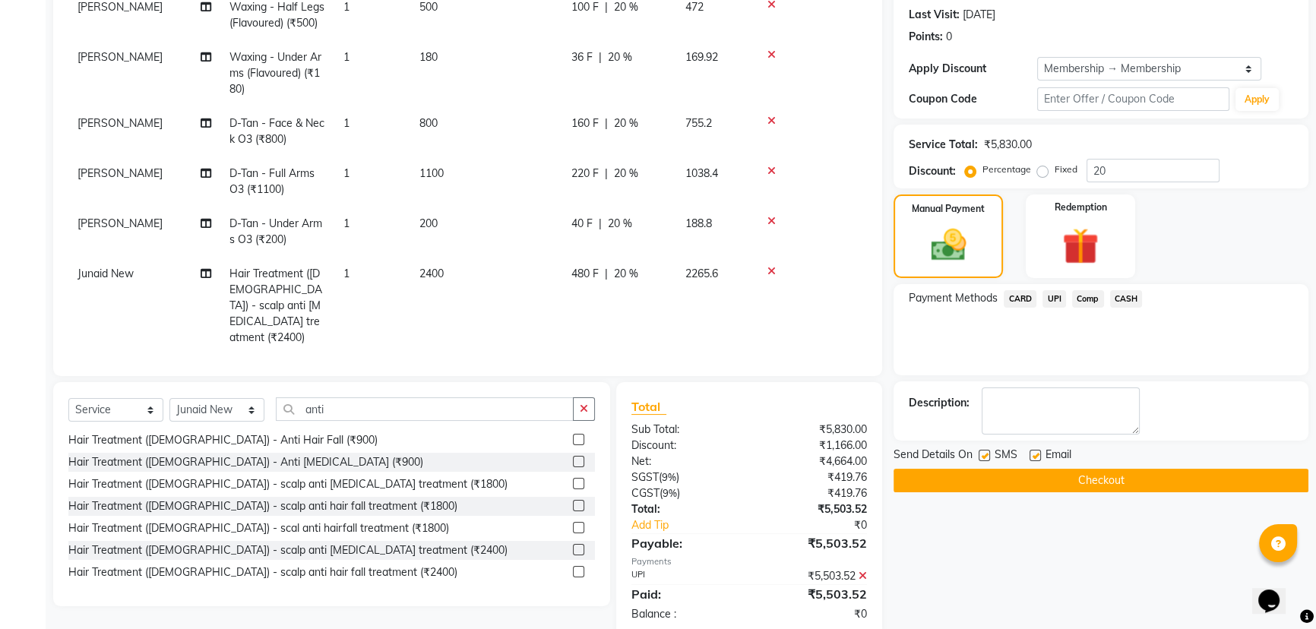
scroll to position [239, 0]
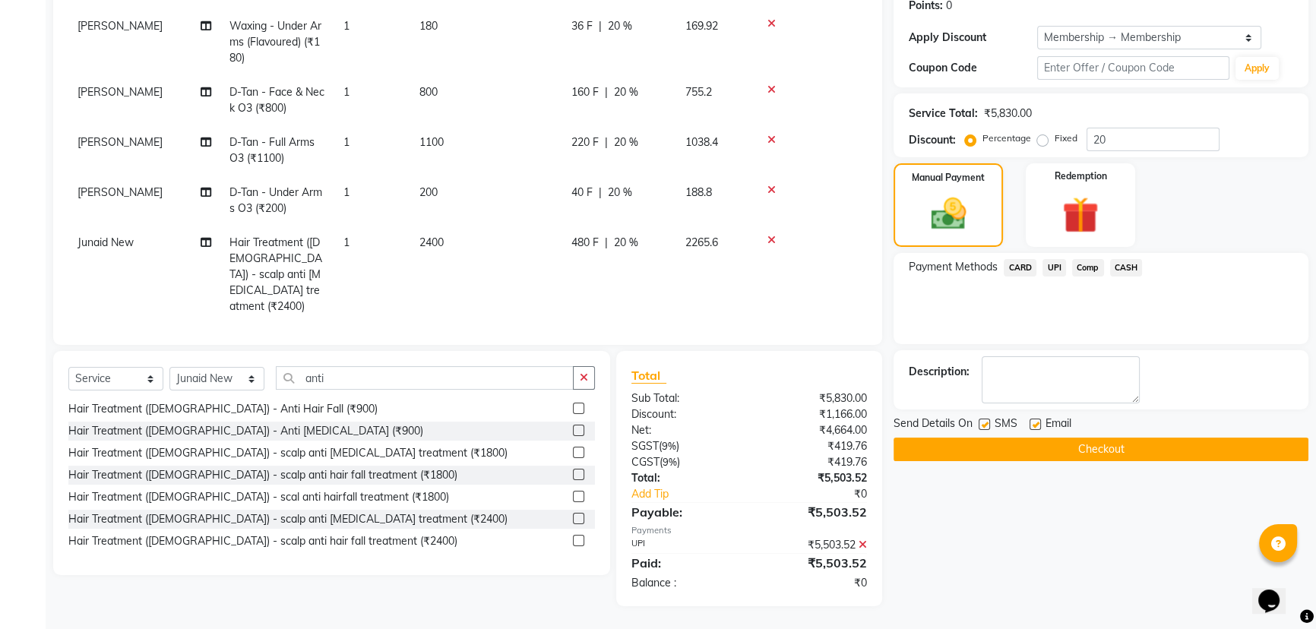
click at [1109, 452] on button "Checkout" at bounding box center [1101, 450] width 415 height 24
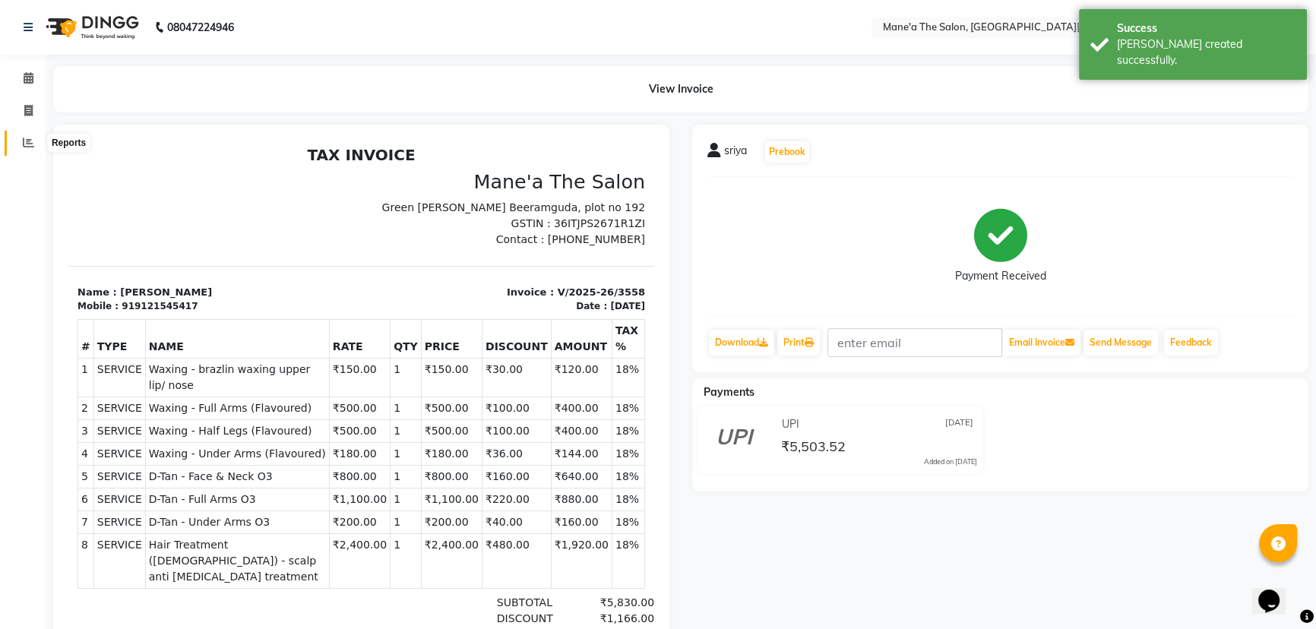
click at [23, 148] on icon at bounding box center [28, 142] width 11 height 11
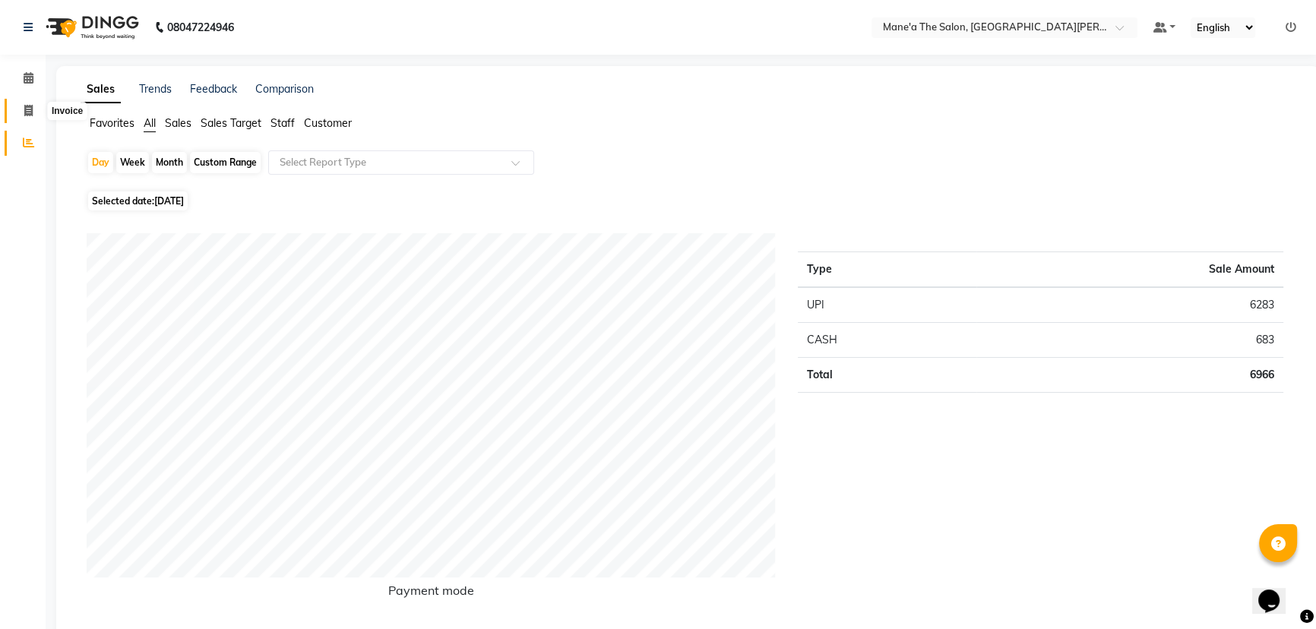
click at [25, 114] on icon at bounding box center [28, 110] width 8 height 11
select select "service"
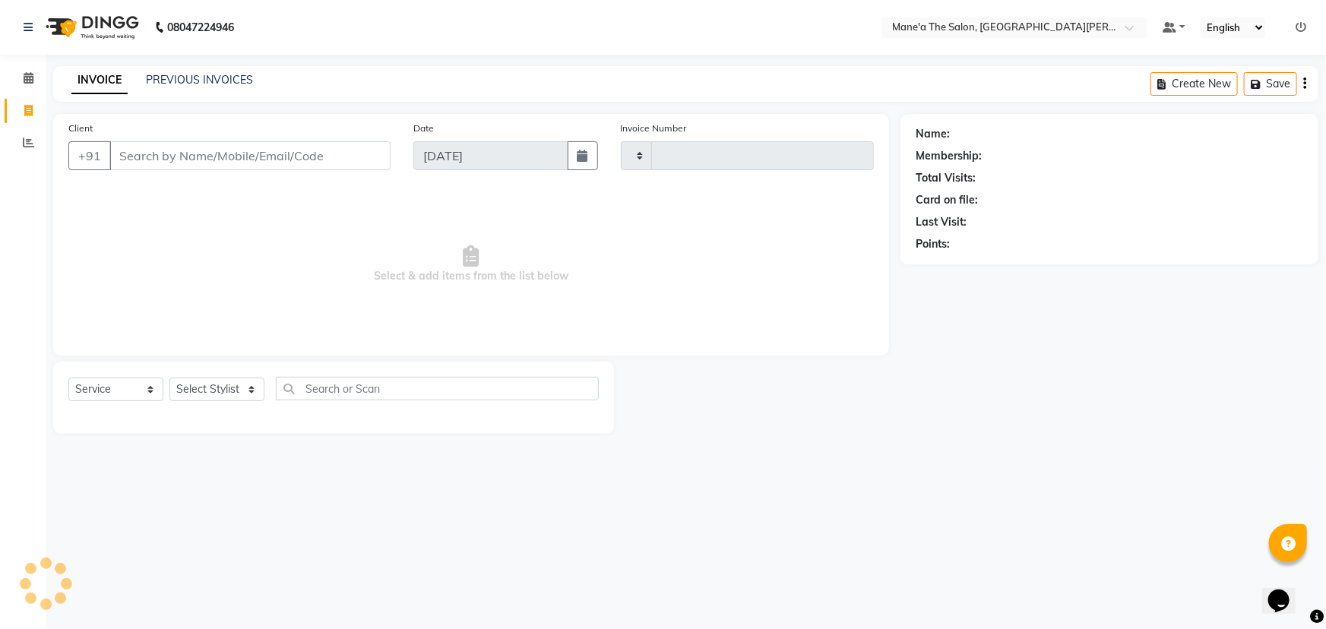
type input "3559"
select select "7205"
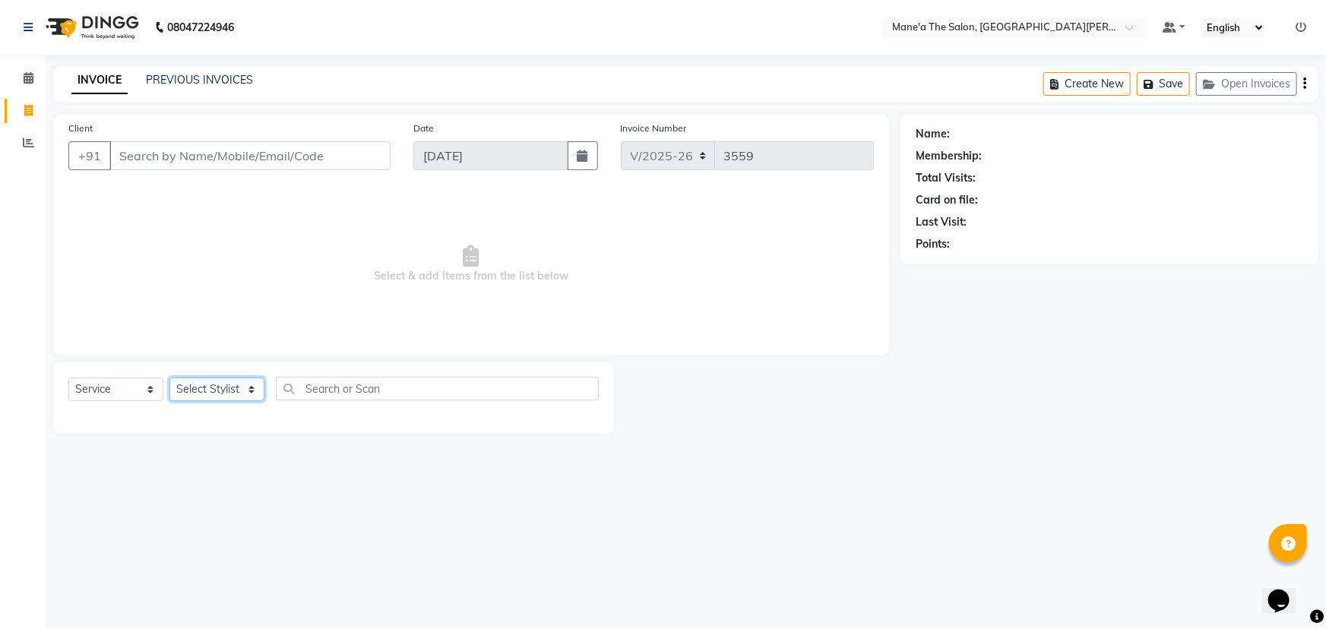
click at [246, 388] on select "Select Stylist Anam Anil Faeam Junaid New Manager [PERSON_NAME] Owner Rani [PER…" at bounding box center [216, 390] width 95 height 24
select select "82059"
click at [169, 378] on select "Select Stylist Anam Anil Faeam Junaid New Manager [PERSON_NAME] Owner Rani [PER…" at bounding box center [216, 390] width 95 height 24
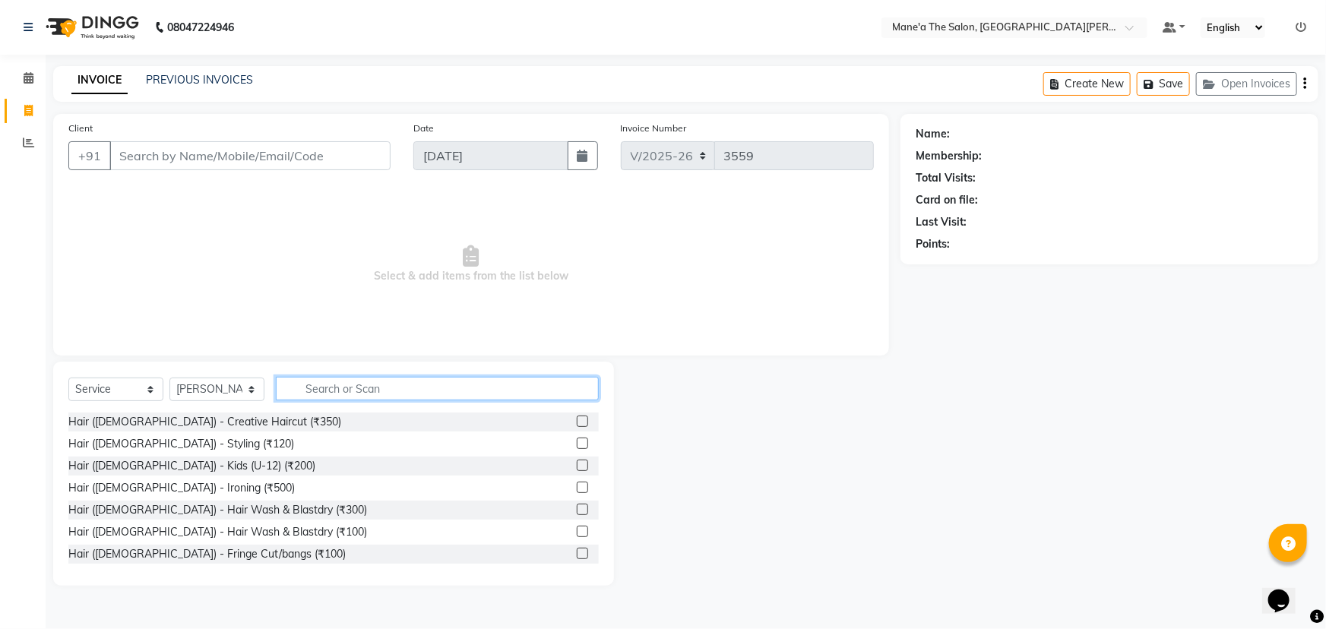
click at [325, 389] on input "text" at bounding box center [437, 389] width 323 height 24
type input "200"
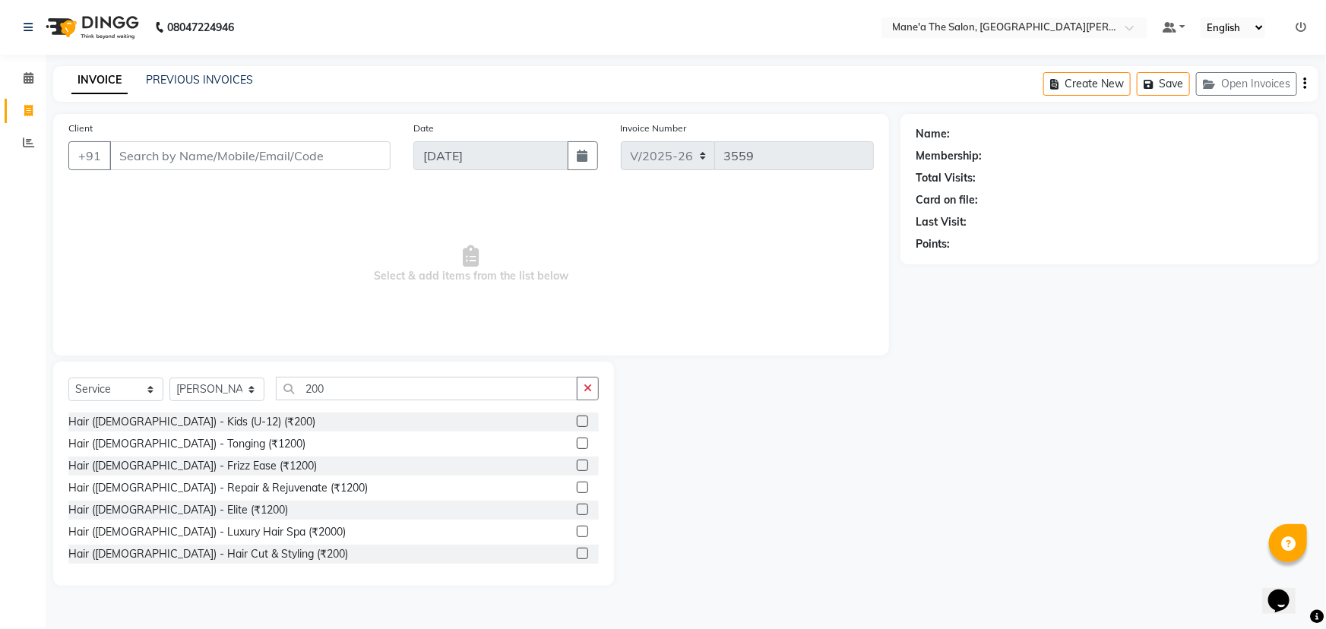
click at [577, 555] on label at bounding box center [582, 553] width 11 height 11
click at [577, 555] on input "checkbox" at bounding box center [582, 554] width 10 height 10
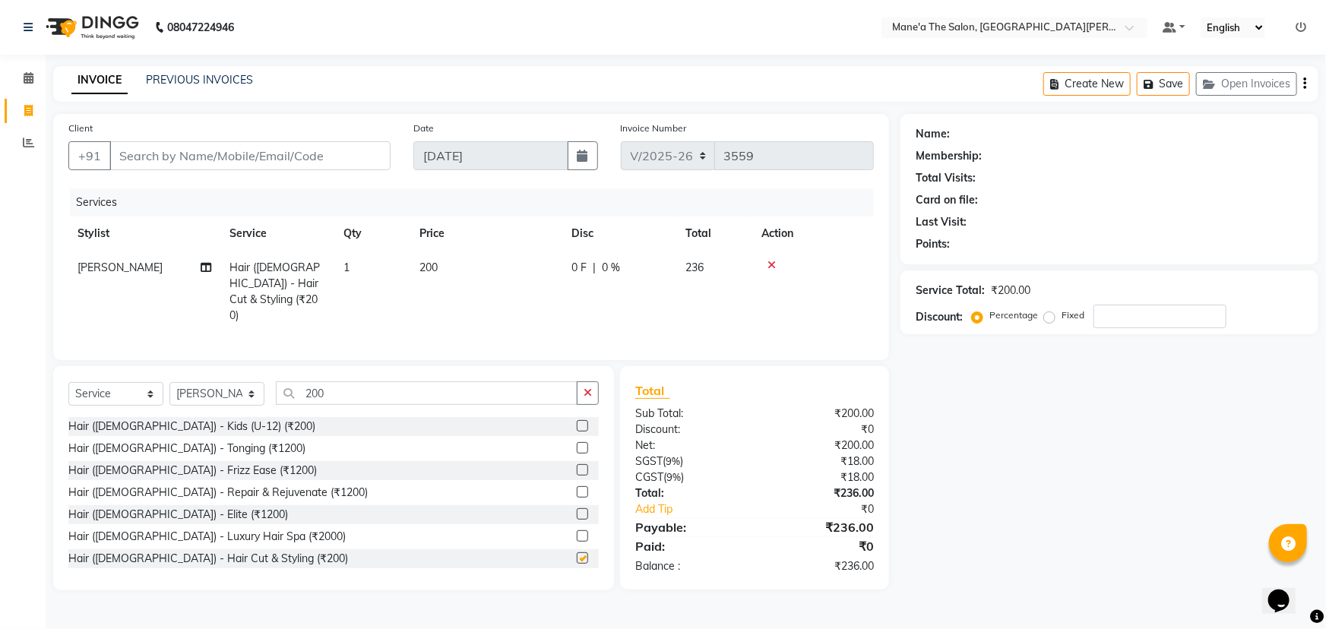
checkbox input "false"
click at [369, 387] on input "200" at bounding box center [427, 394] width 302 height 24
type input "2"
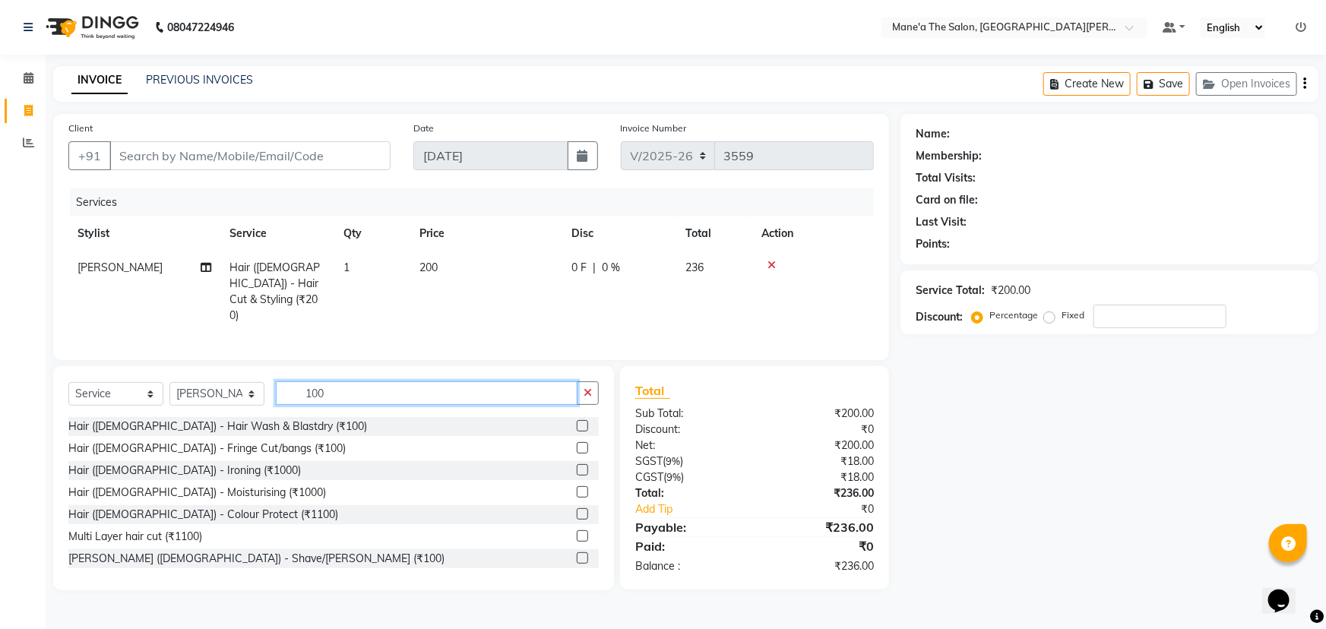
type input "100"
click at [577, 553] on label at bounding box center [582, 558] width 11 height 11
click at [577, 554] on input "checkbox" at bounding box center [582, 559] width 10 height 10
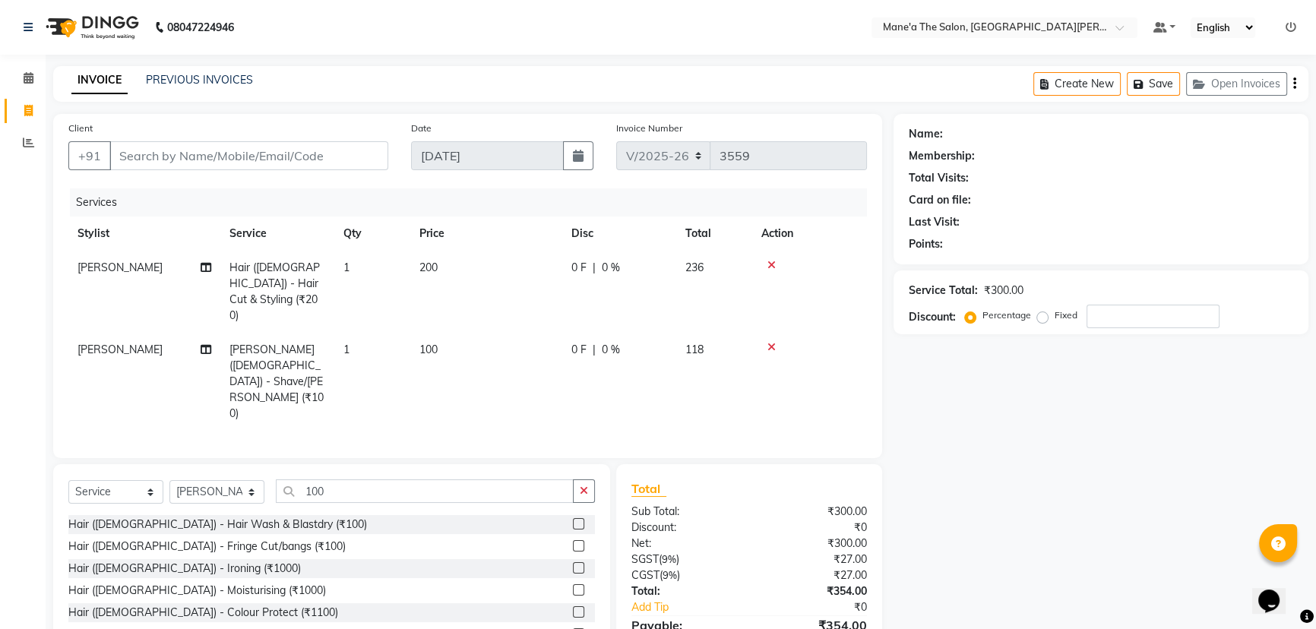
checkbox input "false"
click at [388, 480] on input "100" at bounding box center [425, 492] width 298 height 24
type input "1"
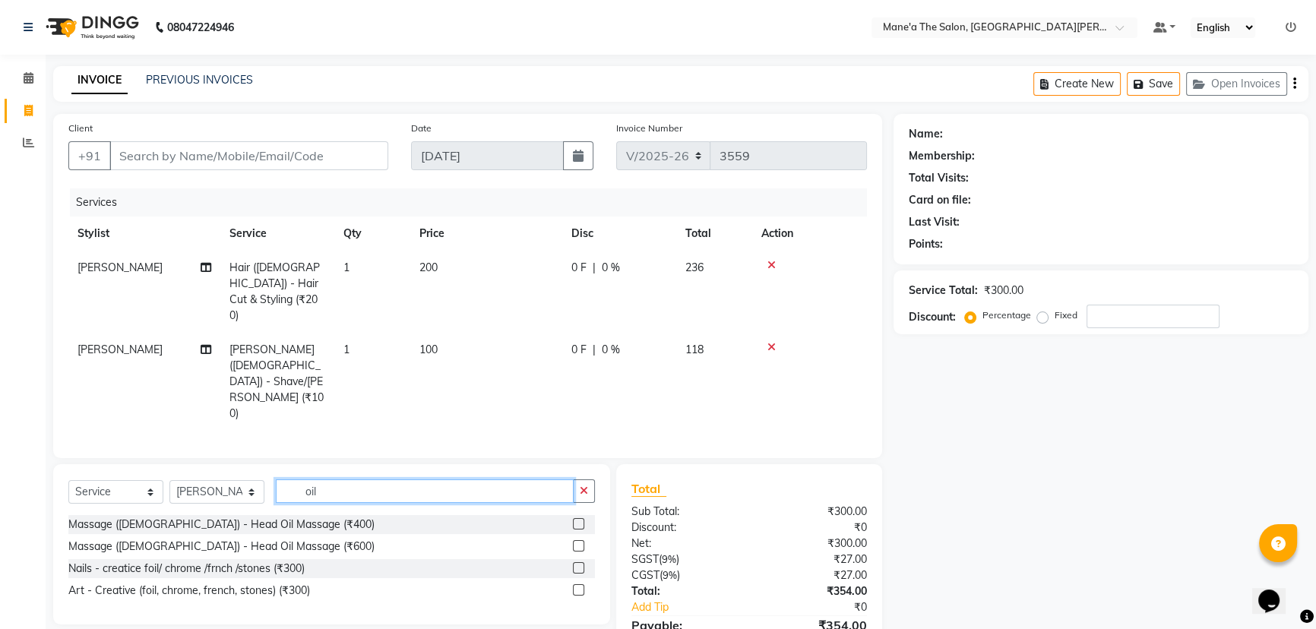
type input "oil"
click at [574, 518] on label at bounding box center [578, 523] width 11 height 11
click at [574, 520] on input "checkbox" at bounding box center [578, 525] width 10 height 10
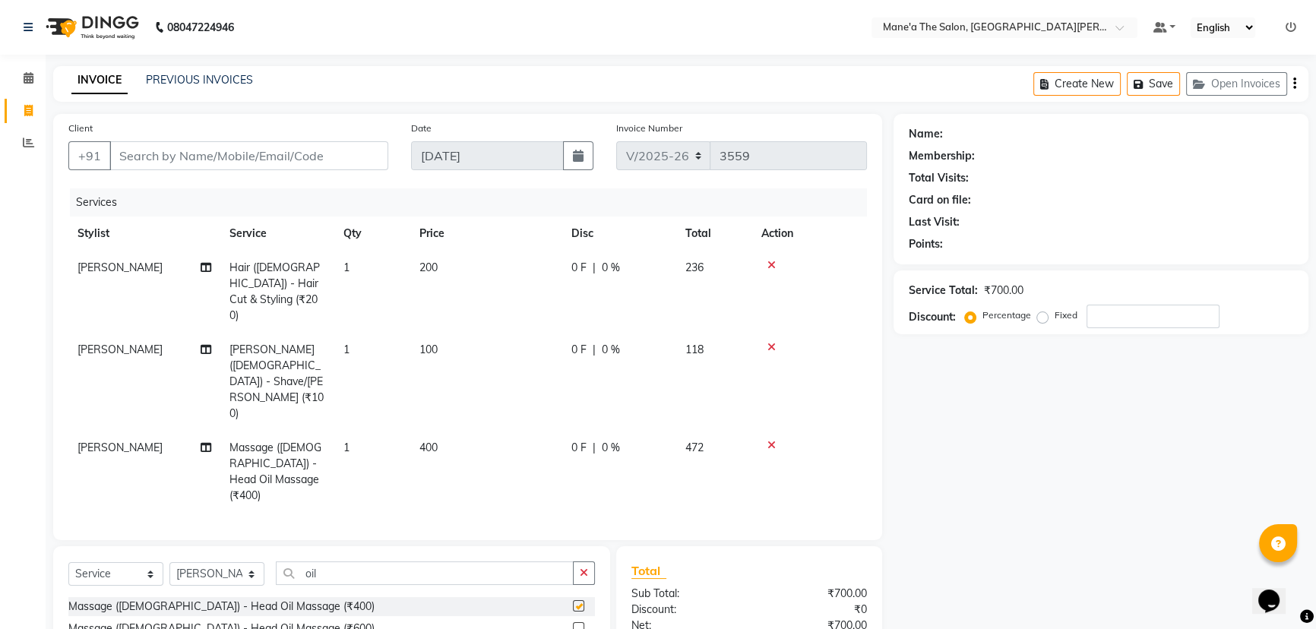
checkbox input "false"
click at [233, 154] on input "Client" at bounding box center [248, 155] width 279 height 29
type input "8"
type input "0"
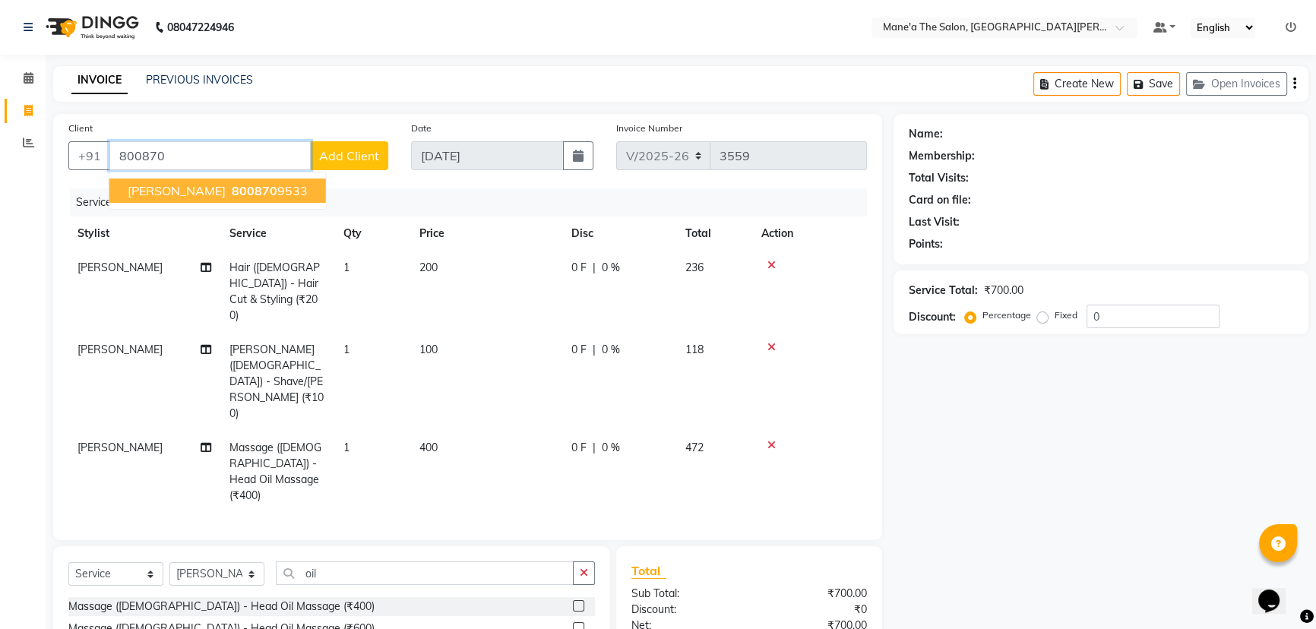
click at [229, 192] on ngb-highlight "800870 9533" at bounding box center [268, 190] width 79 height 15
type input "8008709533"
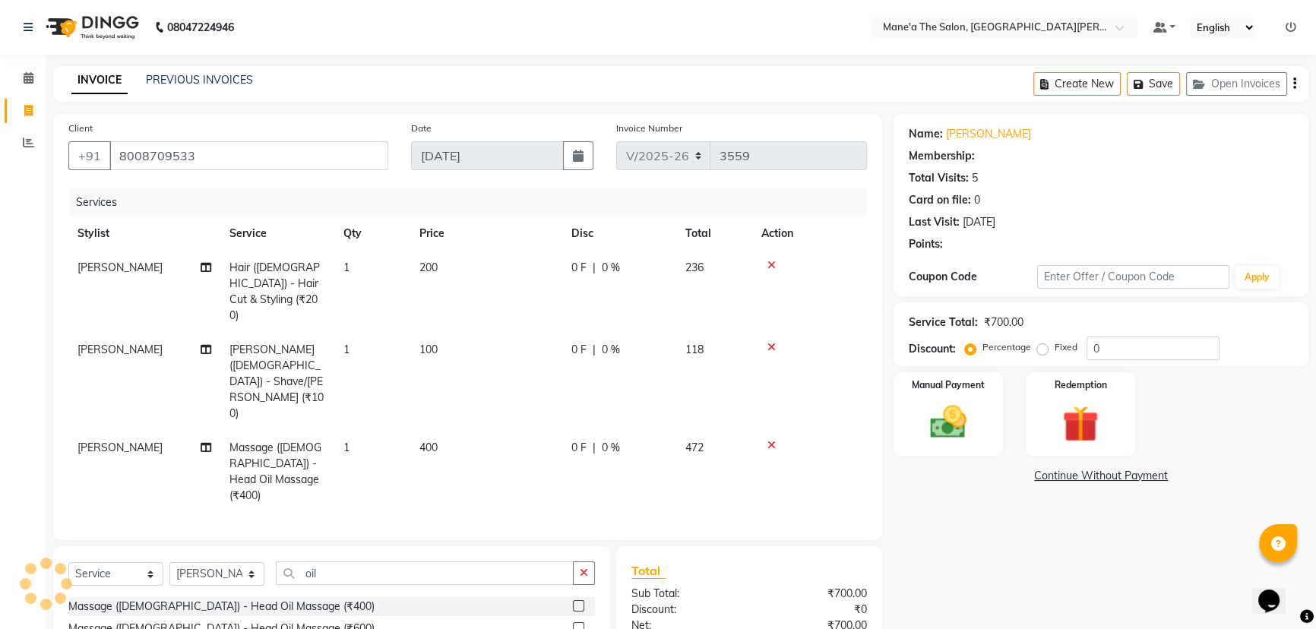
select select "1: Object"
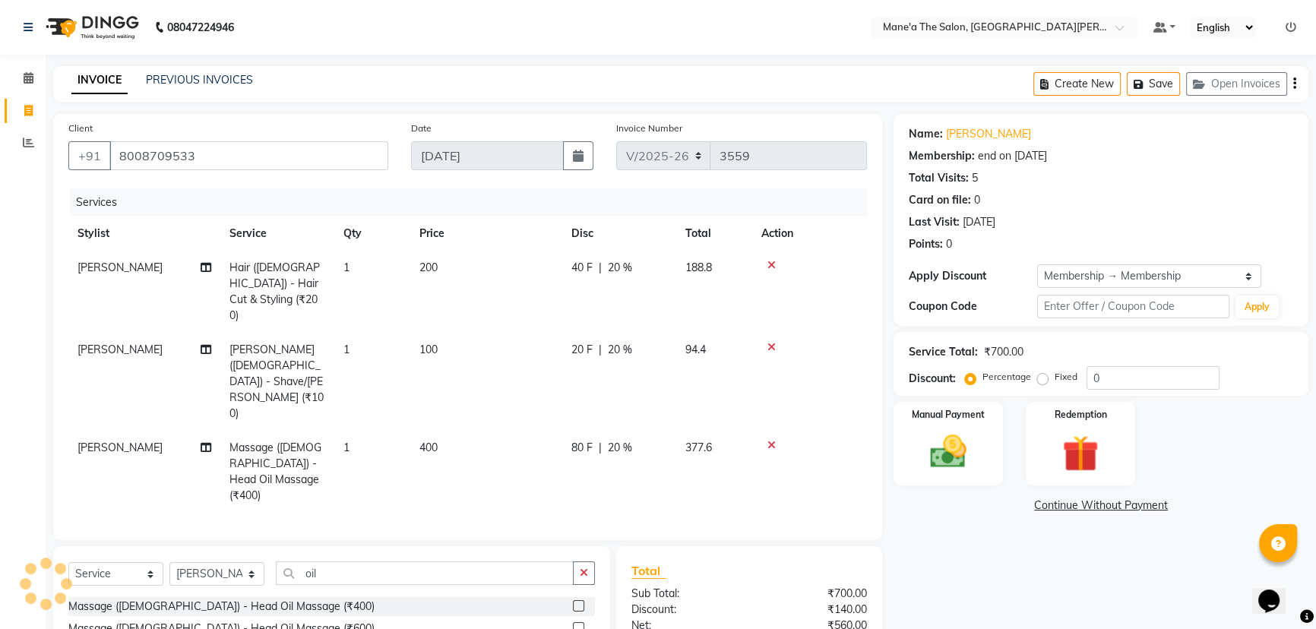
type input "20"
click at [960, 467] on img at bounding box center [949, 451] width 62 height 43
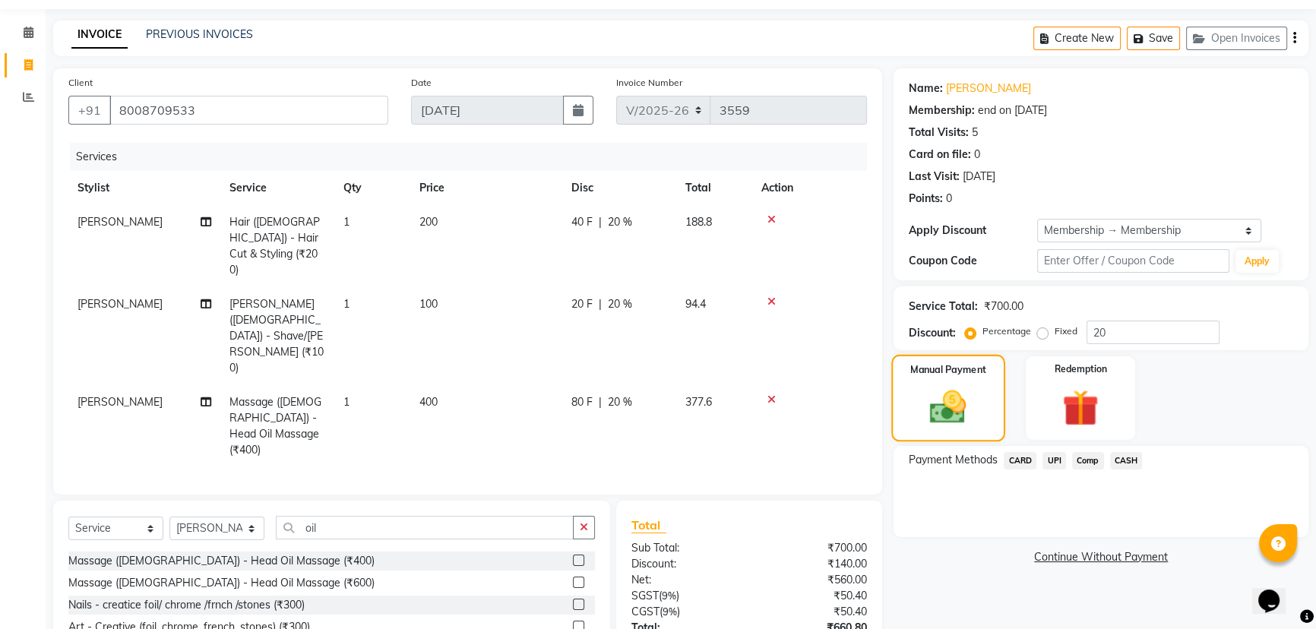
scroll to position [78, 0]
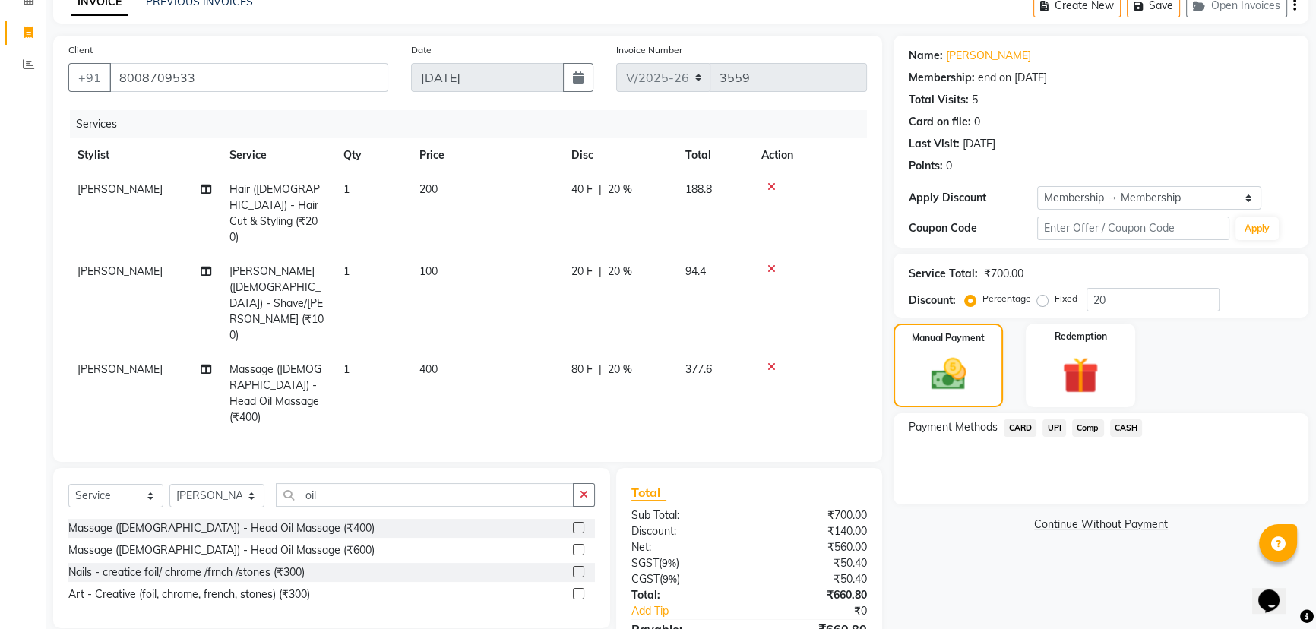
click at [1051, 426] on span "UPI" at bounding box center [1055, 428] width 24 height 17
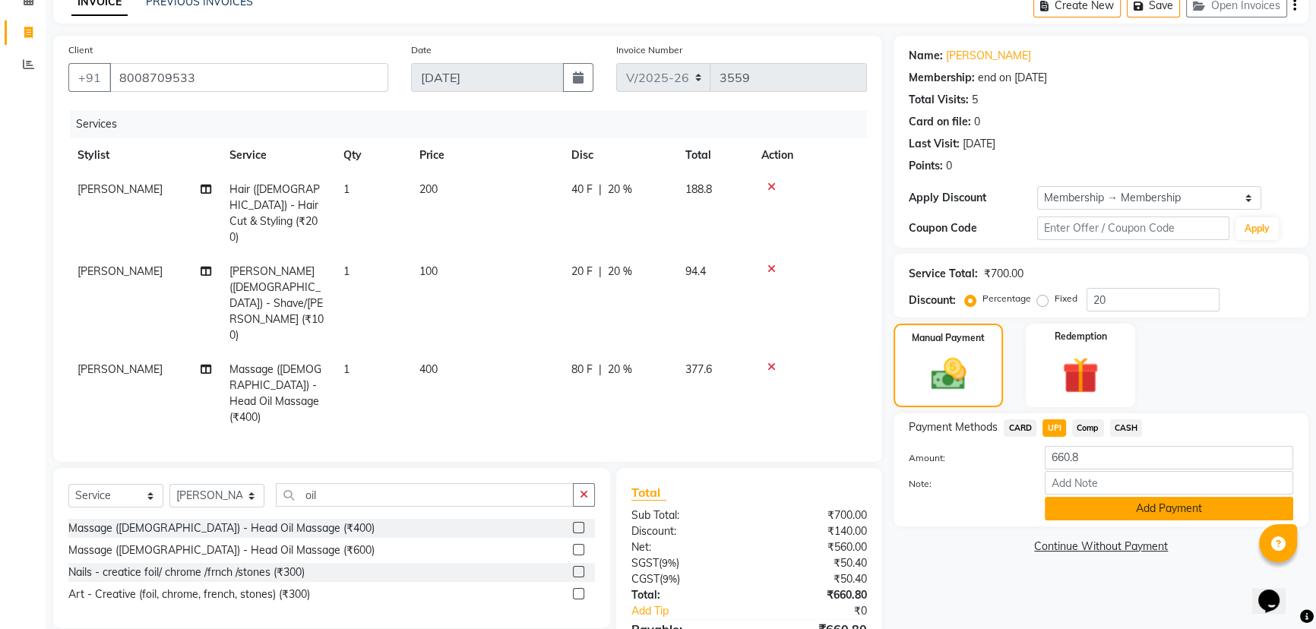
click at [1126, 509] on button "Add Payment" at bounding box center [1169, 509] width 249 height 24
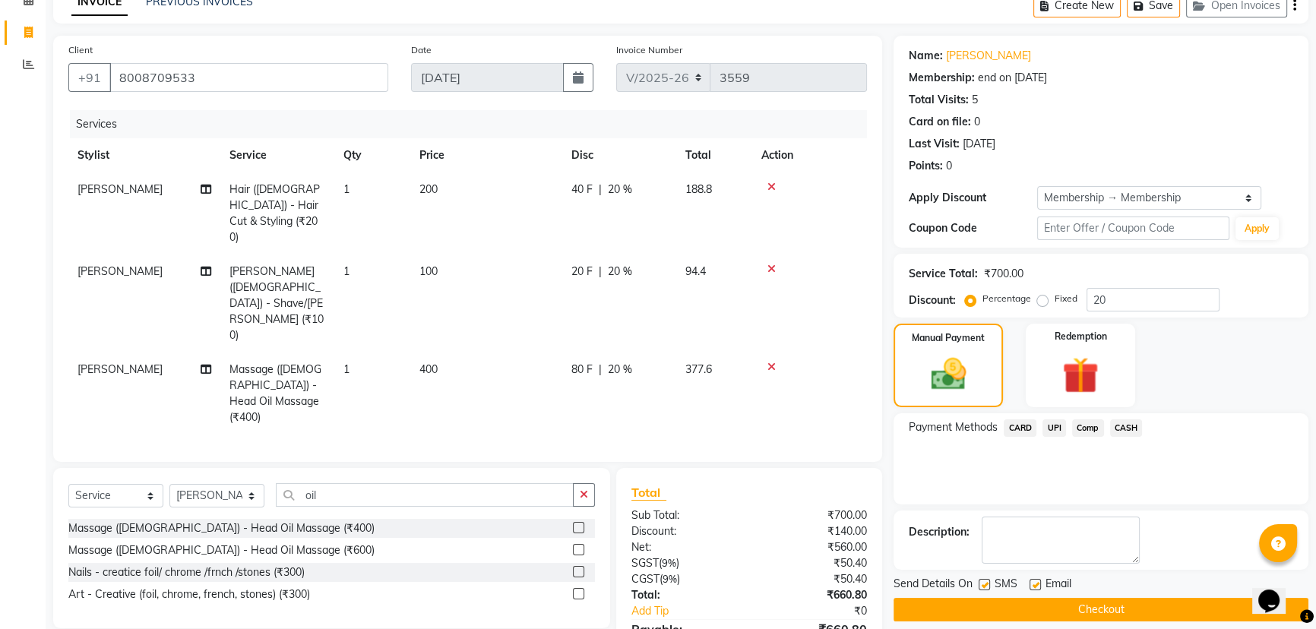
scroll to position [110, 0]
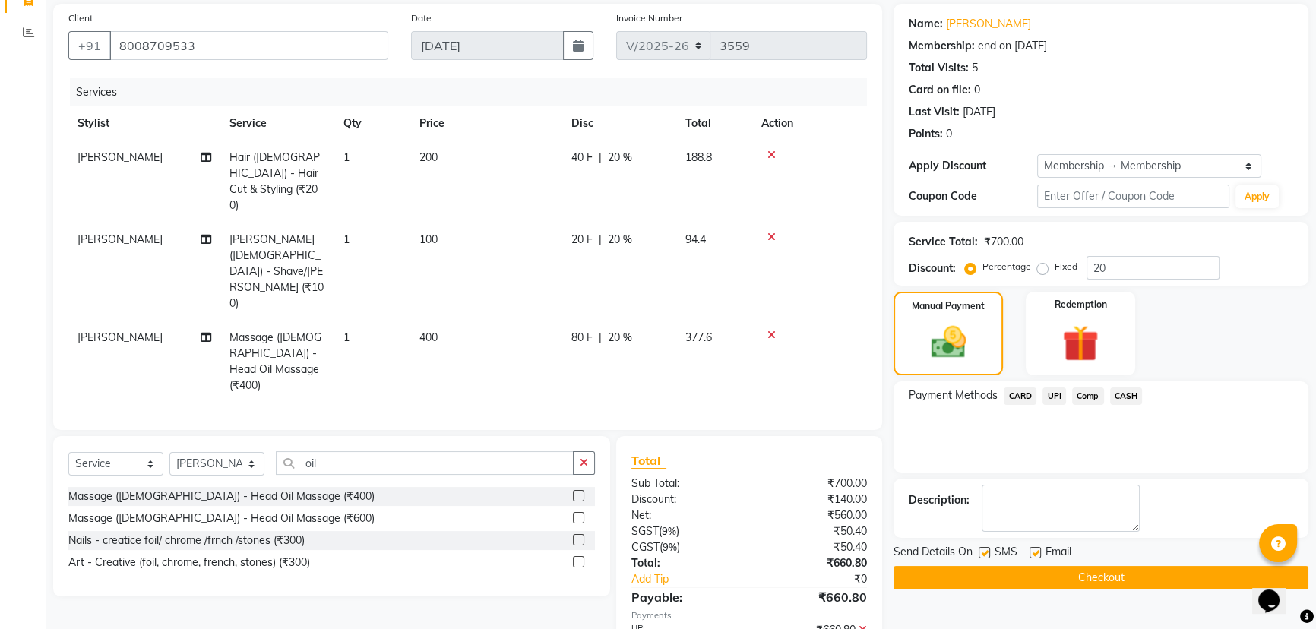
click at [1086, 573] on button "Checkout" at bounding box center [1101, 578] width 415 height 24
